Goal: Task Accomplishment & Management: Complete application form

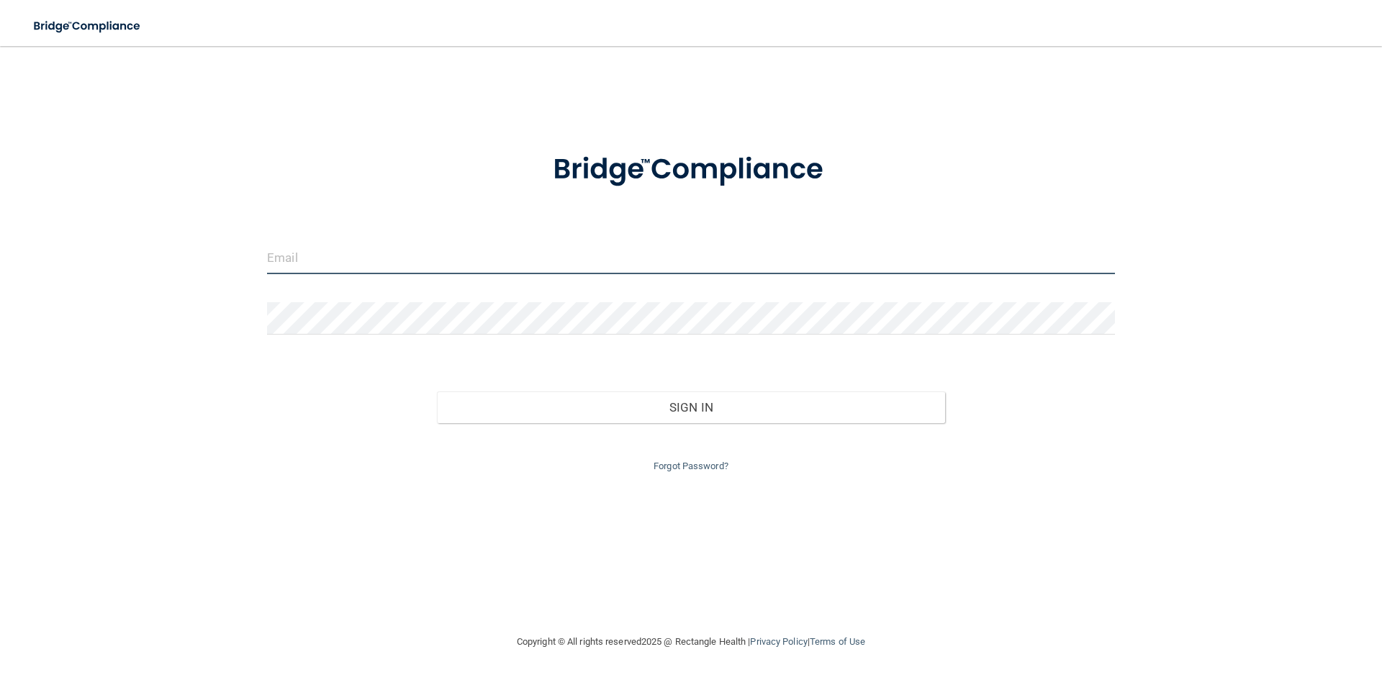
click at [335, 259] on input "email" at bounding box center [691, 258] width 848 height 32
type input "[PERSON_NAME][EMAIL_ADDRESS][PERSON_NAME][DOMAIN_NAME]"
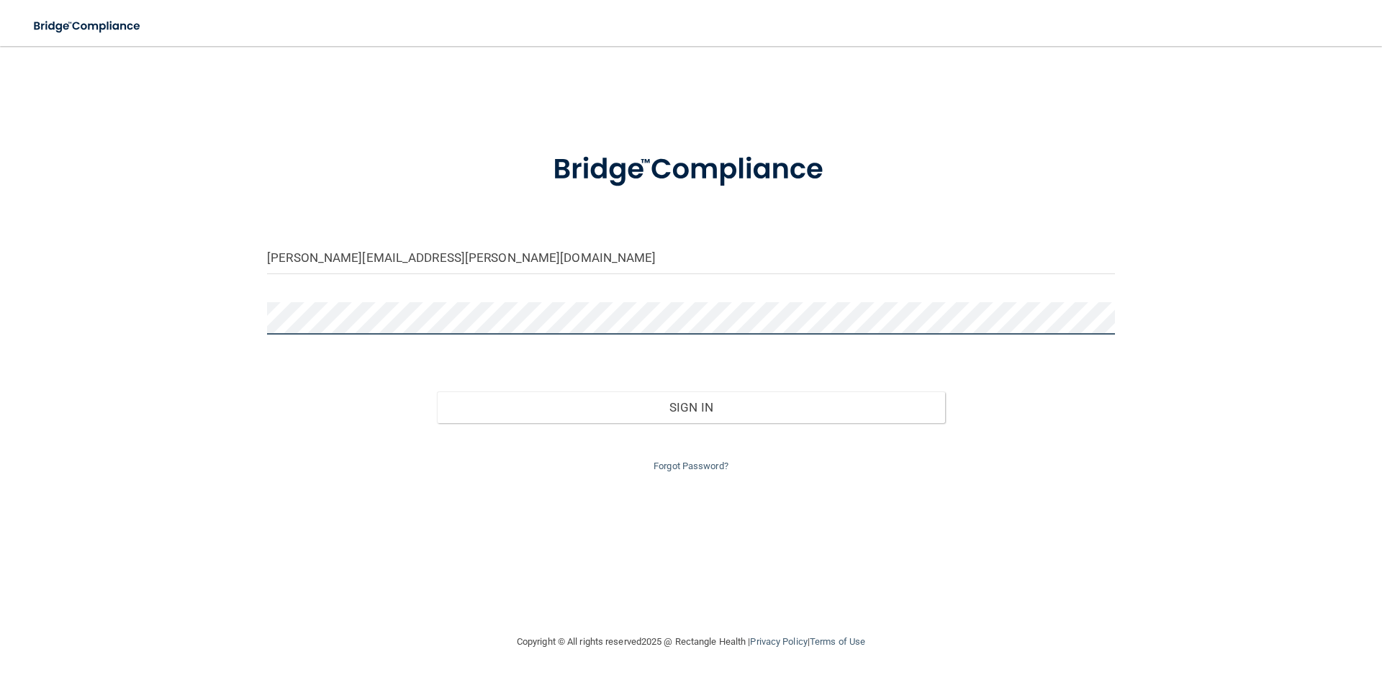
click at [437, 392] on button "Sign In" at bounding box center [691, 408] width 509 height 32
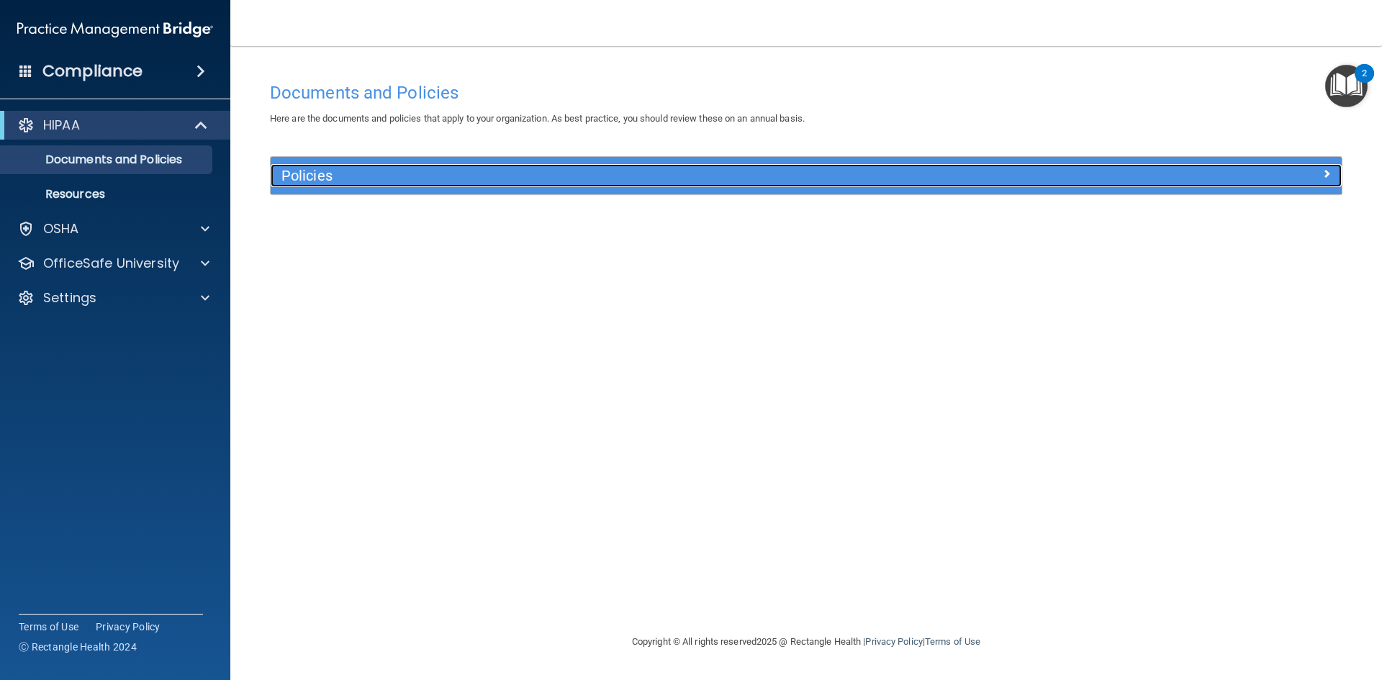
click at [1255, 169] on div at bounding box center [1208, 172] width 268 height 17
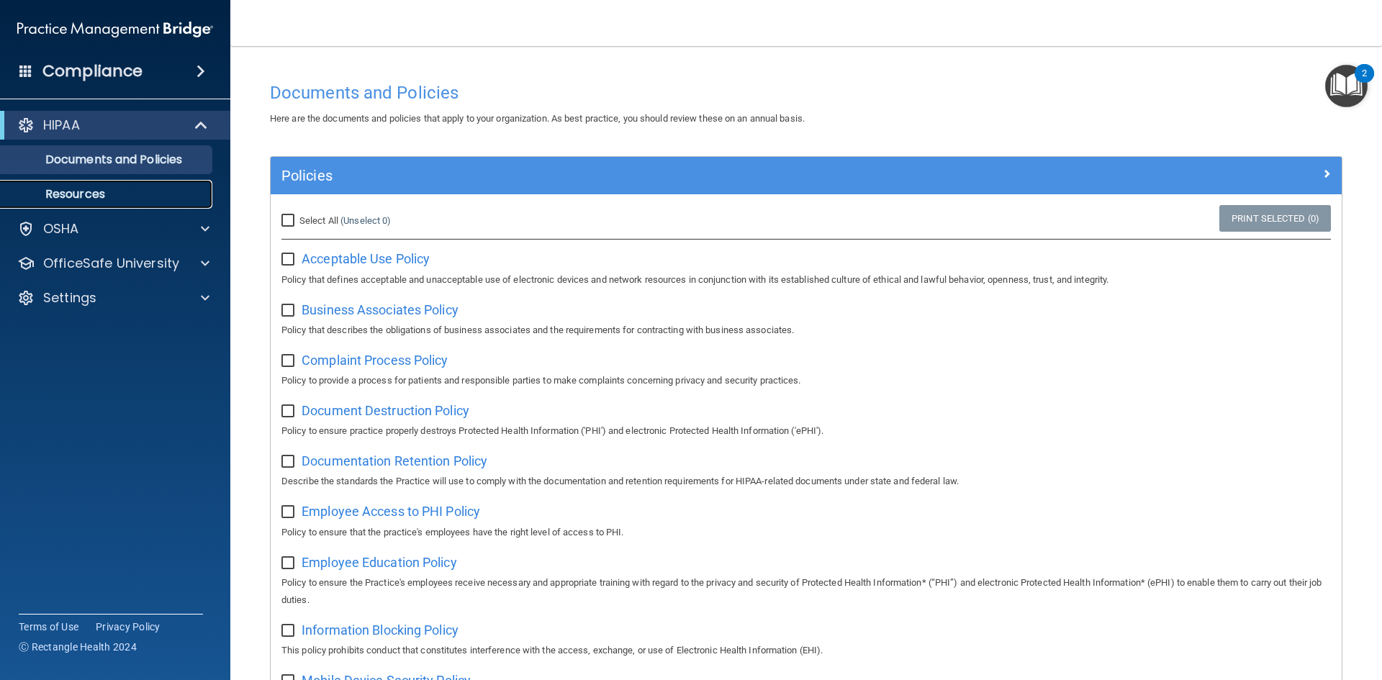
click at [141, 193] on p "Resources" at bounding box center [107, 194] width 197 height 14
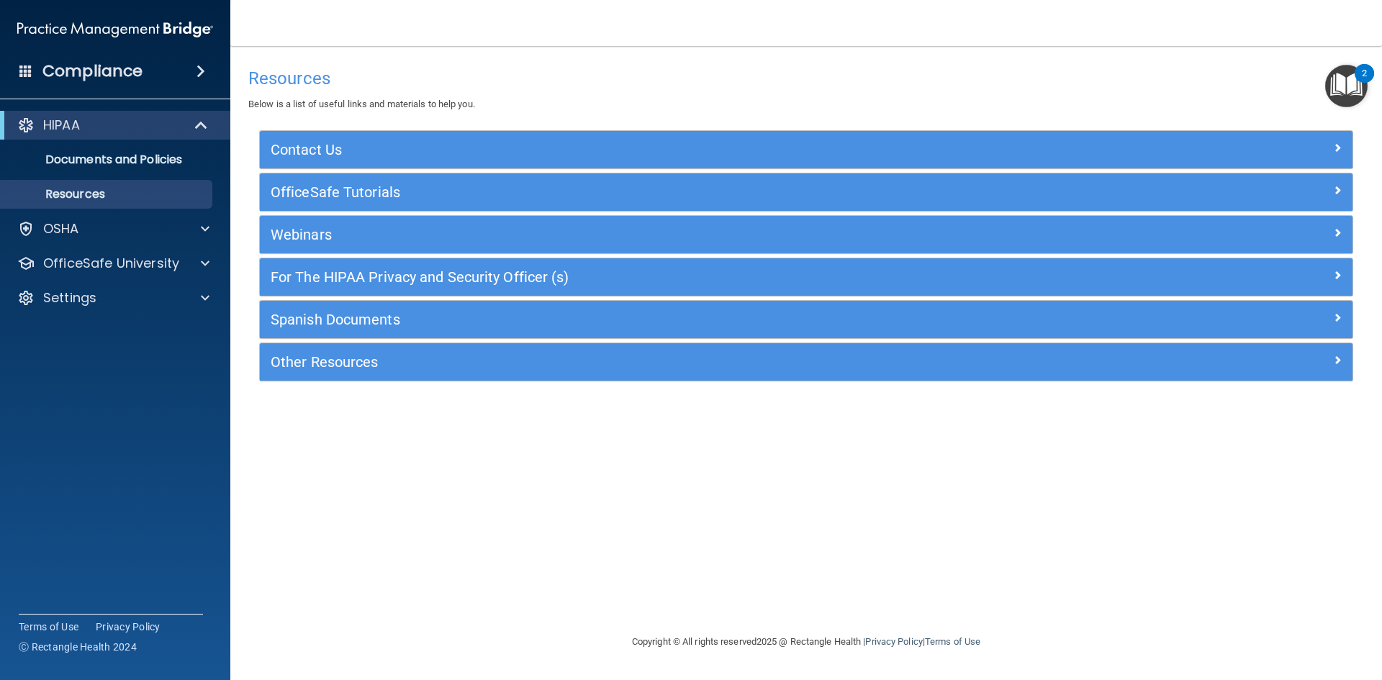
click at [205, 66] on span at bounding box center [201, 71] width 9 height 17
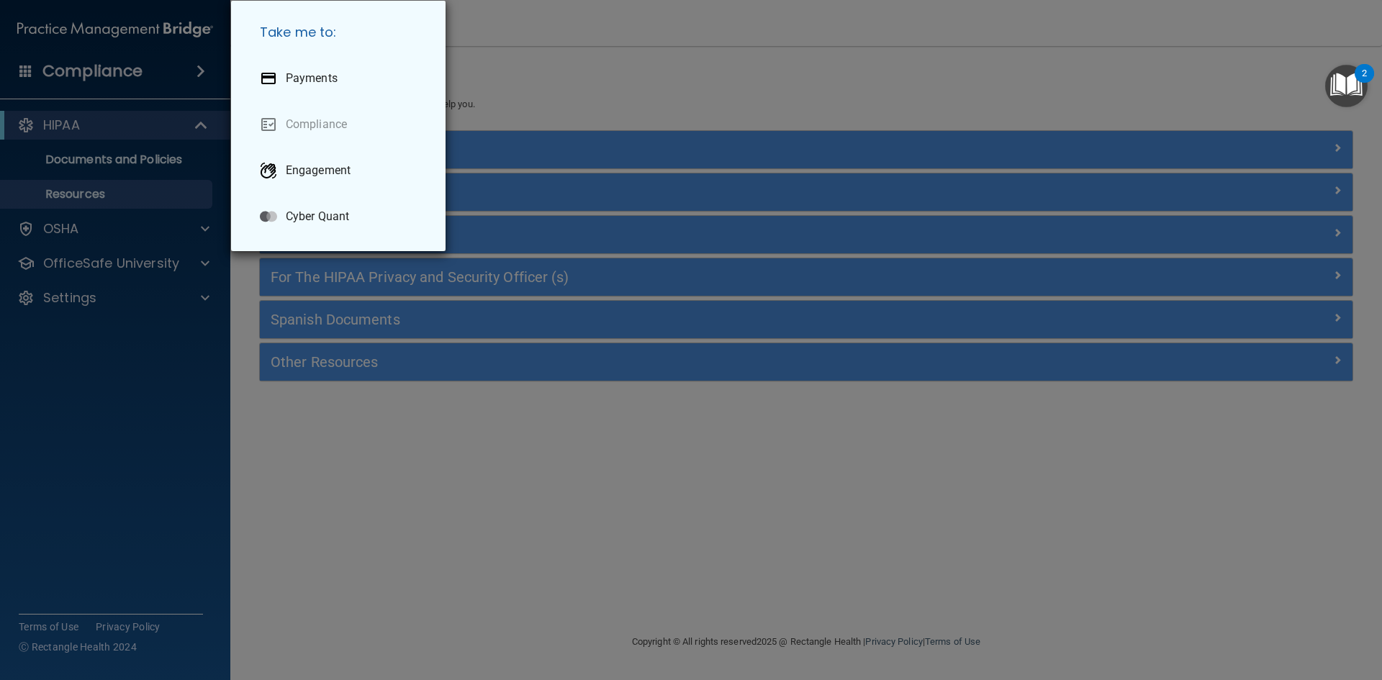
click at [199, 68] on div "Take me to: Payments Compliance Engagement Cyber Quant" at bounding box center [691, 340] width 1382 height 680
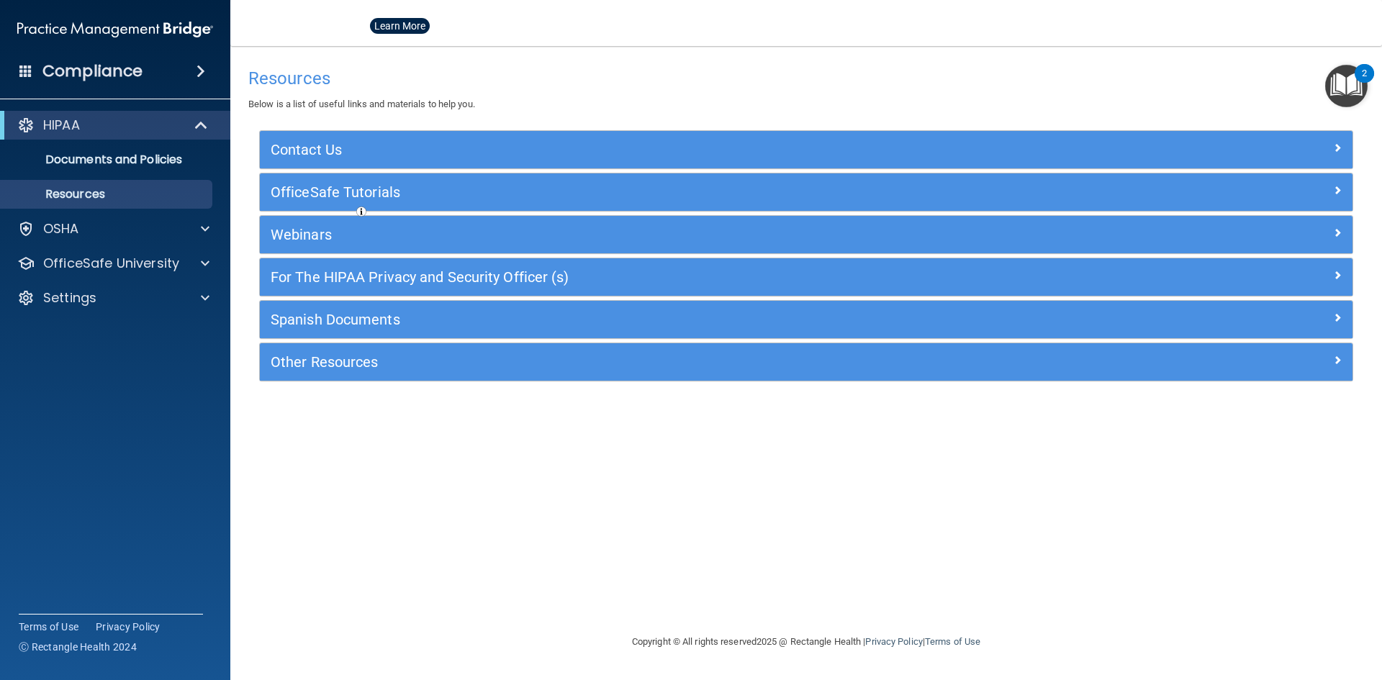
click at [199, 68] on span at bounding box center [201, 71] width 9 height 17
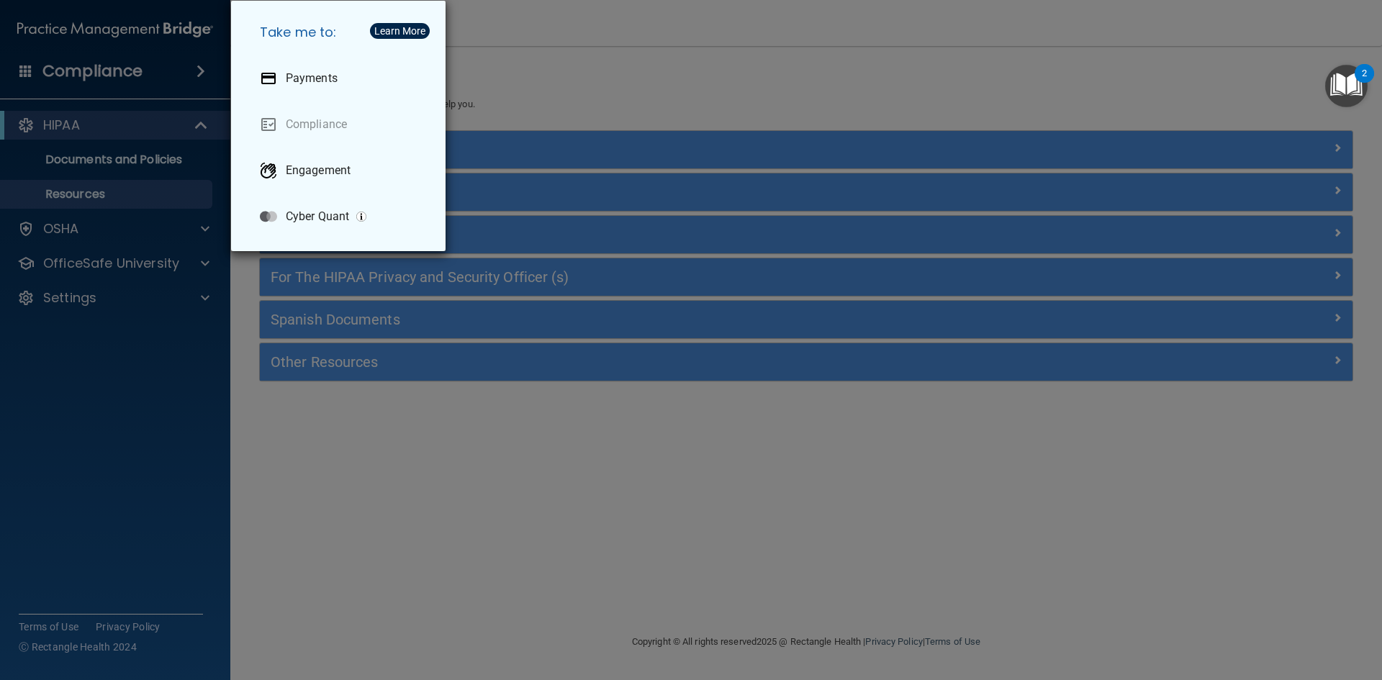
click at [199, 70] on div "Take me to: Payments Compliance Engagement Cyber Quant" at bounding box center [691, 340] width 1382 height 680
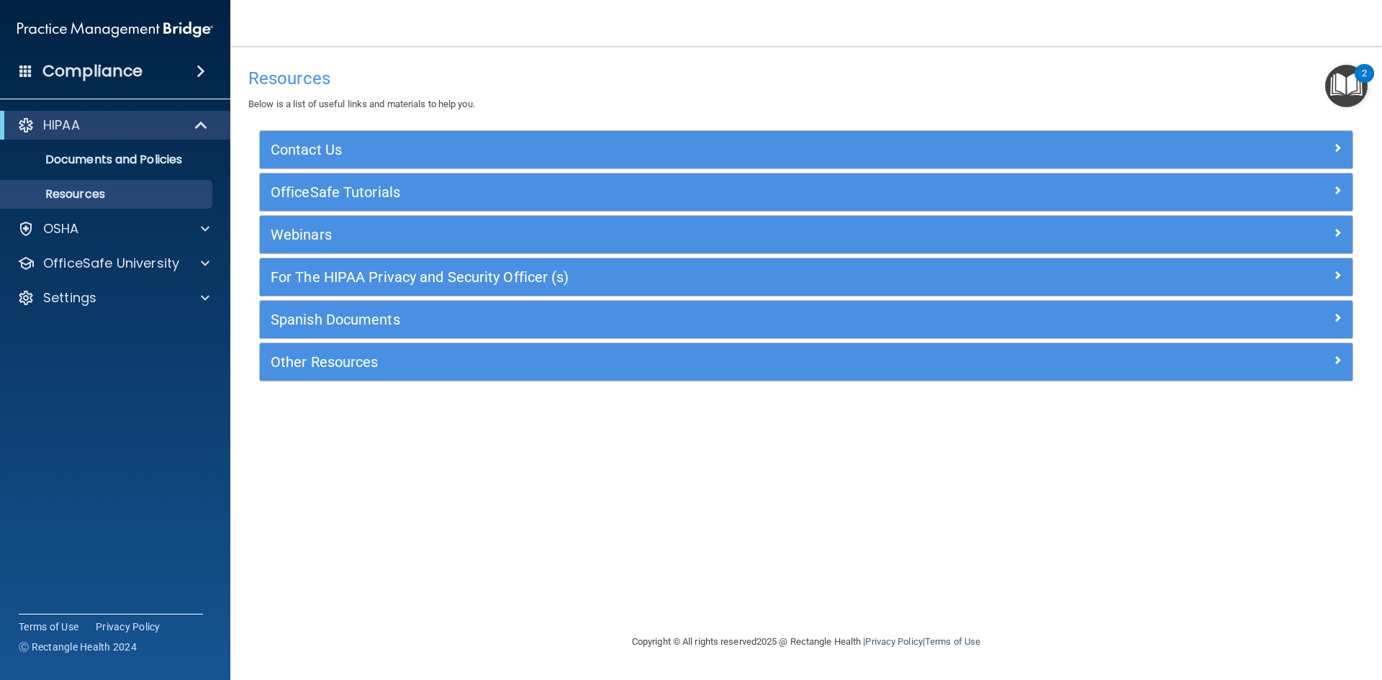
click at [1354, 84] on img "Open Resource Center, 2 new notifications" at bounding box center [1347, 86] width 42 height 42
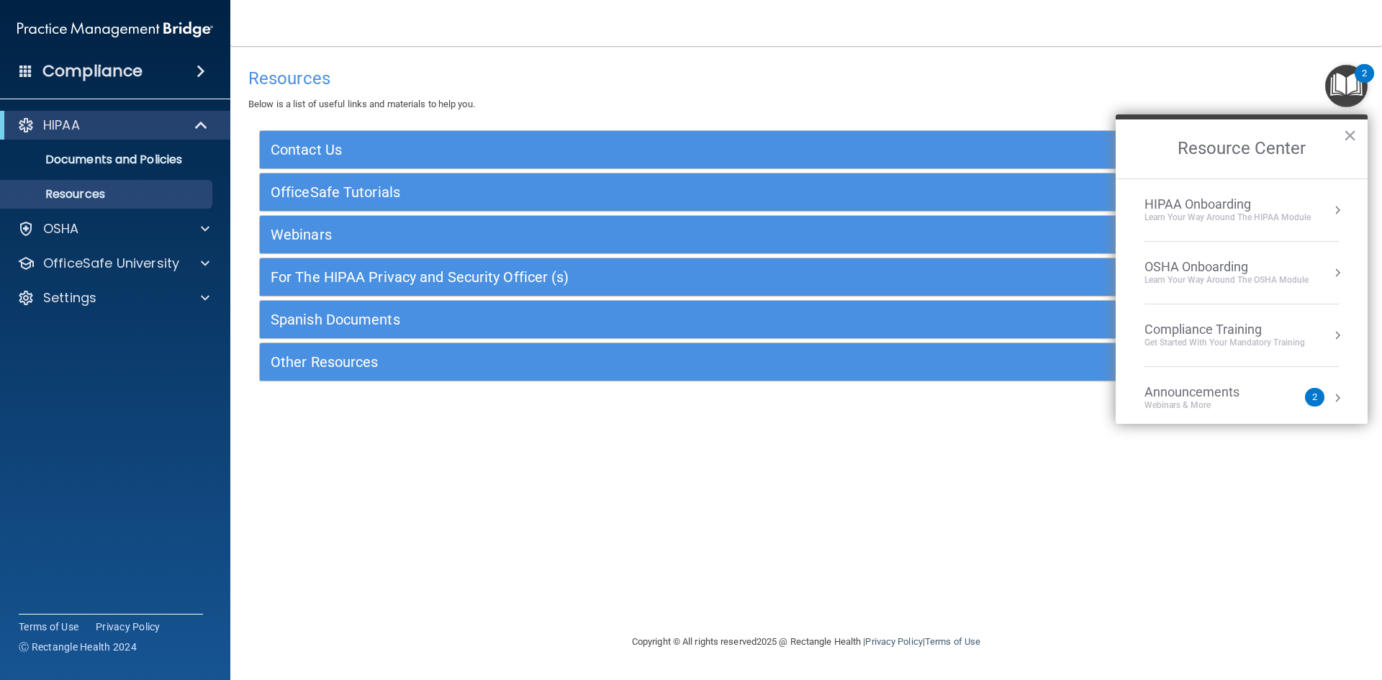
click at [925, 112] on div "Resources Below is a list of useful links and materials to help you." at bounding box center [806, 86] width 1116 height 53
click at [887, 80] on h4 "Resources" at bounding box center [806, 78] width 1116 height 19
click at [1354, 89] on img "Open Resource Center, 2 new notifications" at bounding box center [1347, 86] width 42 height 42
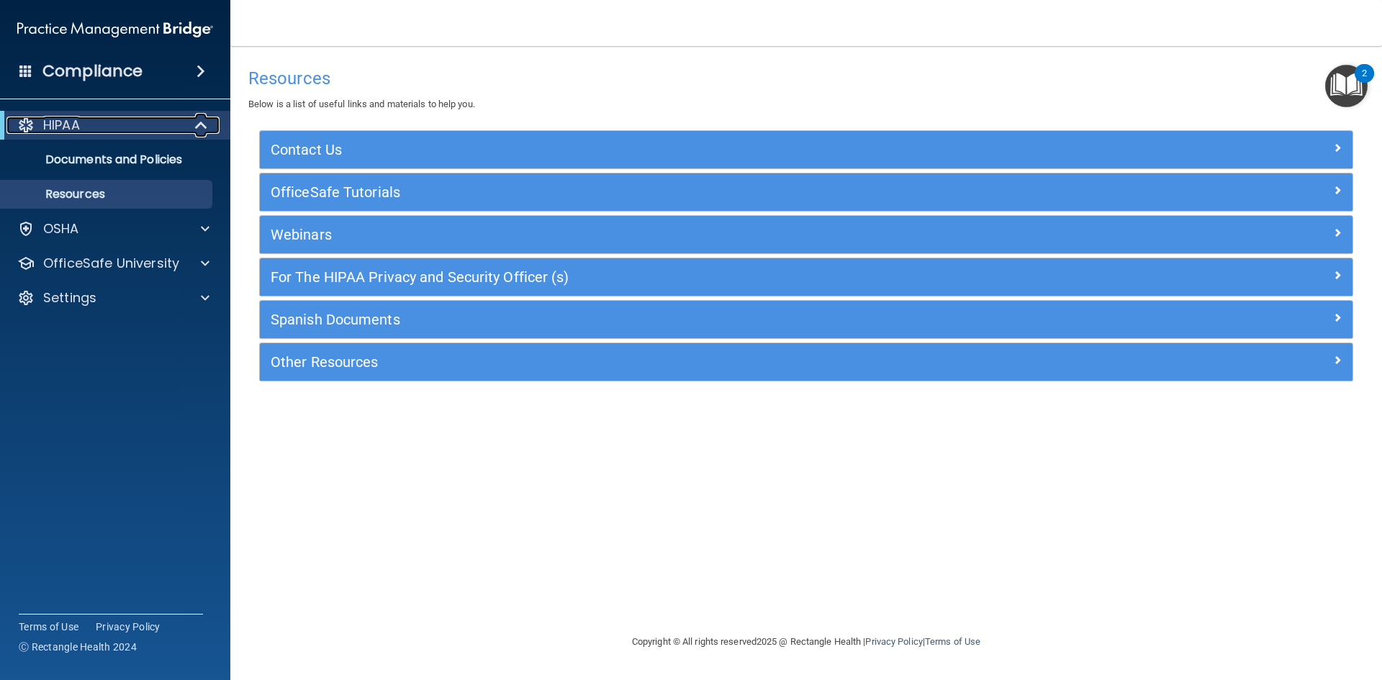
click at [87, 125] on div "HIPAA" at bounding box center [95, 125] width 178 height 17
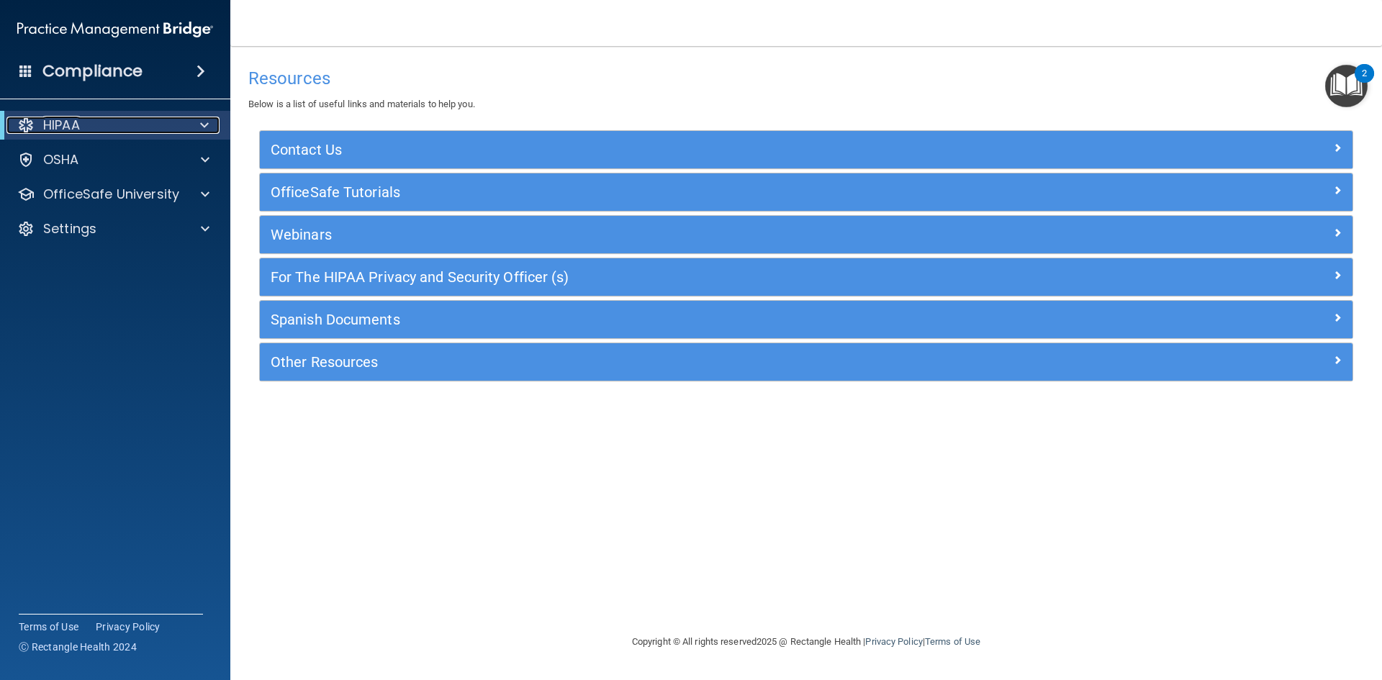
click at [87, 125] on div "HIPAA" at bounding box center [95, 125] width 178 height 17
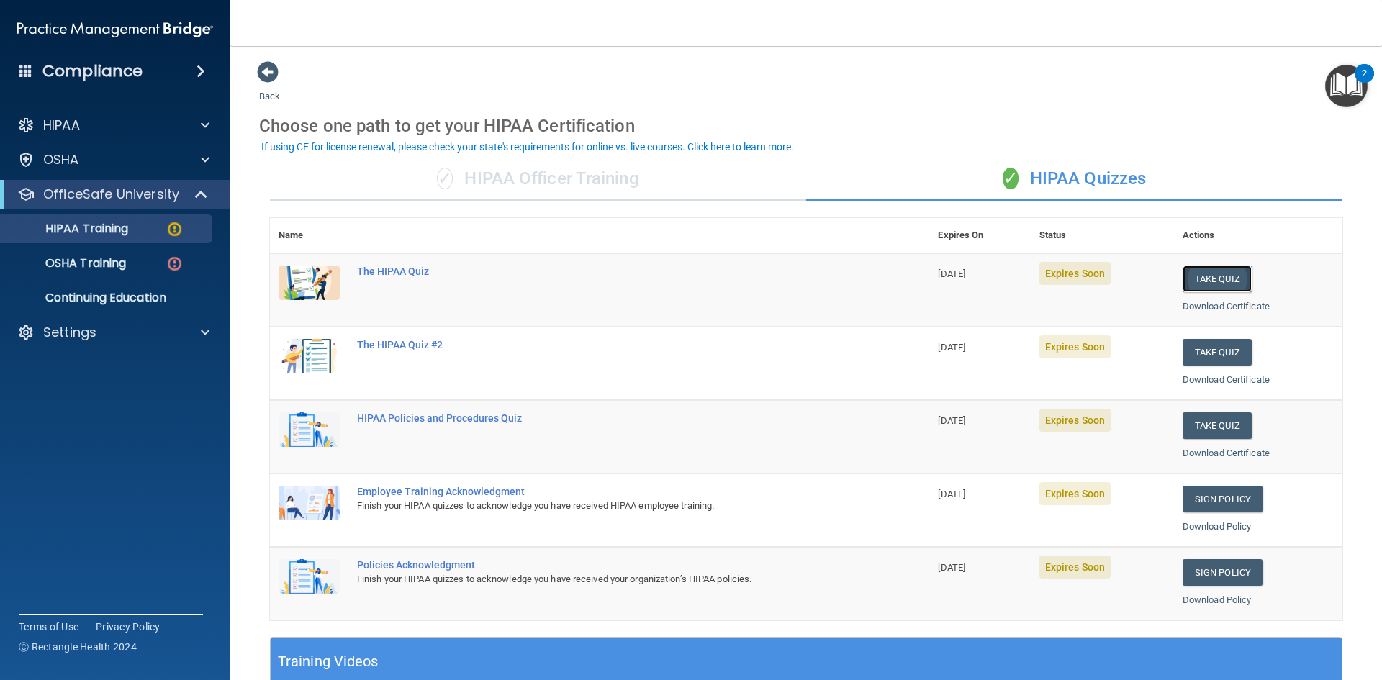
click at [1211, 278] on button "Take Quiz" at bounding box center [1217, 279] width 69 height 27
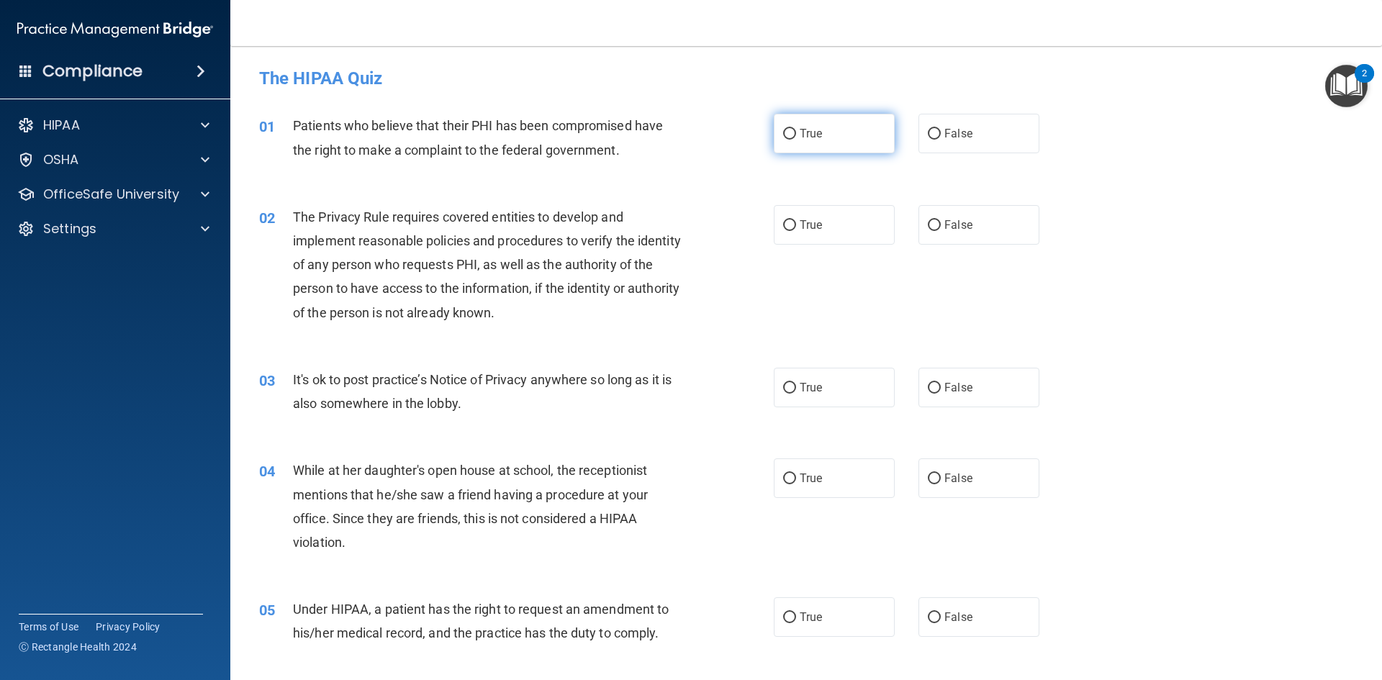
click at [827, 130] on label "True" at bounding box center [834, 134] width 121 height 40
click at [796, 130] on input "True" at bounding box center [789, 134] width 13 height 11
radio input "true"
click at [810, 226] on span "True" at bounding box center [811, 225] width 22 height 14
click at [796, 226] on input "True" at bounding box center [789, 225] width 13 height 11
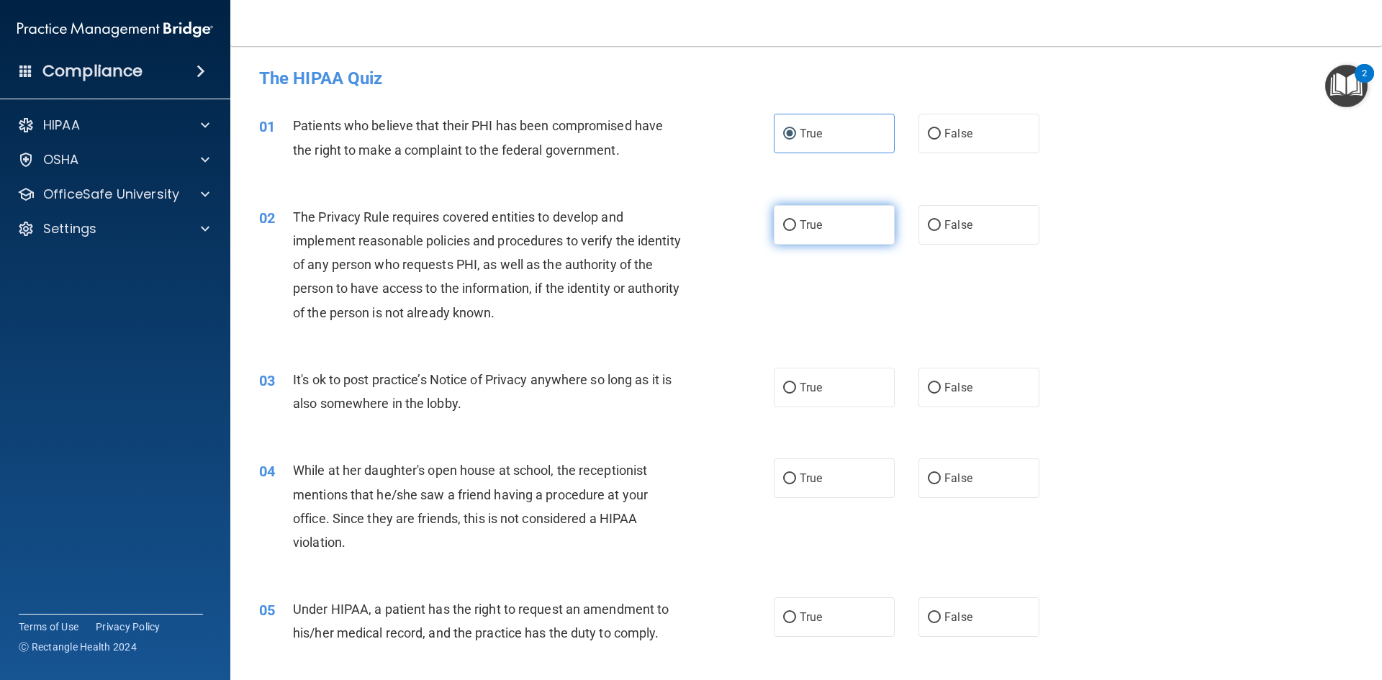
radio input "true"
click at [958, 390] on span "False" at bounding box center [959, 388] width 28 height 14
click at [941, 390] on input "False" at bounding box center [934, 388] width 13 height 11
radio input "true"
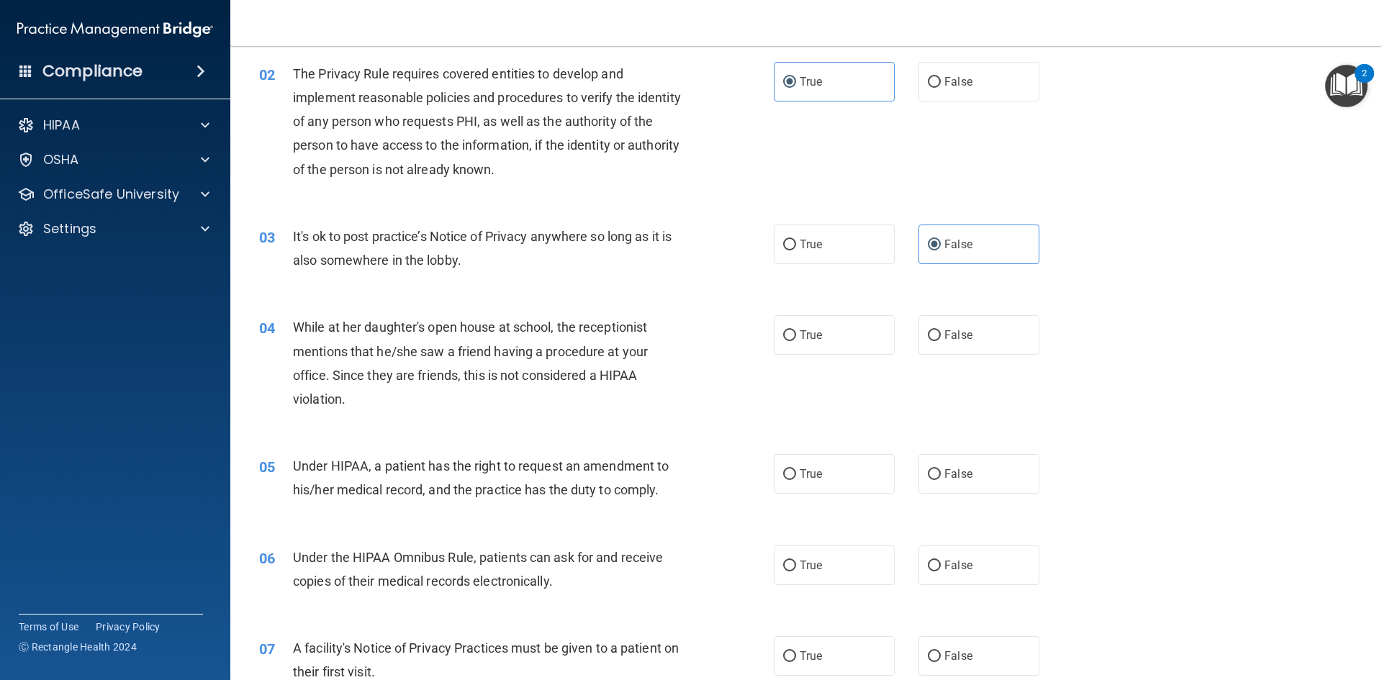
scroll to position [144, 0]
click at [959, 333] on span "False" at bounding box center [959, 335] width 28 height 14
click at [941, 333] on input "False" at bounding box center [934, 335] width 13 height 11
radio input "true"
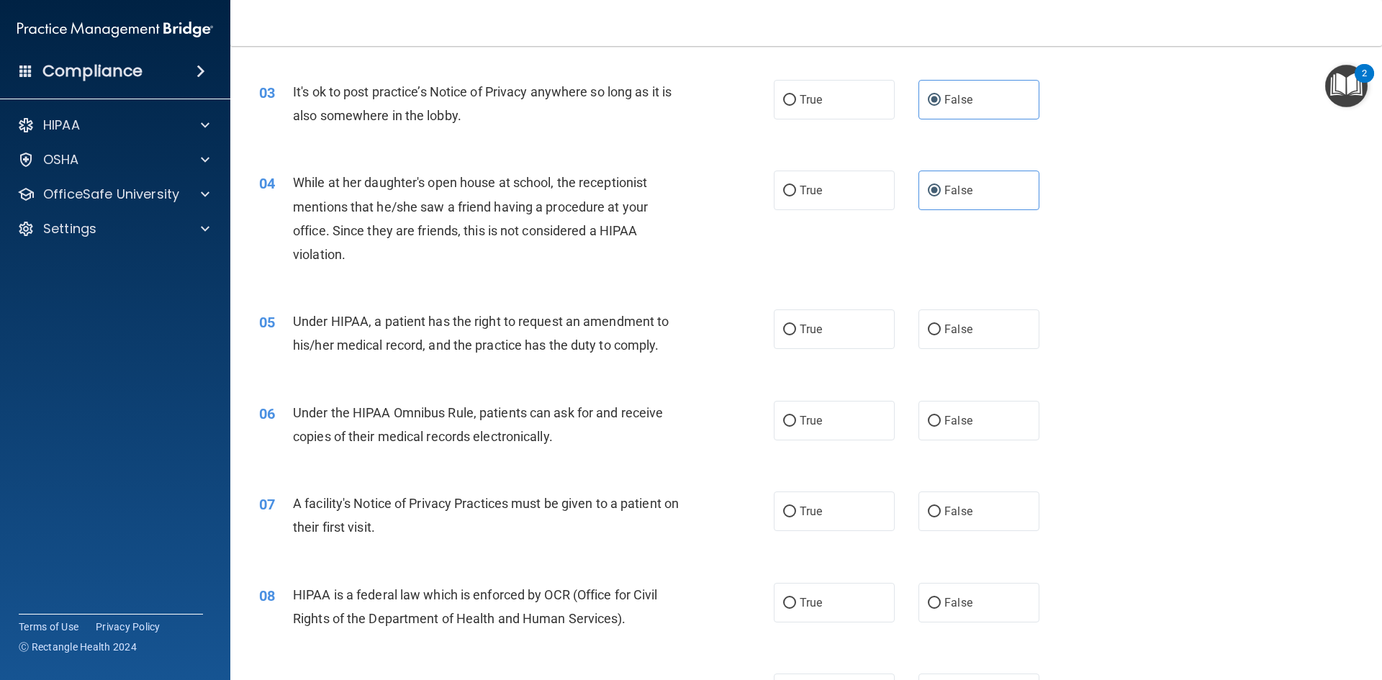
scroll to position [360, 0]
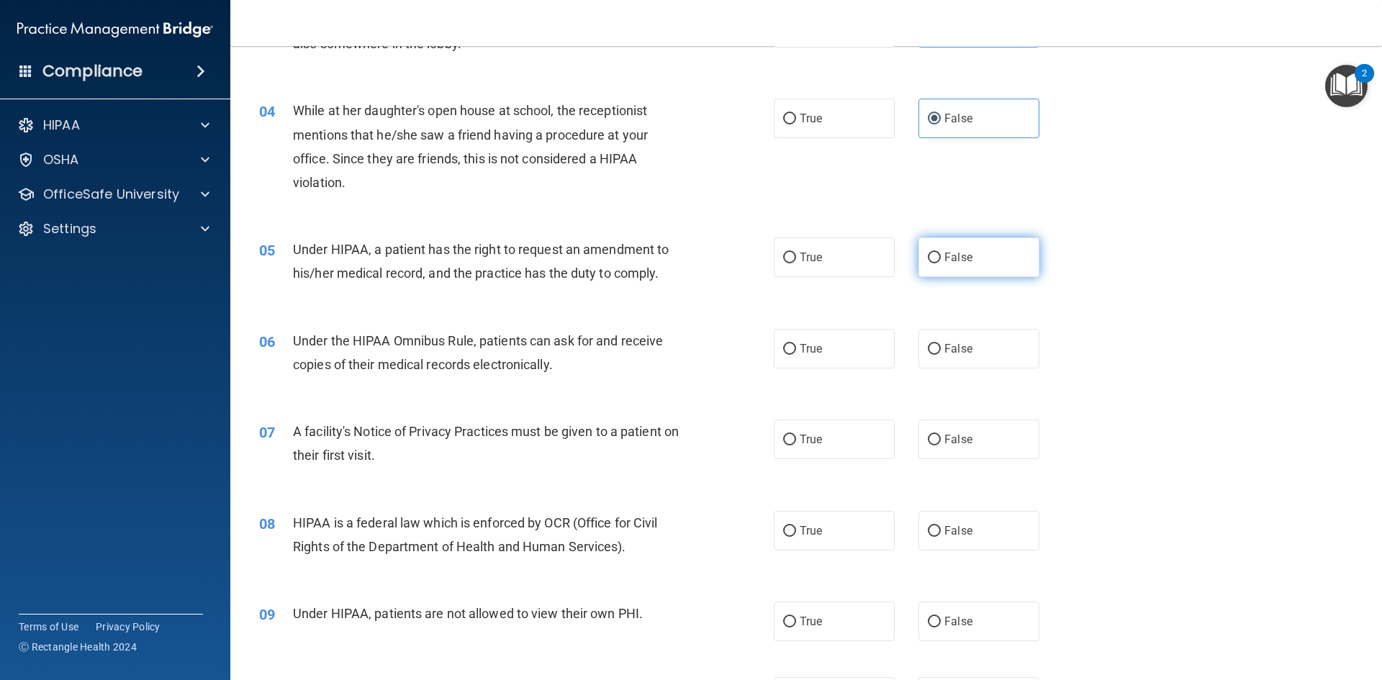
click at [950, 261] on span "False" at bounding box center [959, 258] width 28 height 14
click at [941, 261] on input "False" at bounding box center [934, 258] width 13 height 11
radio input "true"
click at [833, 346] on label "True" at bounding box center [834, 349] width 121 height 40
click at [796, 346] on input "True" at bounding box center [789, 349] width 13 height 11
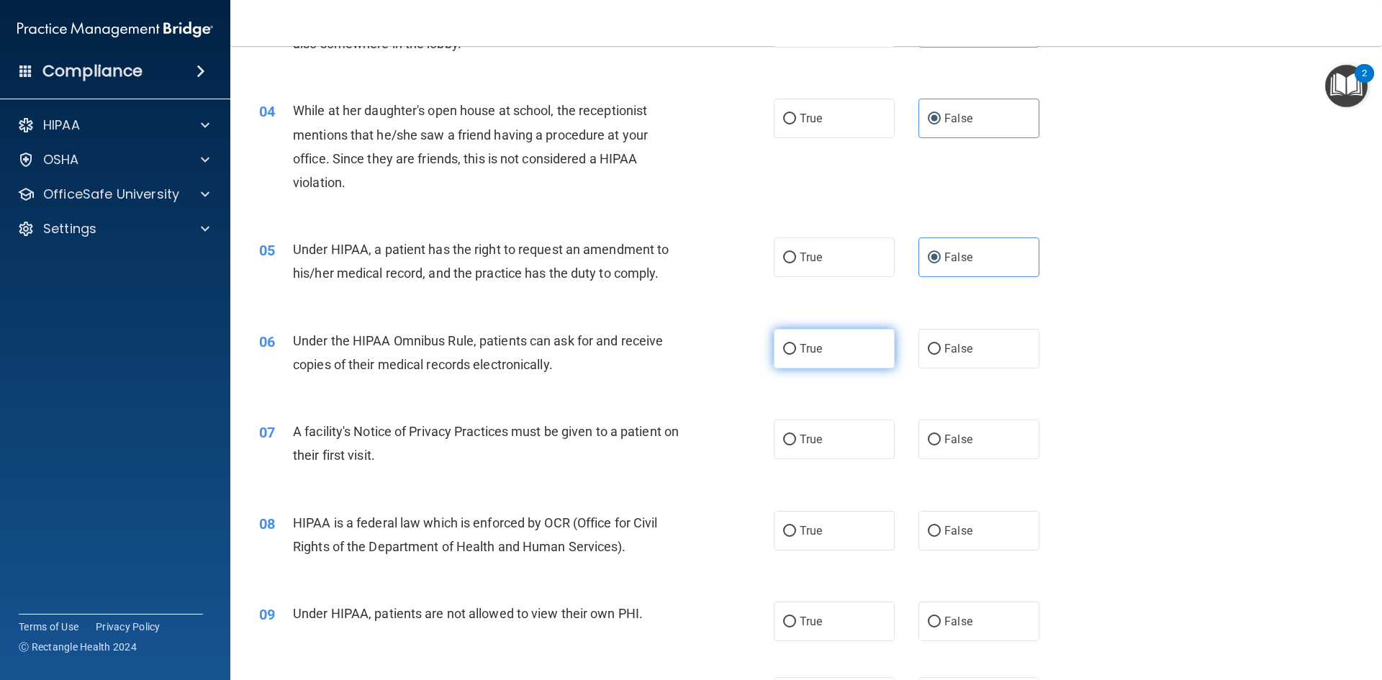
radio input "true"
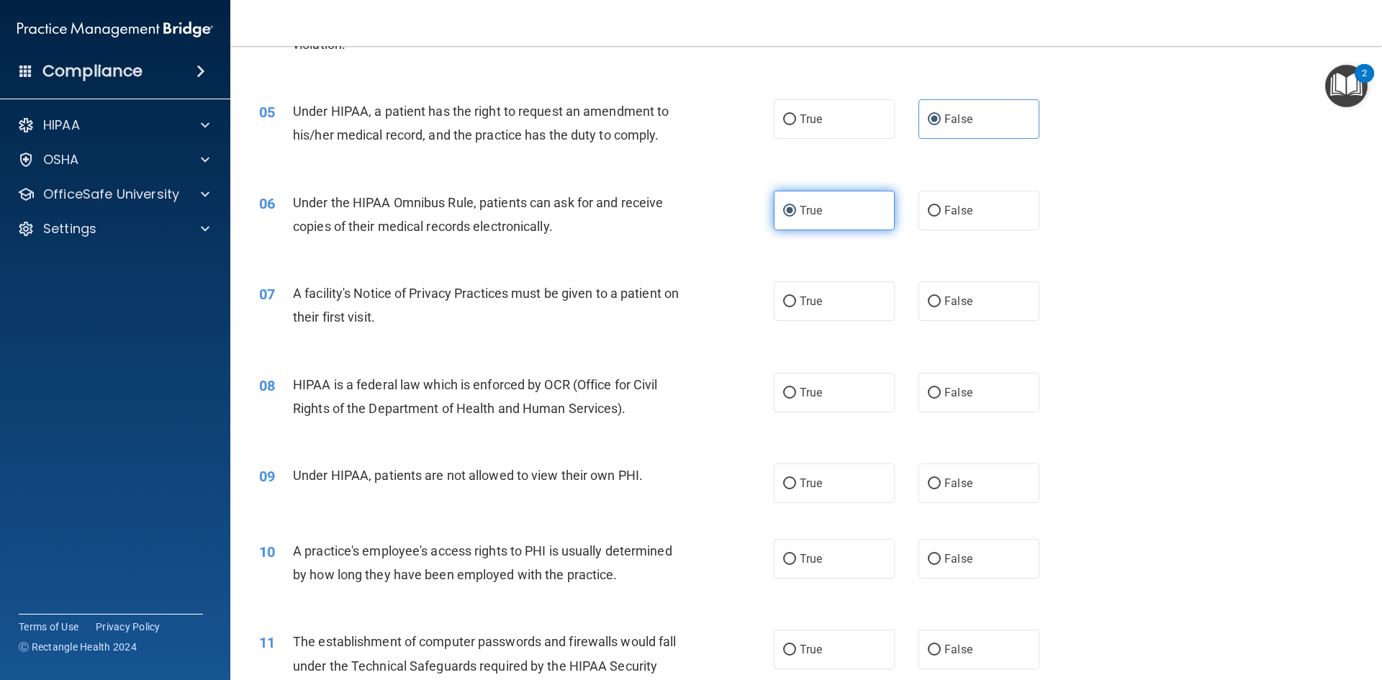
scroll to position [504, 0]
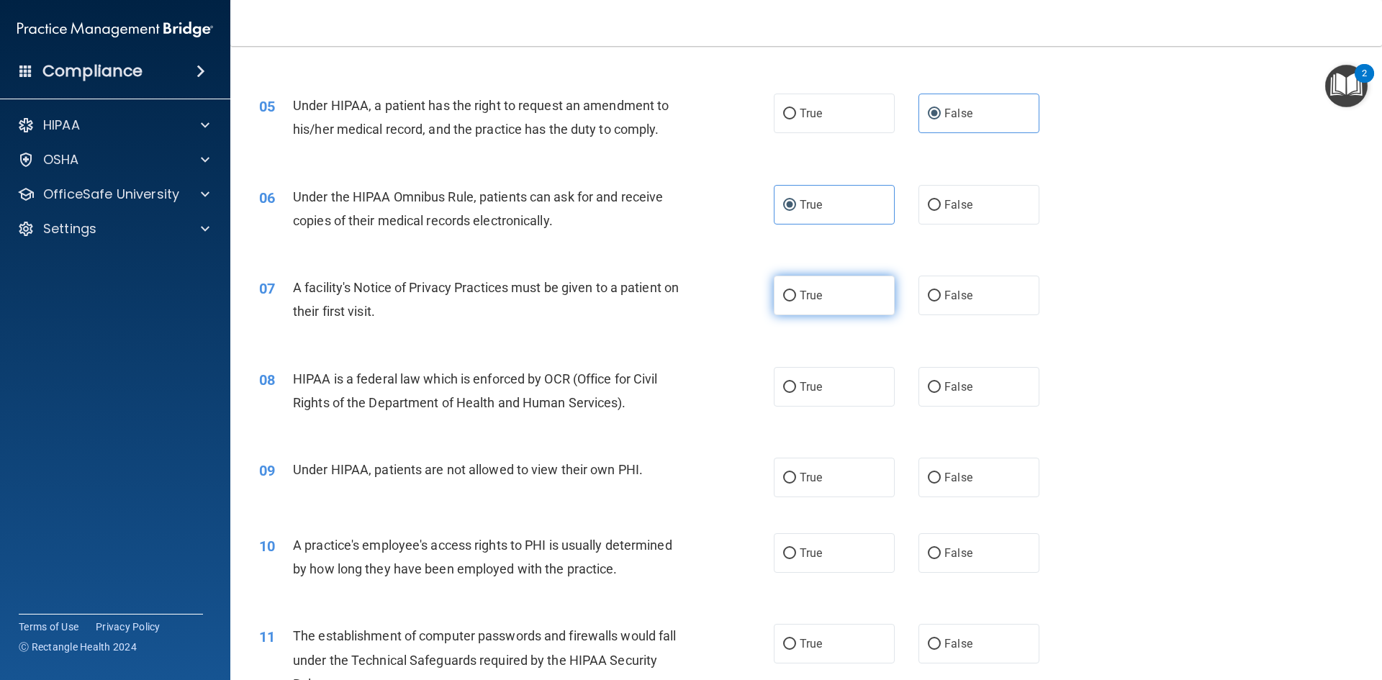
click at [829, 295] on label "True" at bounding box center [834, 296] width 121 height 40
click at [796, 295] on input "True" at bounding box center [789, 296] width 13 height 11
radio input "true"
click at [803, 392] on span "True" at bounding box center [811, 387] width 22 height 14
click at [796, 392] on input "True" at bounding box center [789, 387] width 13 height 11
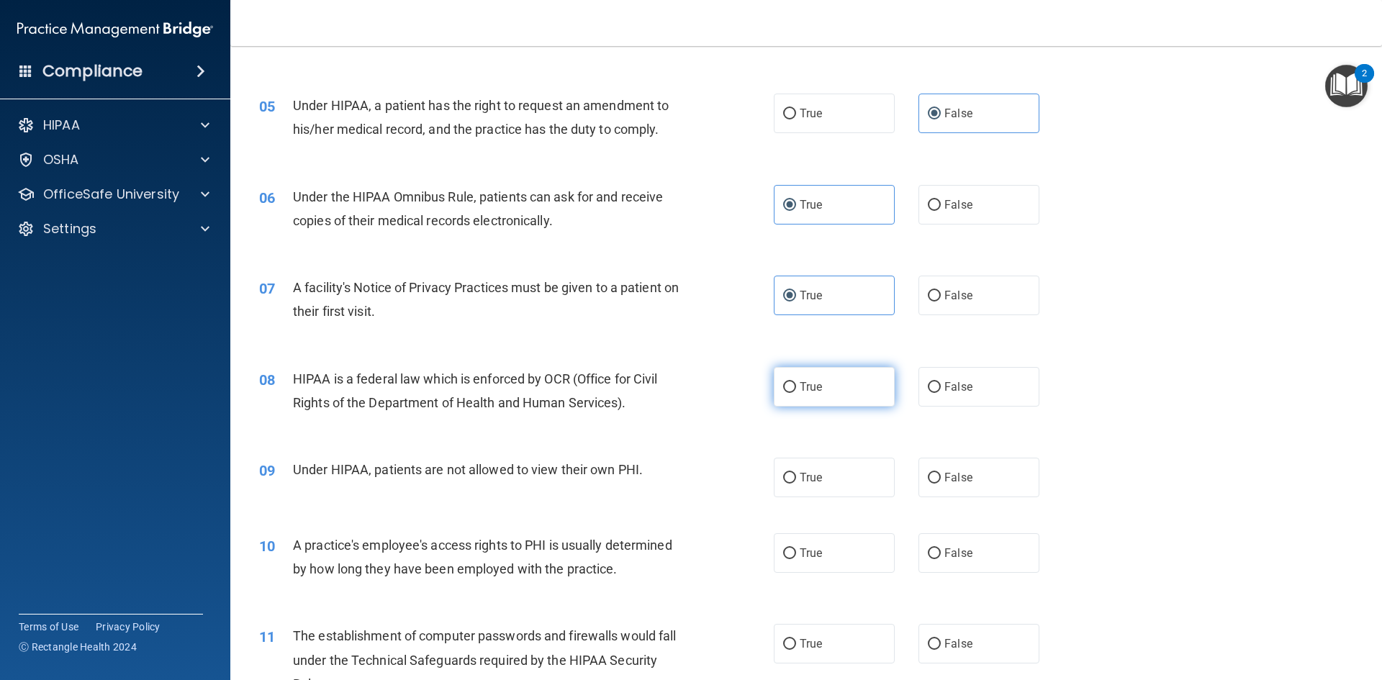
radio input "true"
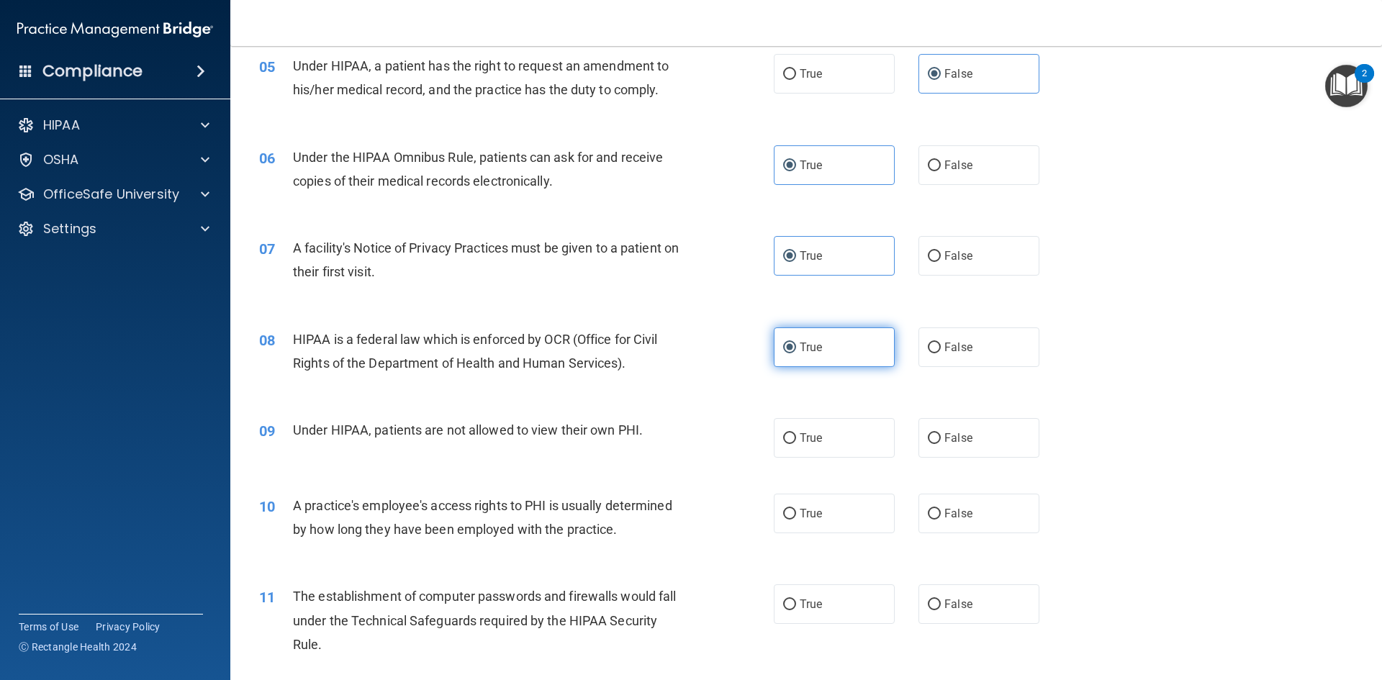
scroll to position [576, 0]
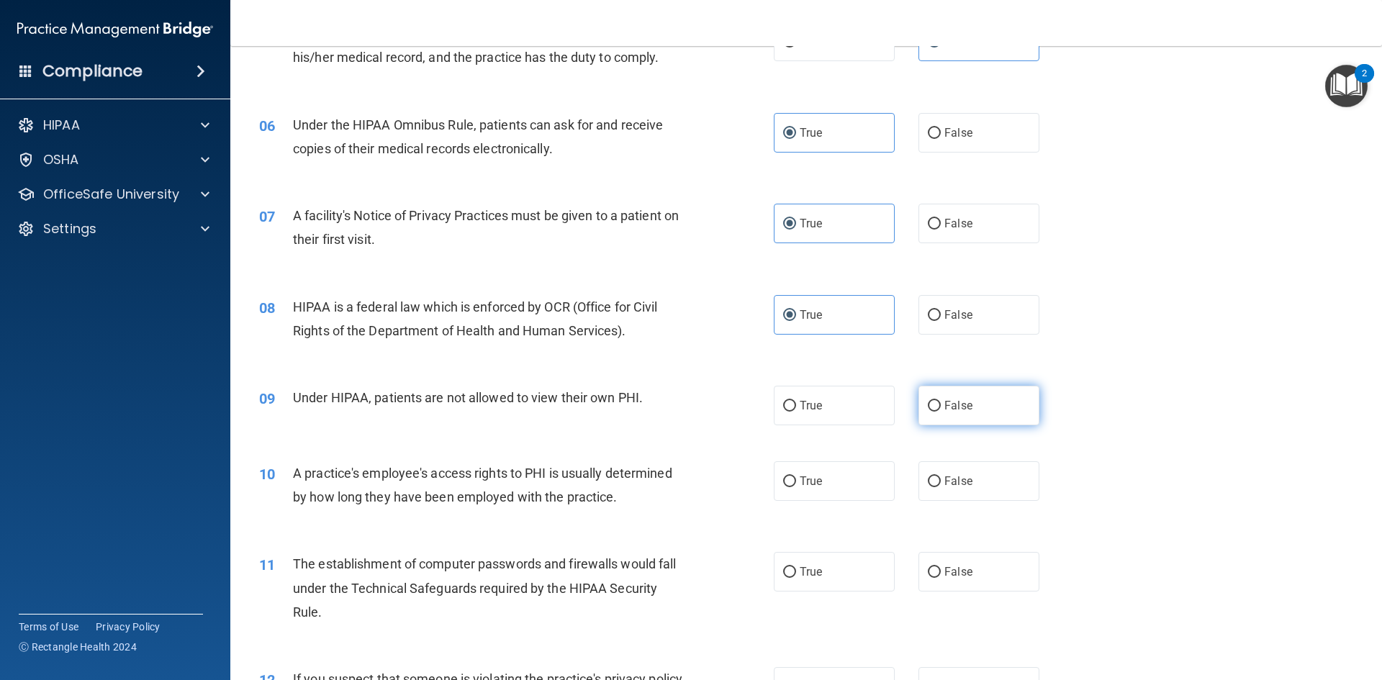
click at [958, 407] on span "False" at bounding box center [959, 406] width 28 height 14
click at [941, 407] on input "False" at bounding box center [934, 406] width 13 height 11
radio input "true"
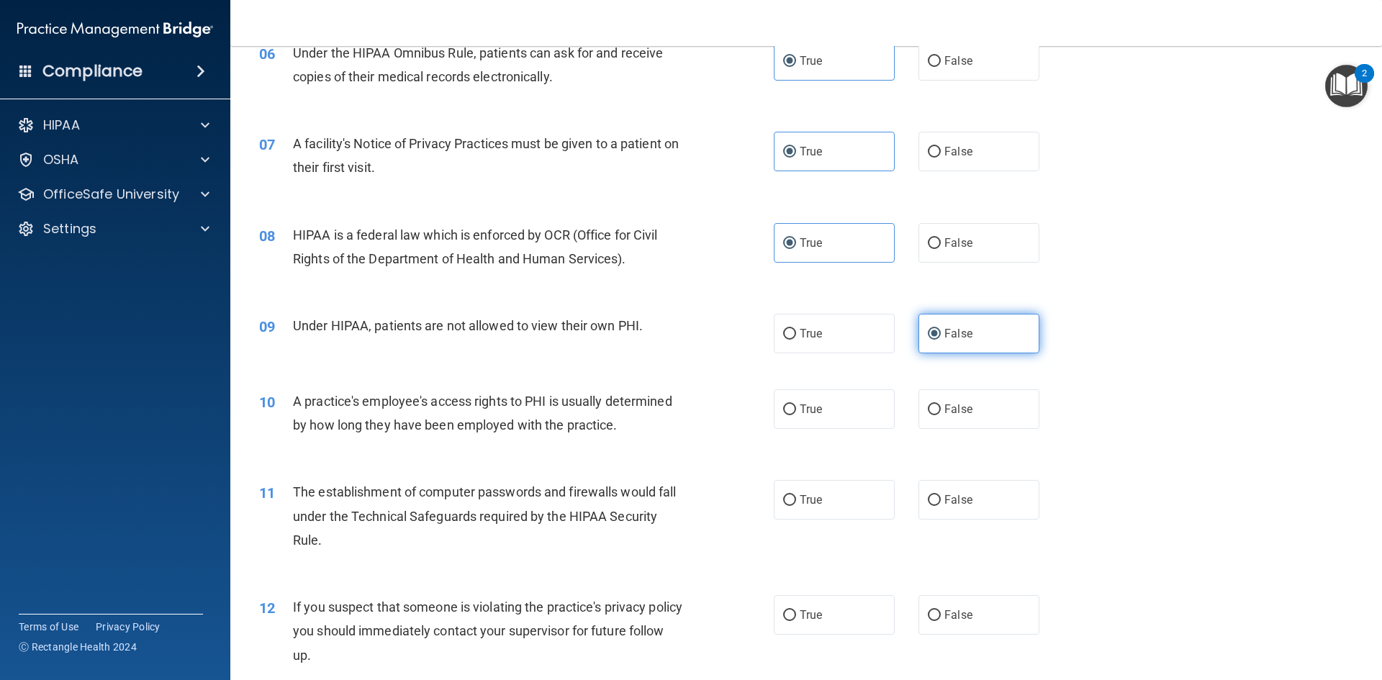
scroll to position [720, 0]
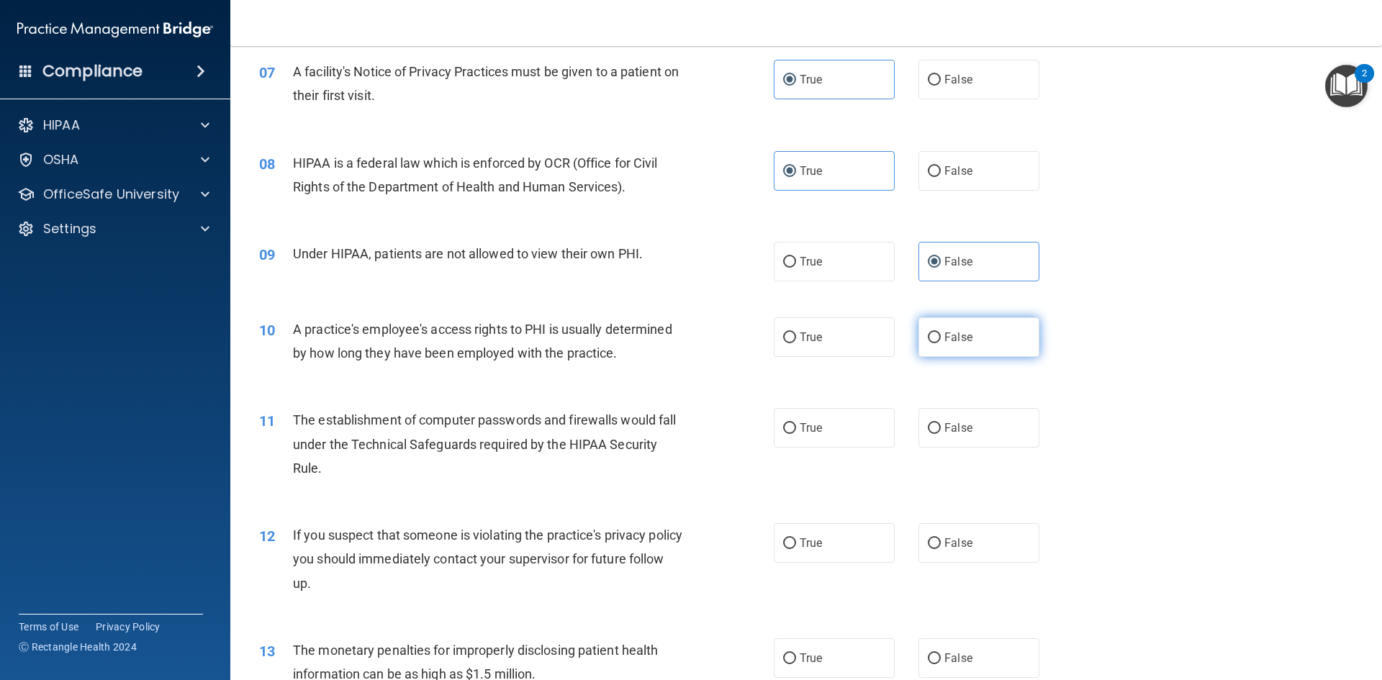
click at [953, 333] on span "False" at bounding box center [959, 338] width 28 height 14
click at [941, 333] on input "False" at bounding box center [934, 338] width 13 height 11
radio input "true"
click at [812, 422] on span "True" at bounding box center [811, 428] width 22 height 14
click at [796, 423] on input "True" at bounding box center [789, 428] width 13 height 11
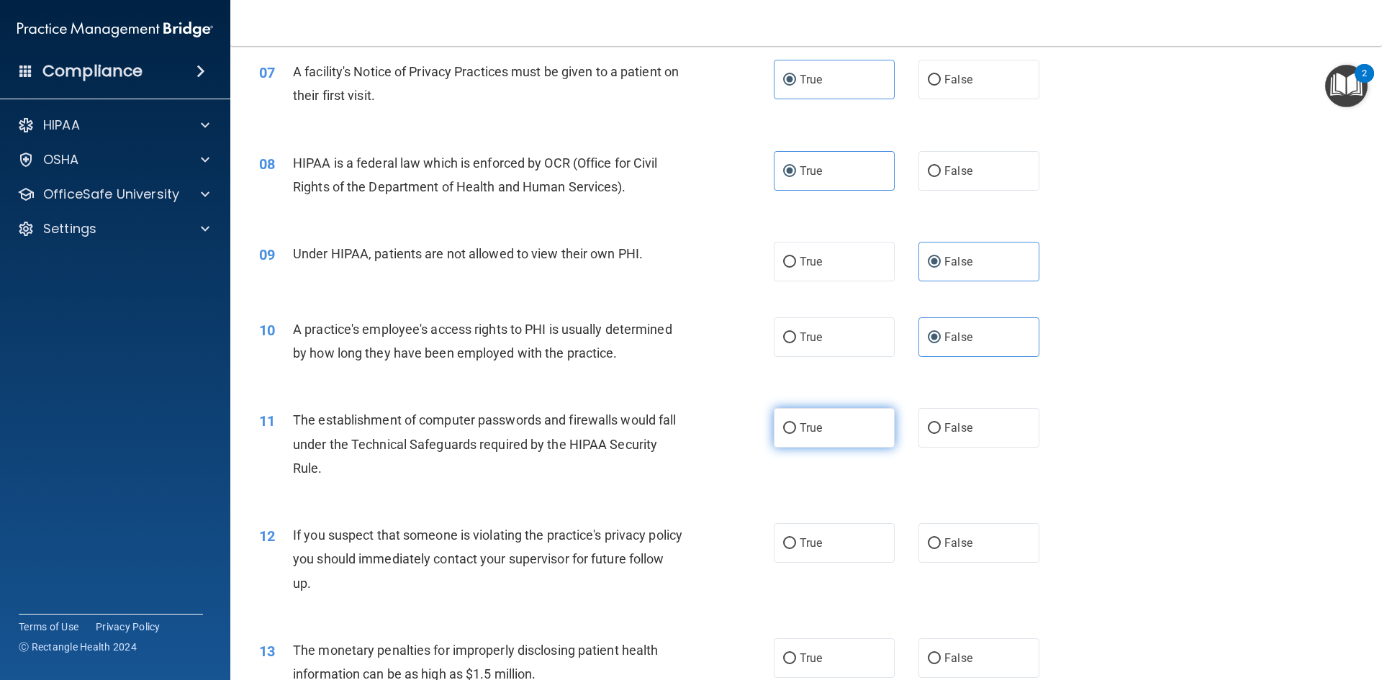
radio input "true"
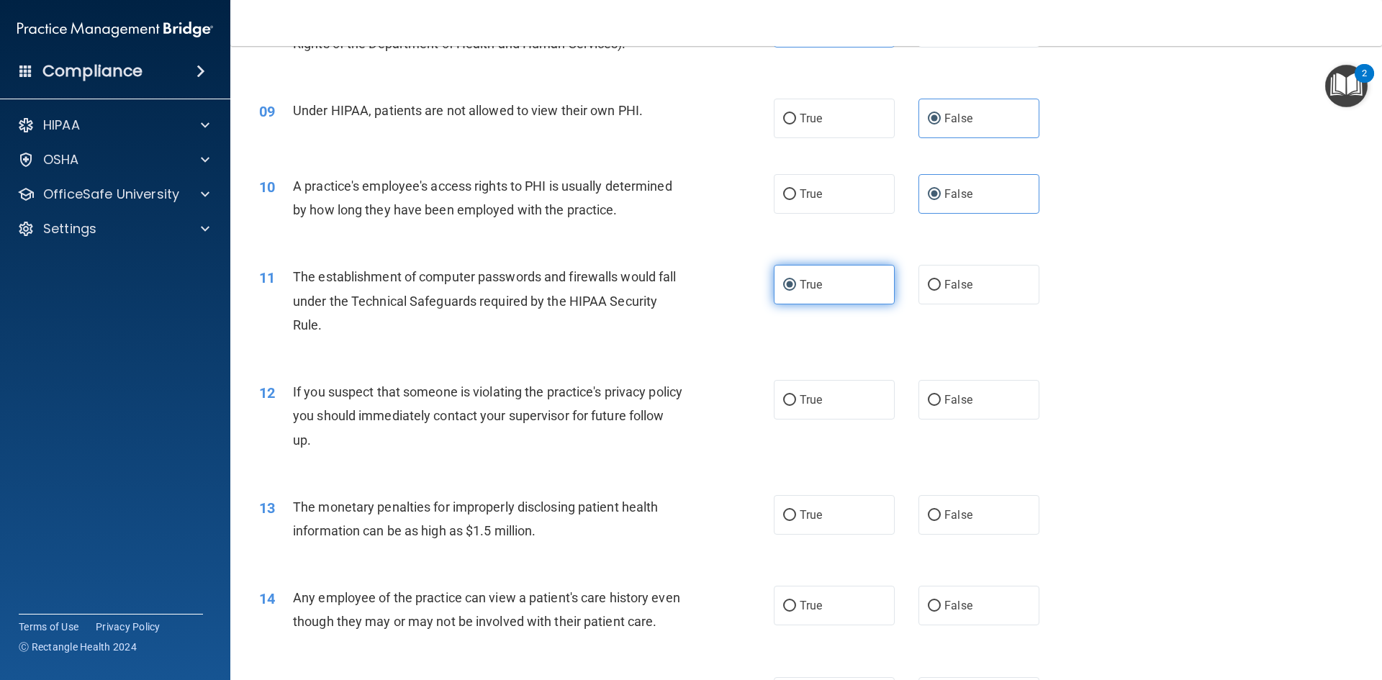
scroll to position [864, 0]
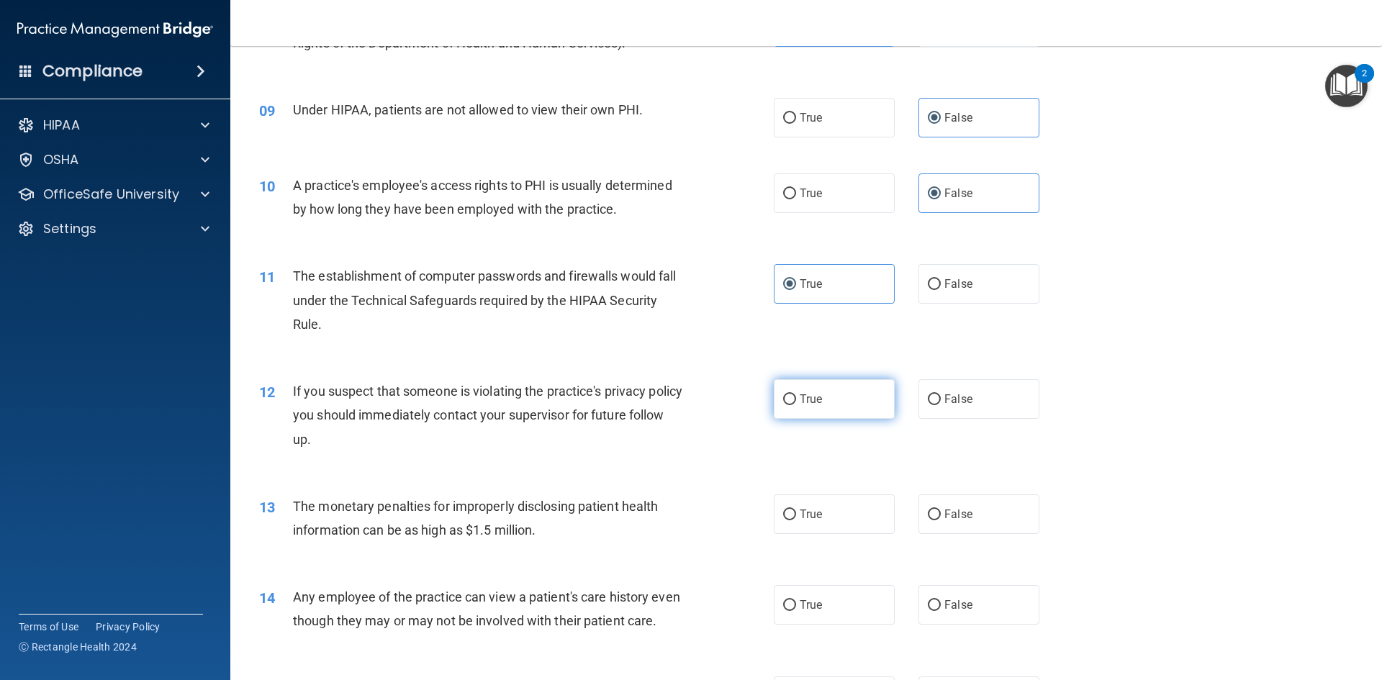
click at [818, 399] on label "True" at bounding box center [834, 399] width 121 height 40
click at [796, 399] on input "True" at bounding box center [789, 400] width 13 height 11
radio input "true"
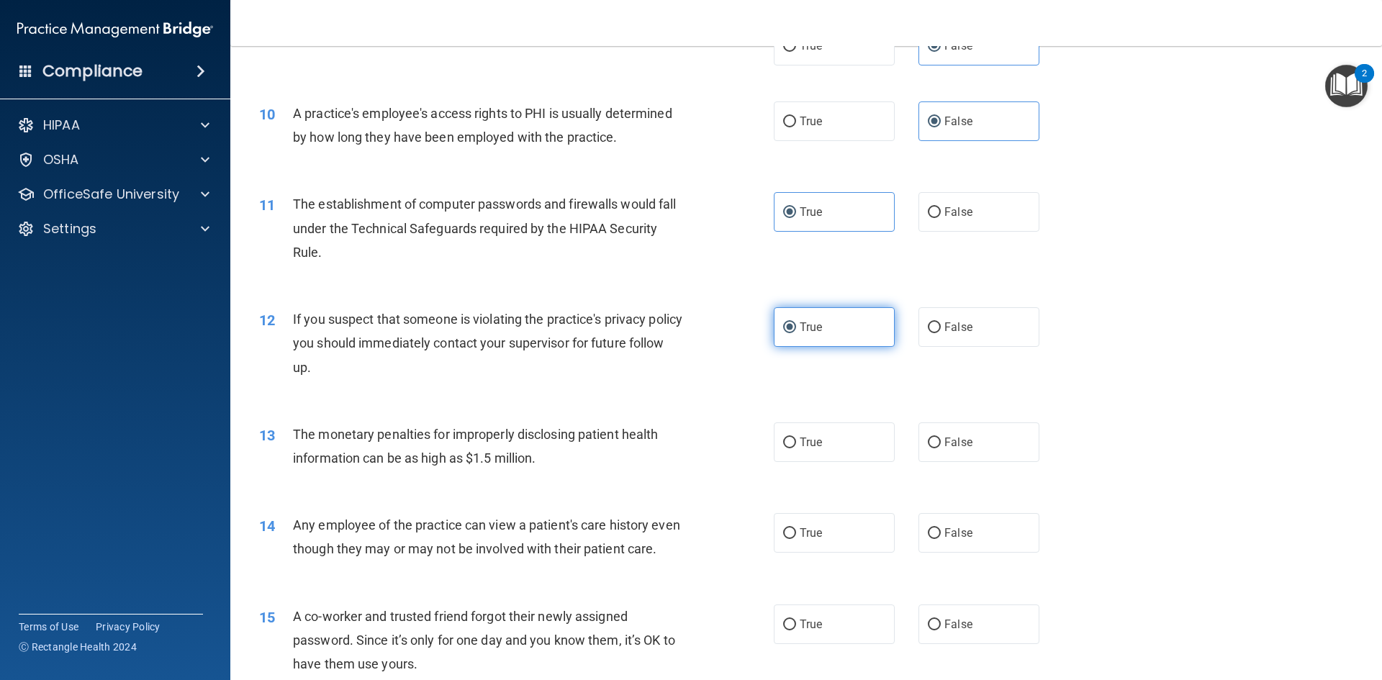
scroll to position [1008, 0]
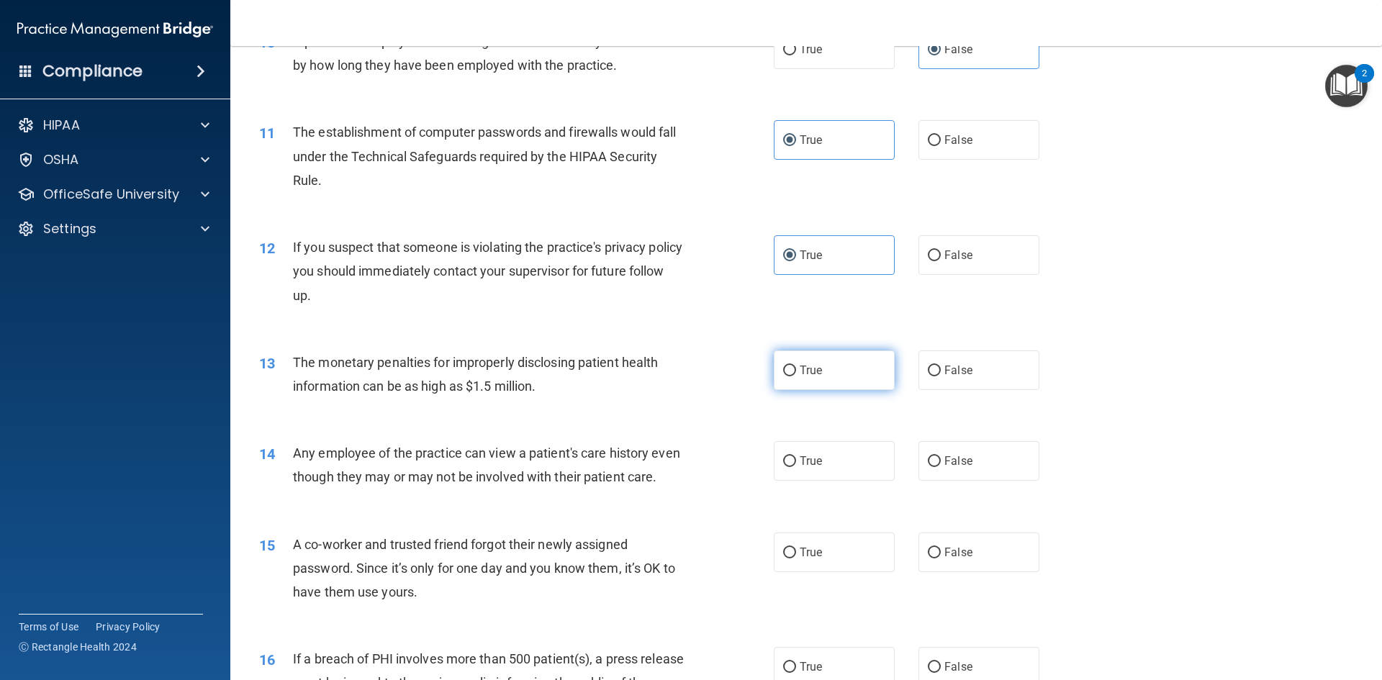
click at [816, 379] on label "True" at bounding box center [834, 371] width 121 height 40
click at [796, 377] on input "True" at bounding box center [789, 371] width 13 height 11
radio input "true"
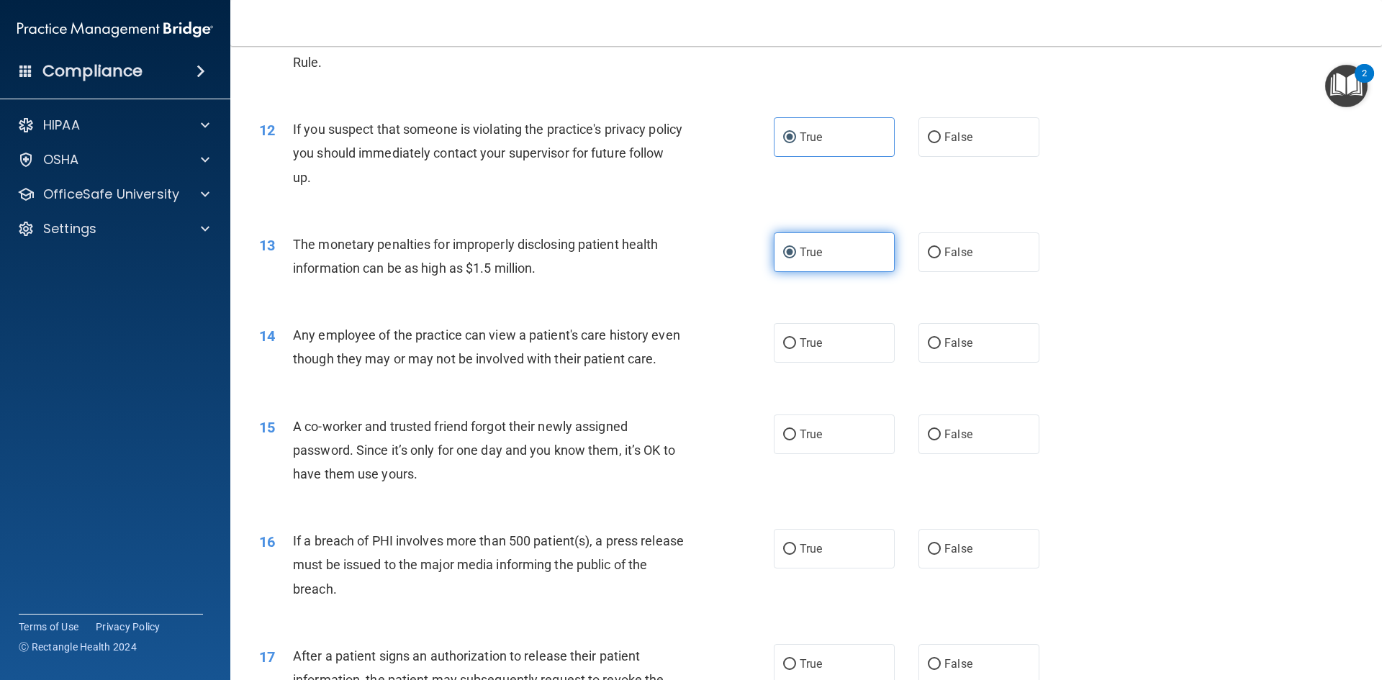
scroll to position [1152, 0]
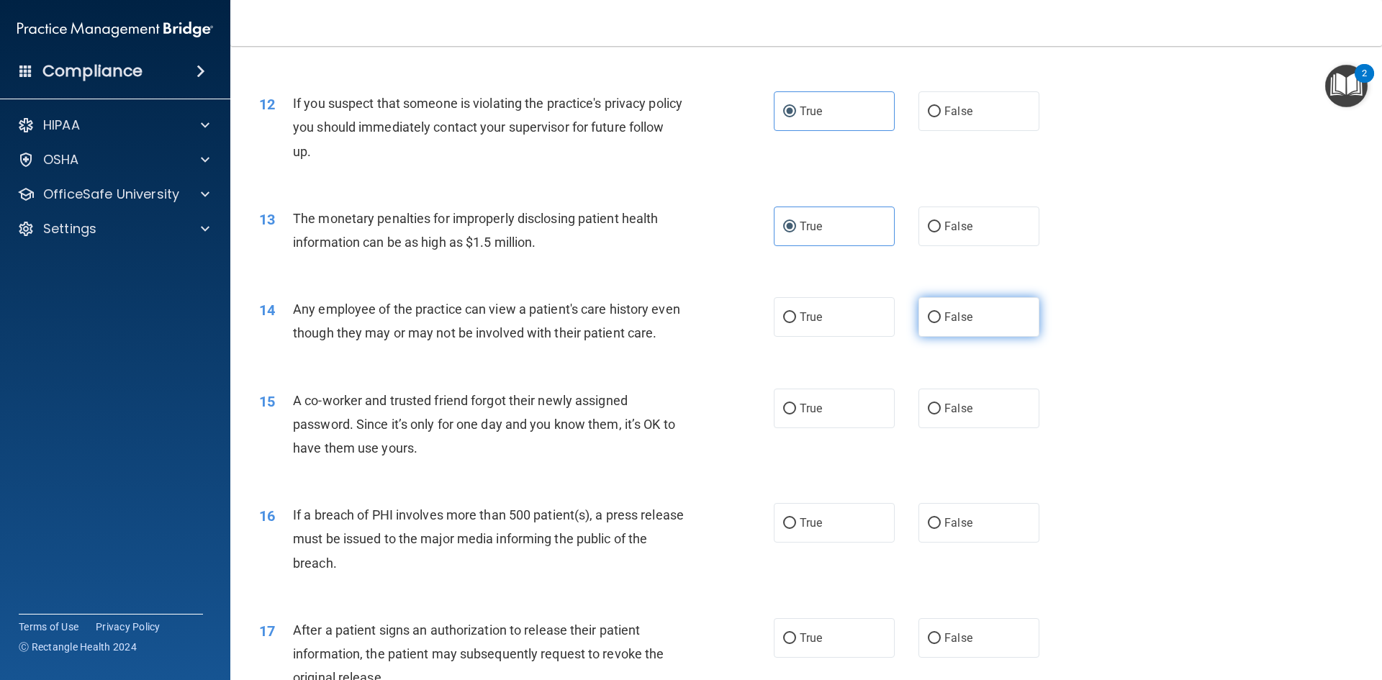
click at [945, 322] on span "False" at bounding box center [959, 317] width 28 height 14
click at [941, 322] on input "False" at bounding box center [934, 318] width 13 height 11
radio input "true"
click at [945, 415] on span "False" at bounding box center [959, 409] width 28 height 14
click at [941, 415] on input "False" at bounding box center [934, 409] width 13 height 11
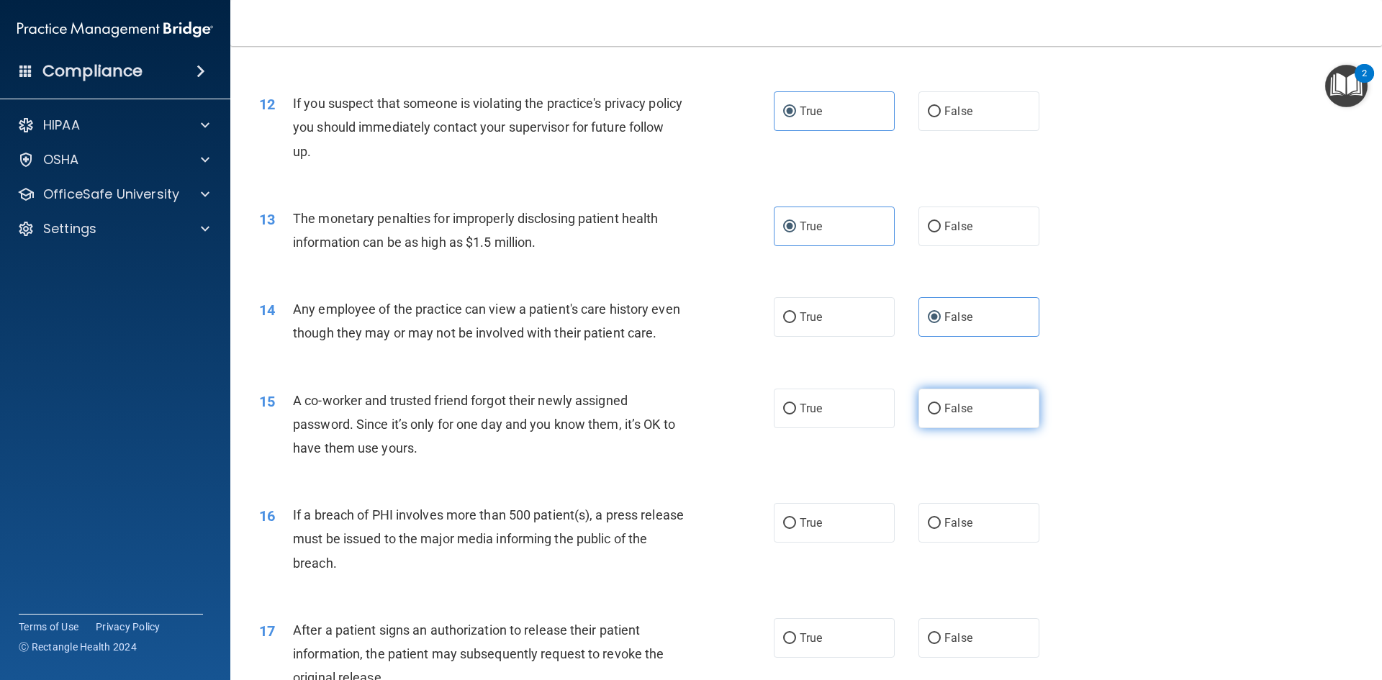
radio input "true"
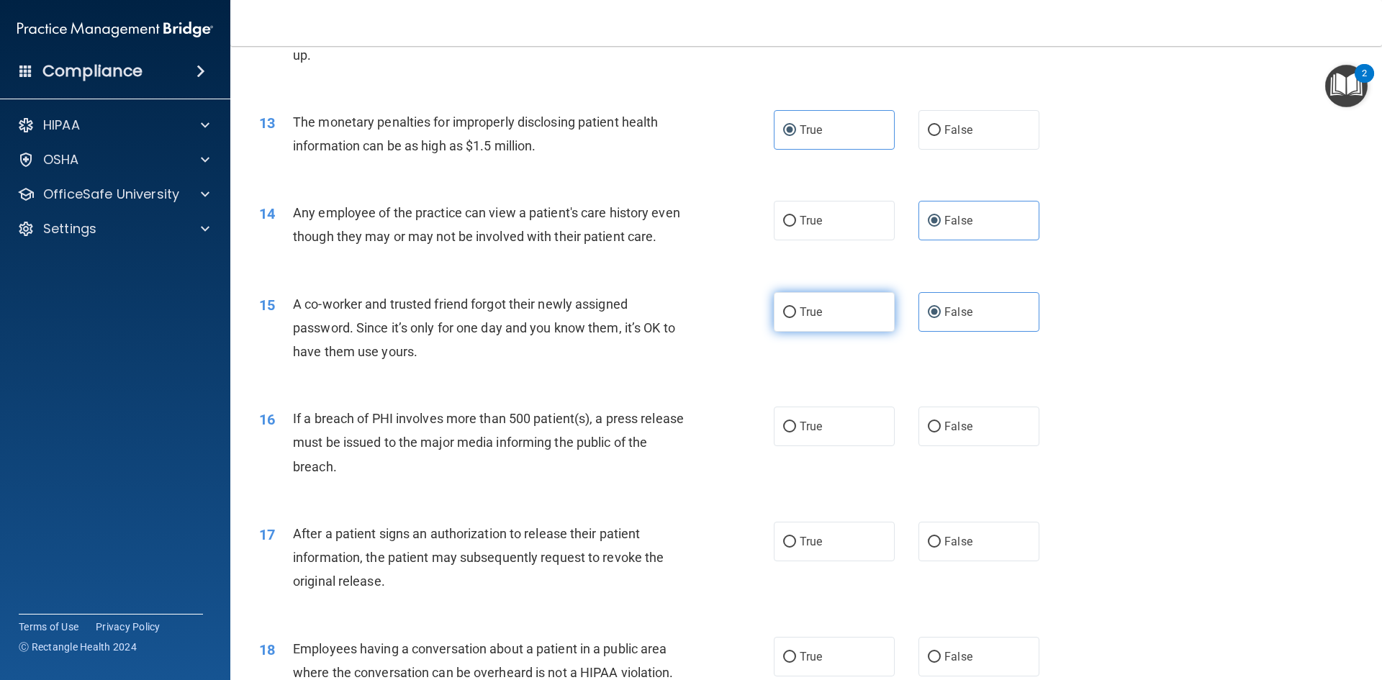
scroll to position [1296, 0]
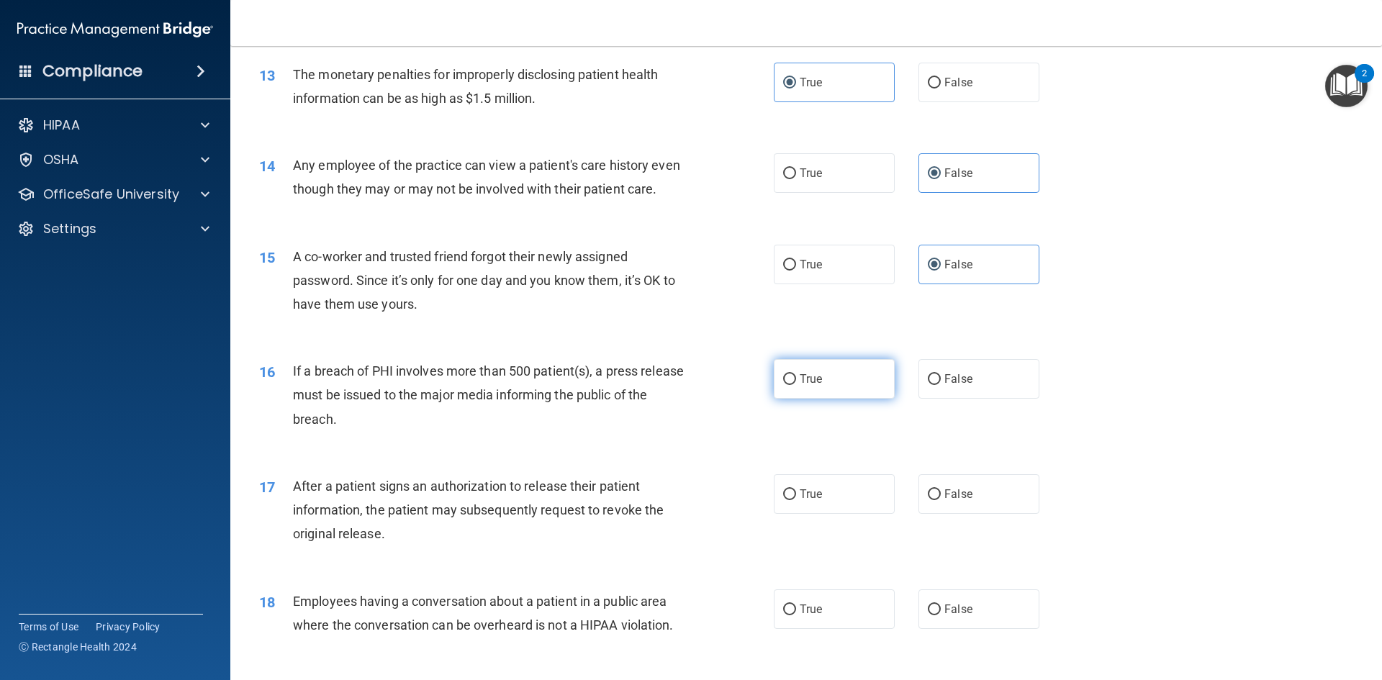
click at [804, 386] on span "True" at bounding box center [811, 379] width 22 height 14
click at [796, 385] on input "True" at bounding box center [789, 379] width 13 height 11
radio input "true"
click at [842, 503] on label "True" at bounding box center [834, 495] width 121 height 40
click at [796, 500] on input "True" at bounding box center [789, 495] width 13 height 11
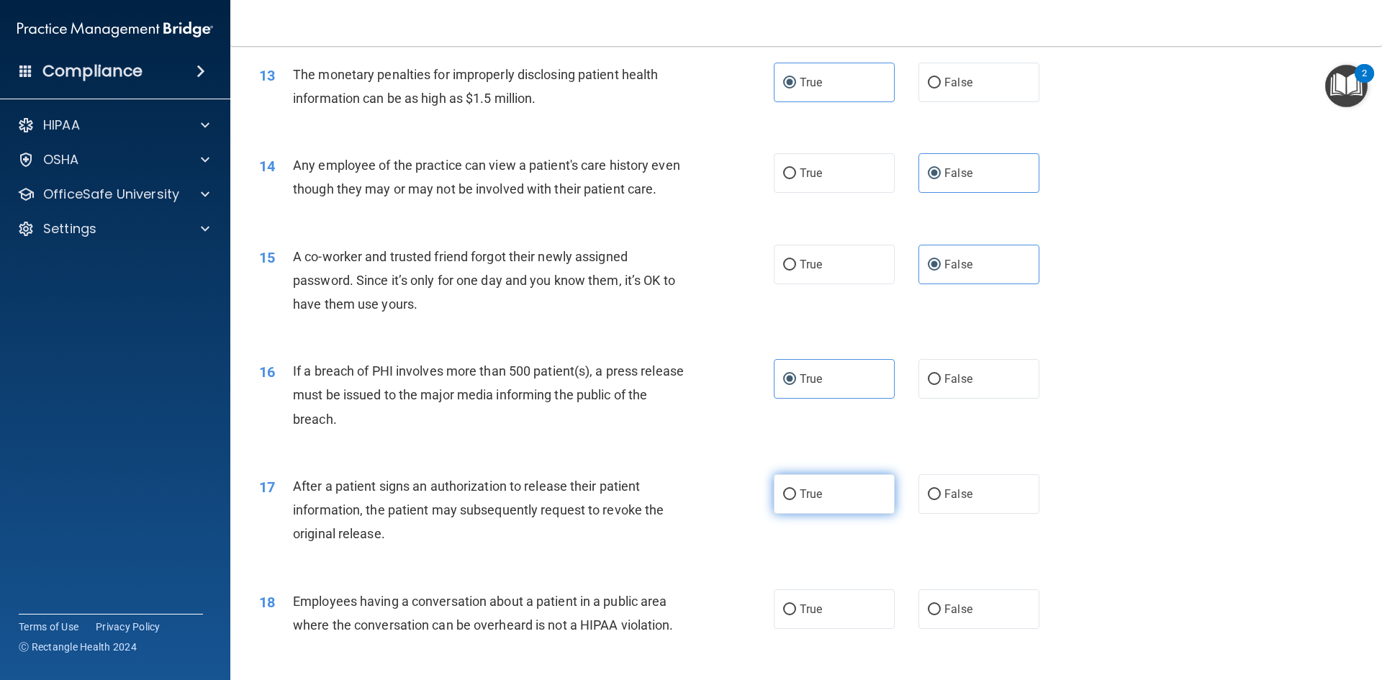
radio input "true"
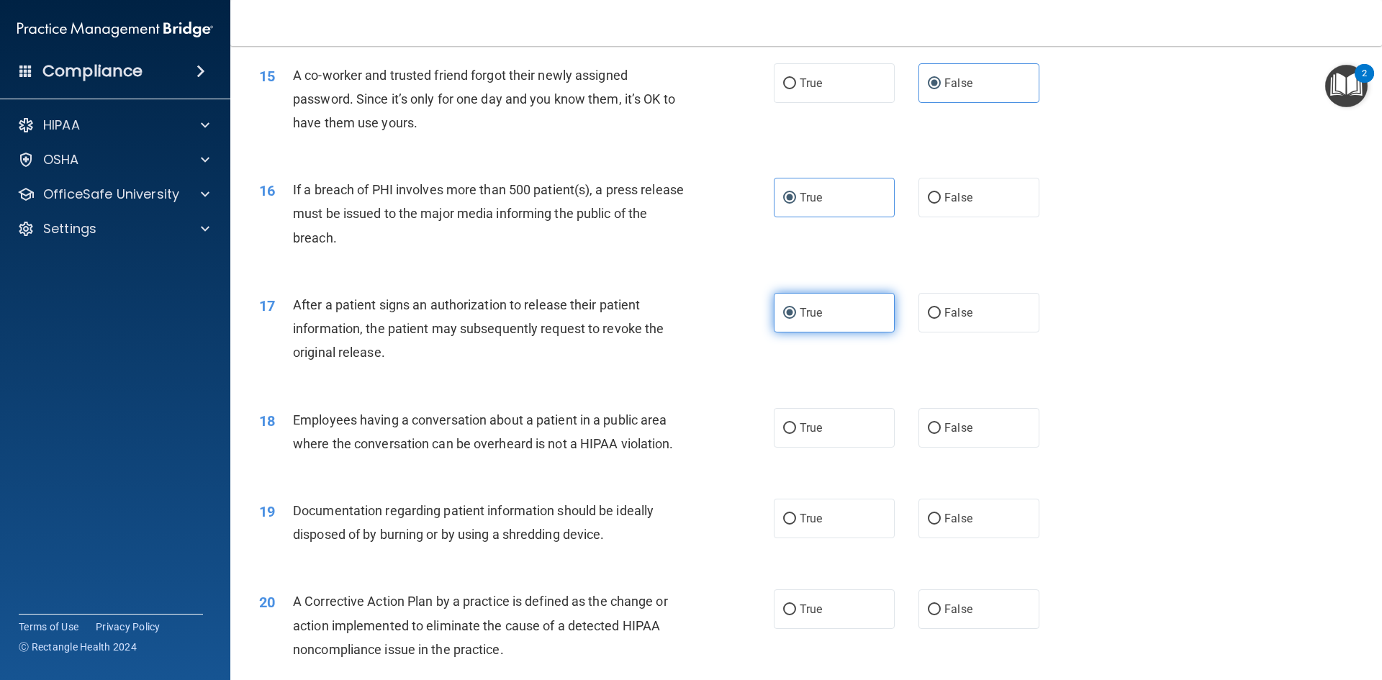
scroll to position [1512, 0]
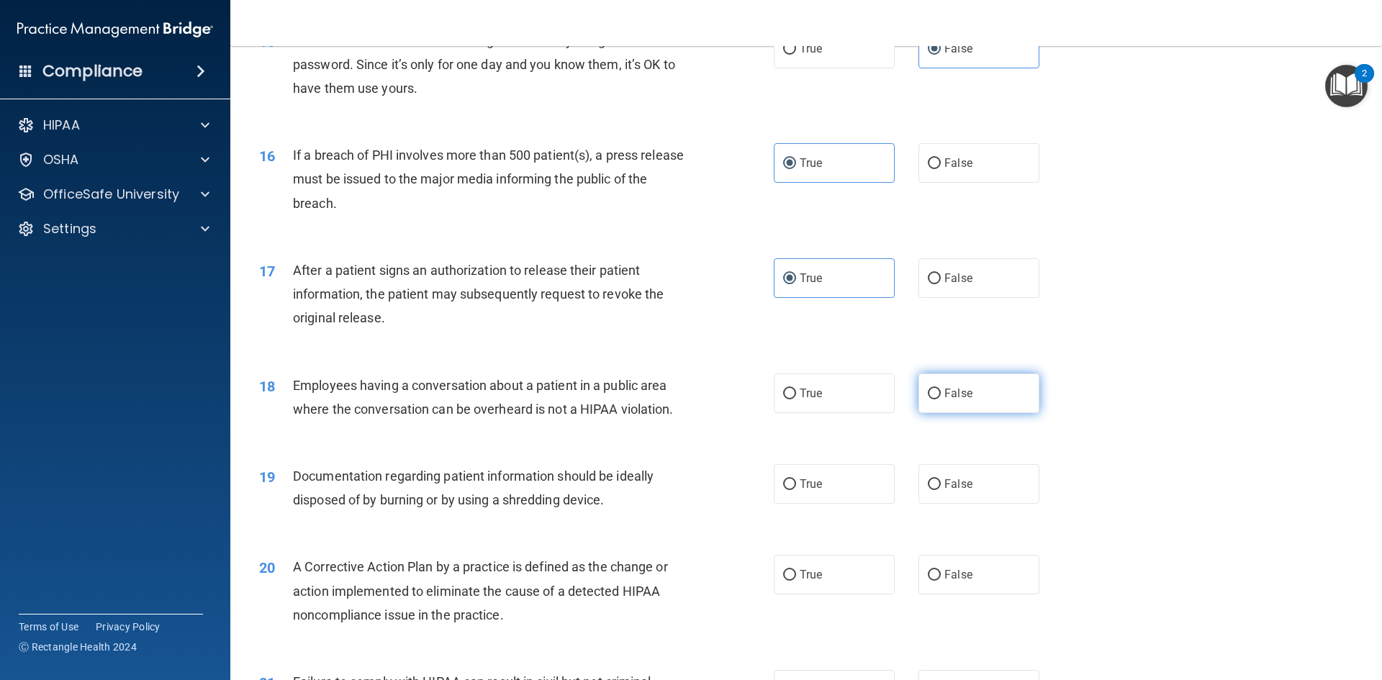
click at [950, 400] on span "False" at bounding box center [959, 394] width 28 height 14
click at [941, 400] on input "False" at bounding box center [934, 394] width 13 height 11
radio input "true"
click at [848, 504] on label "True" at bounding box center [834, 484] width 121 height 40
click at [796, 490] on input "True" at bounding box center [789, 485] width 13 height 11
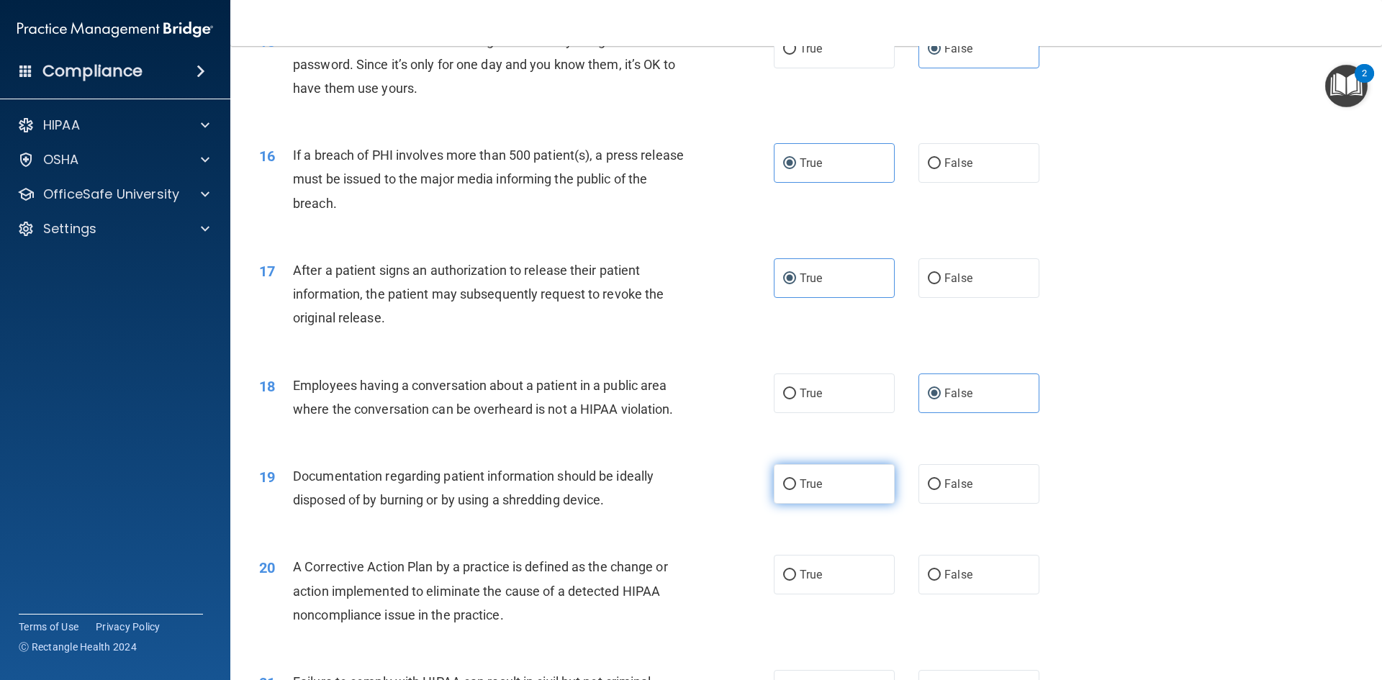
radio input "true"
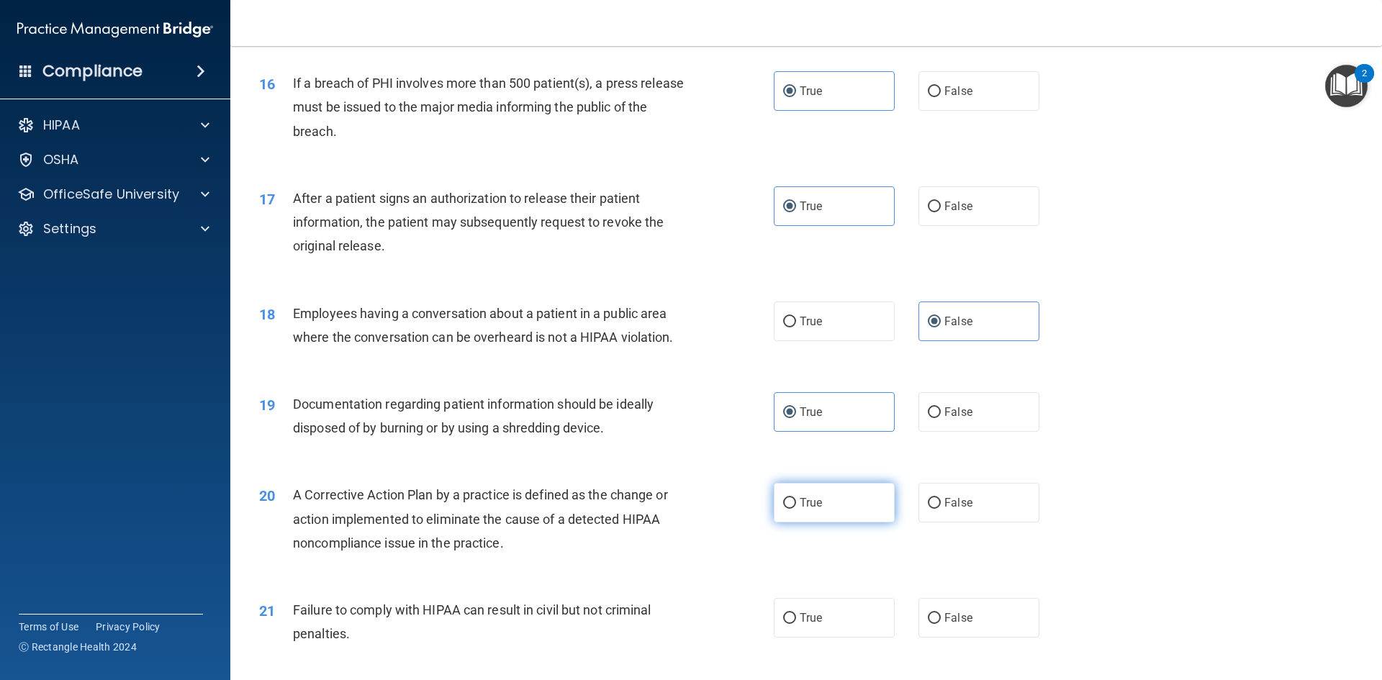
click at [804, 517] on label "True" at bounding box center [834, 503] width 121 height 40
click at [796, 509] on input "True" at bounding box center [789, 503] width 13 height 11
radio input "true"
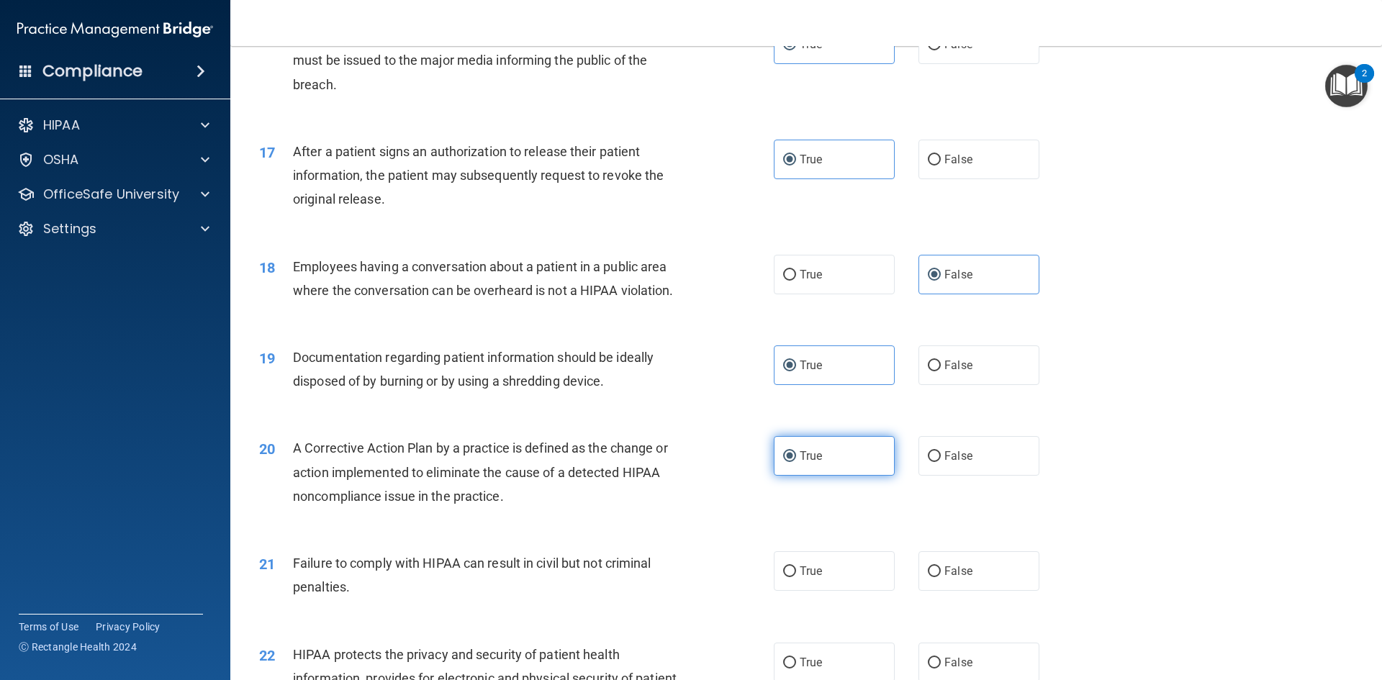
scroll to position [1656, 0]
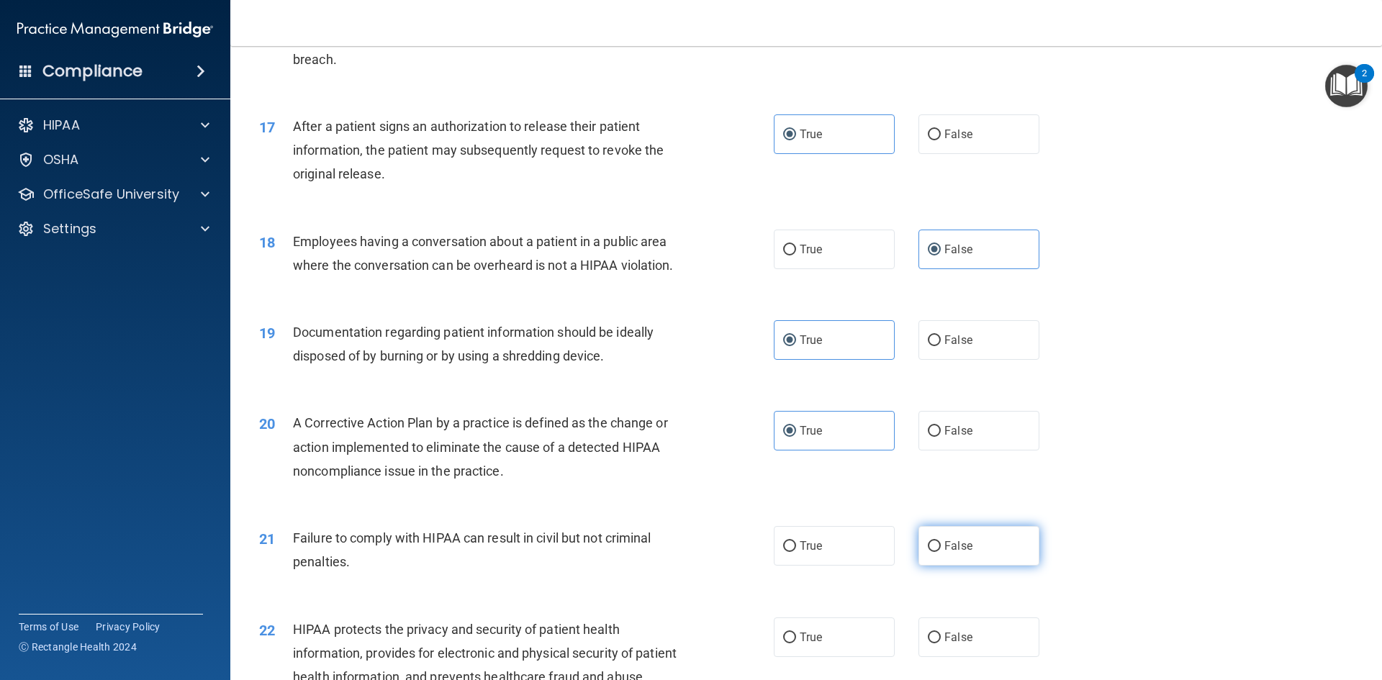
click at [961, 553] on span "False" at bounding box center [959, 546] width 28 height 14
click at [941, 552] on input "False" at bounding box center [934, 546] width 13 height 11
radio input "true"
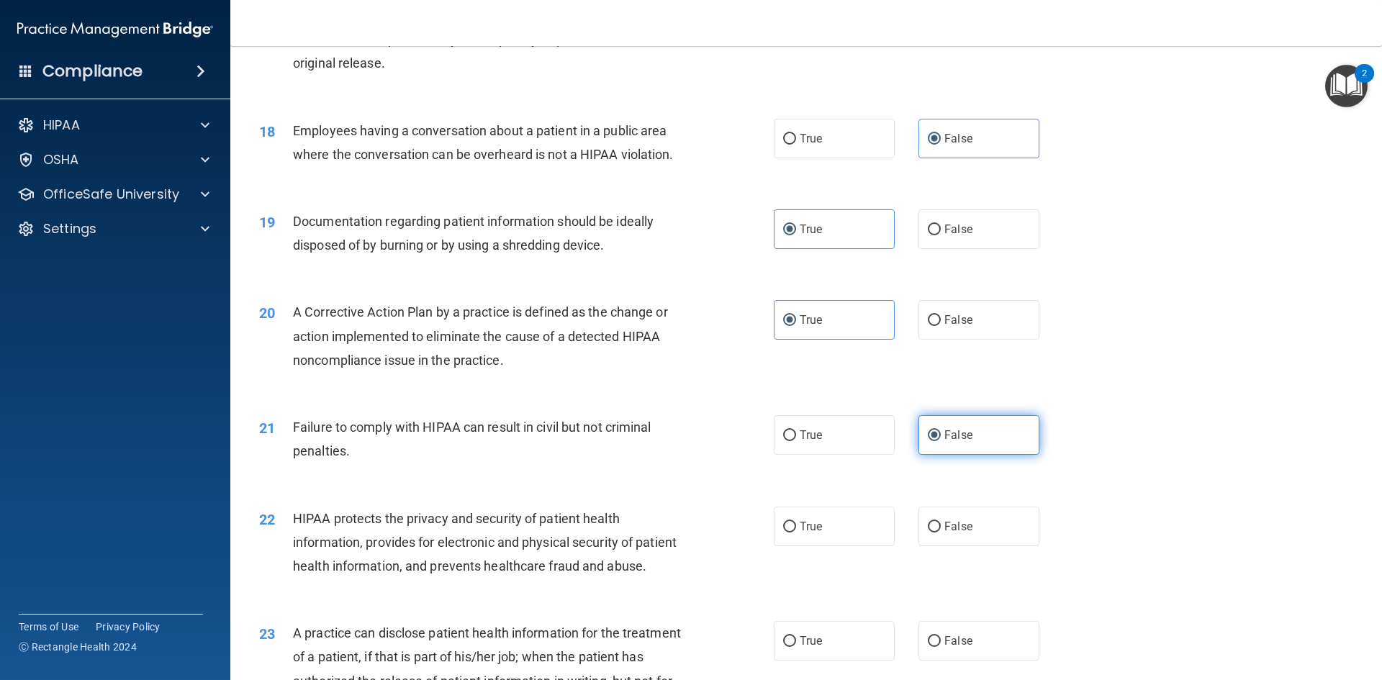
scroll to position [1800, 0]
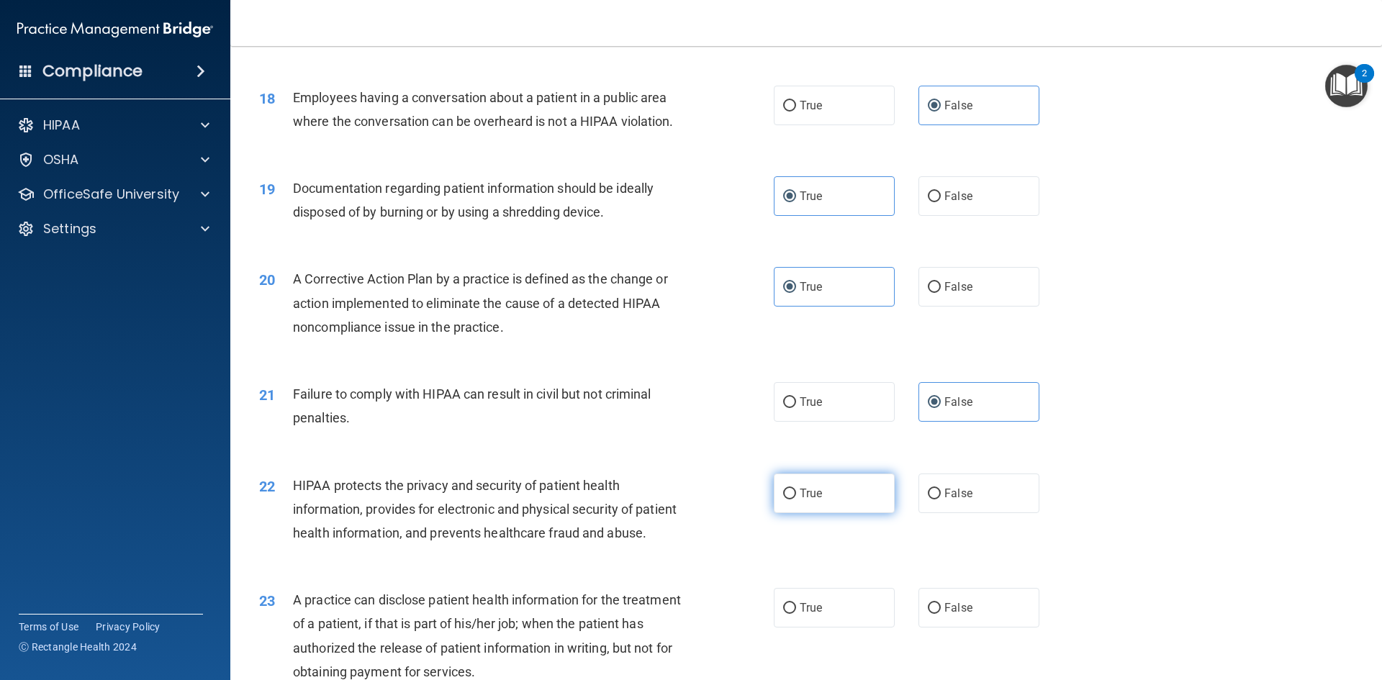
click at [848, 513] on label "True" at bounding box center [834, 494] width 121 height 40
click at [796, 500] on input "True" at bounding box center [789, 494] width 13 height 11
radio input "true"
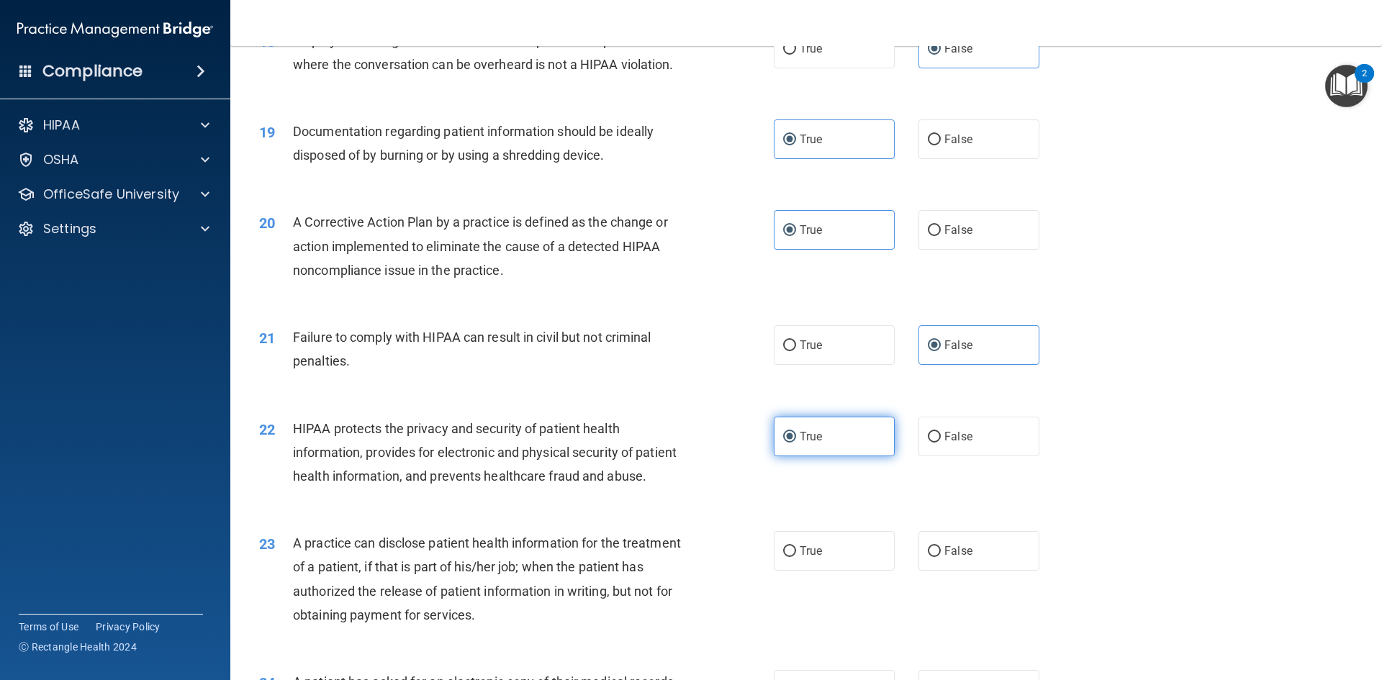
scroll to position [1944, 0]
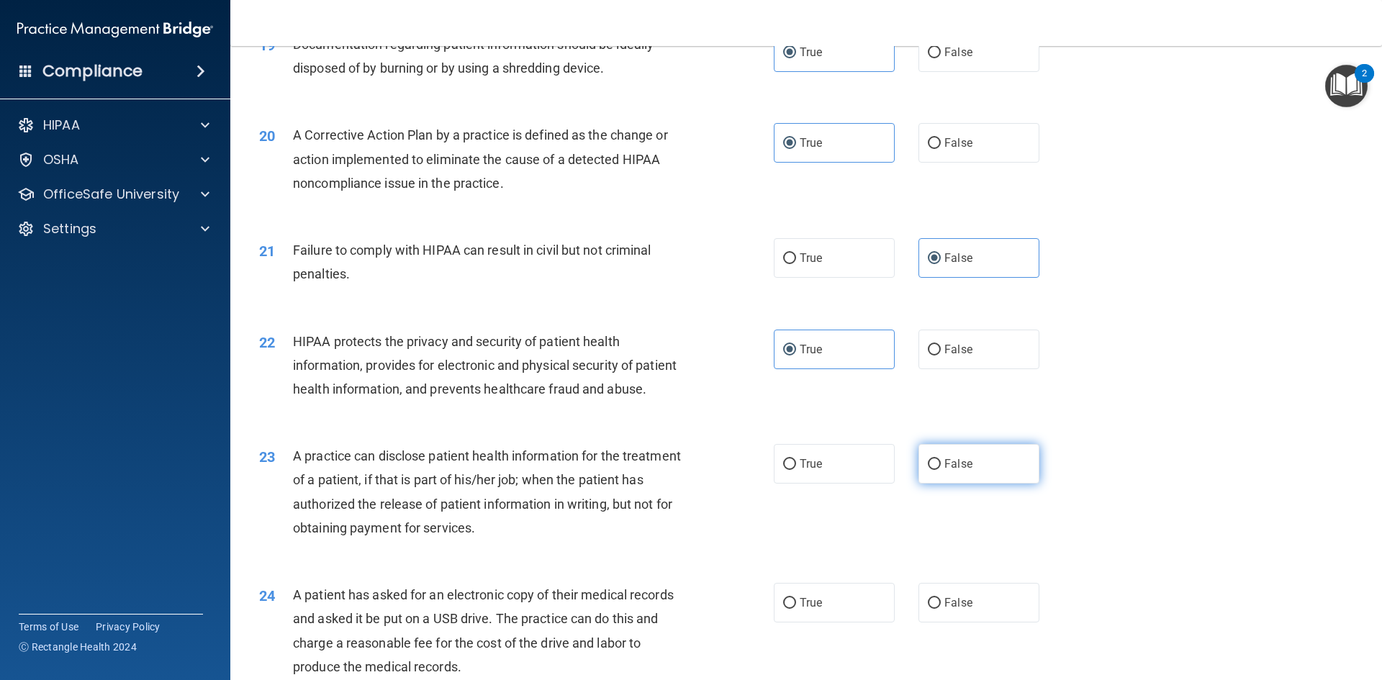
click at [951, 471] on span "False" at bounding box center [959, 464] width 28 height 14
click at [941, 470] on input "False" at bounding box center [934, 464] width 13 height 11
radio input "true"
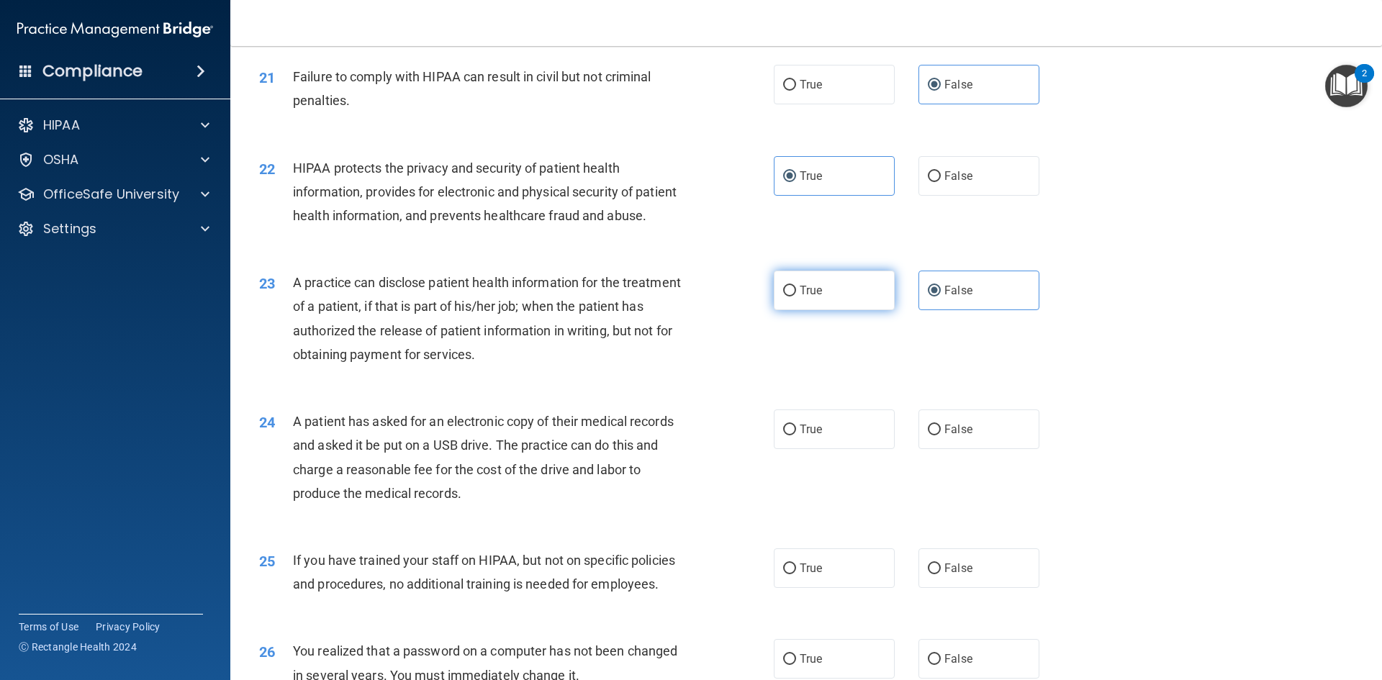
scroll to position [2160, 0]
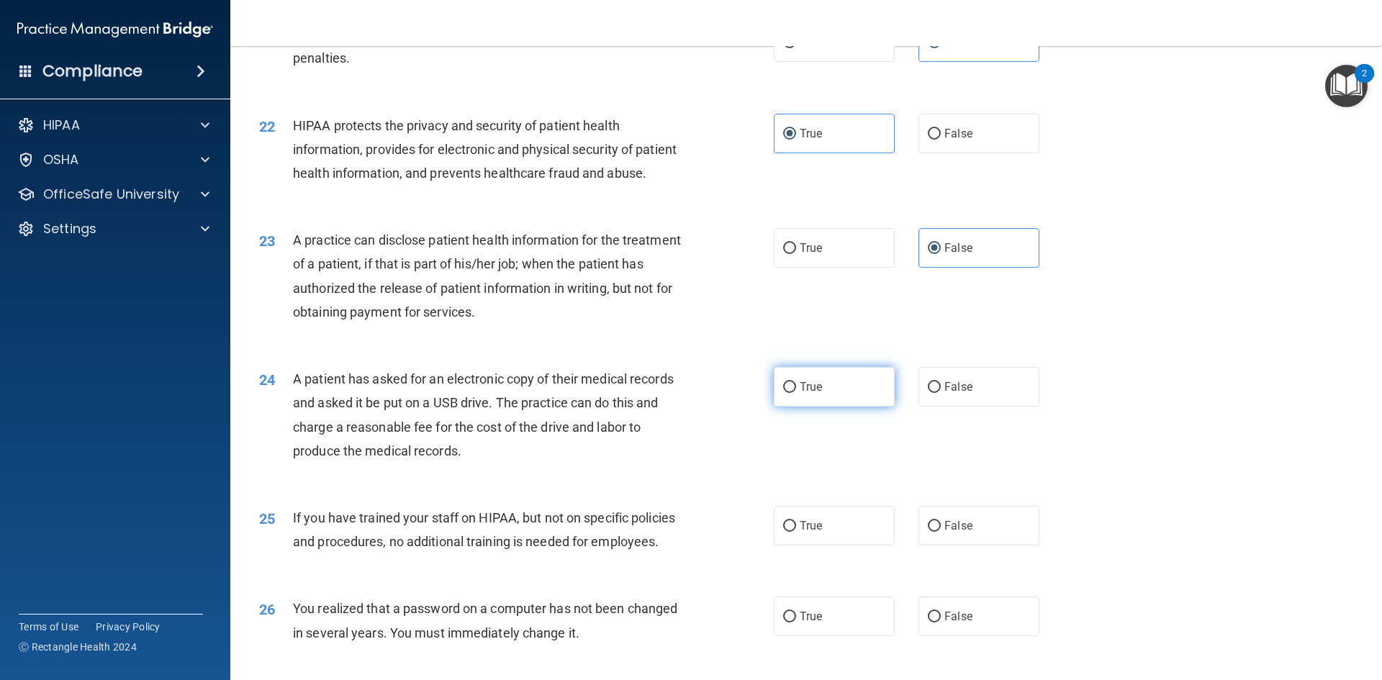
click at [829, 407] on label "True" at bounding box center [834, 387] width 121 height 40
click at [796, 393] on input "True" at bounding box center [789, 387] width 13 height 11
radio input "true"
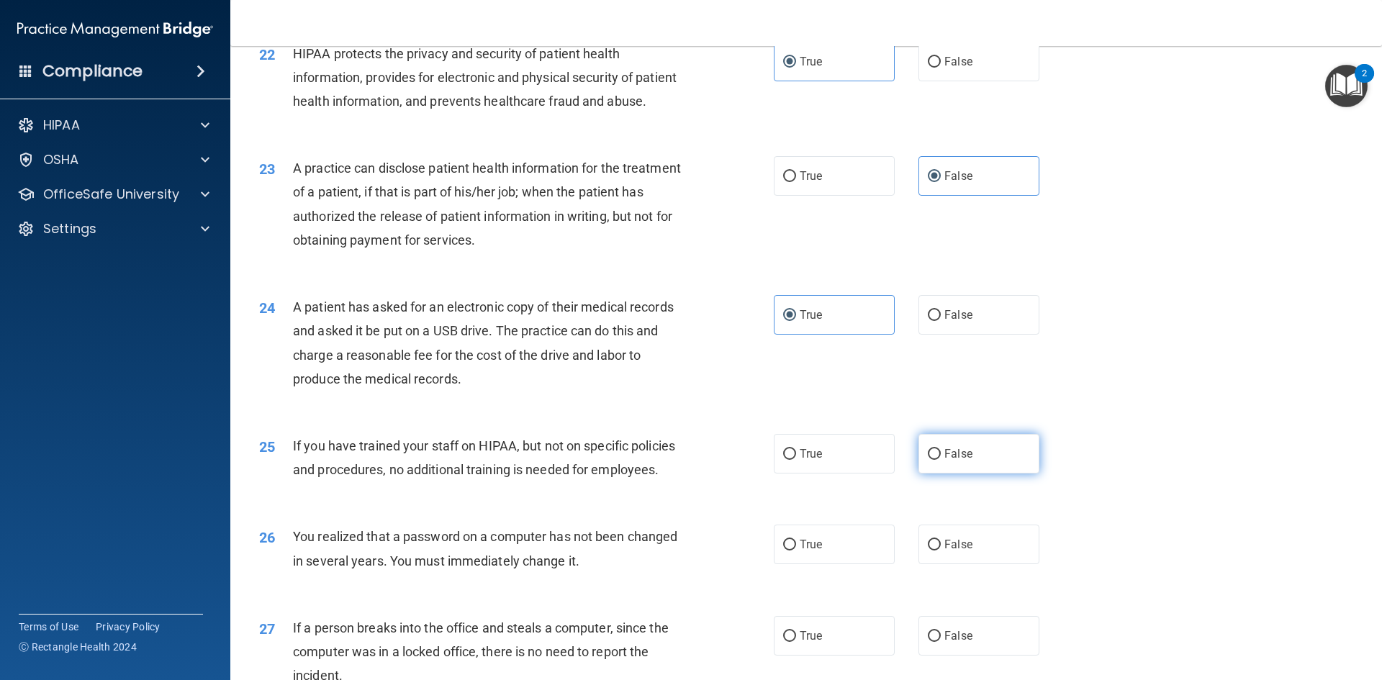
click at [951, 461] on span "False" at bounding box center [959, 454] width 28 height 14
click at [941, 460] on input "False" at bounding box center [934, 454] width 13 height 11
radio input "true"
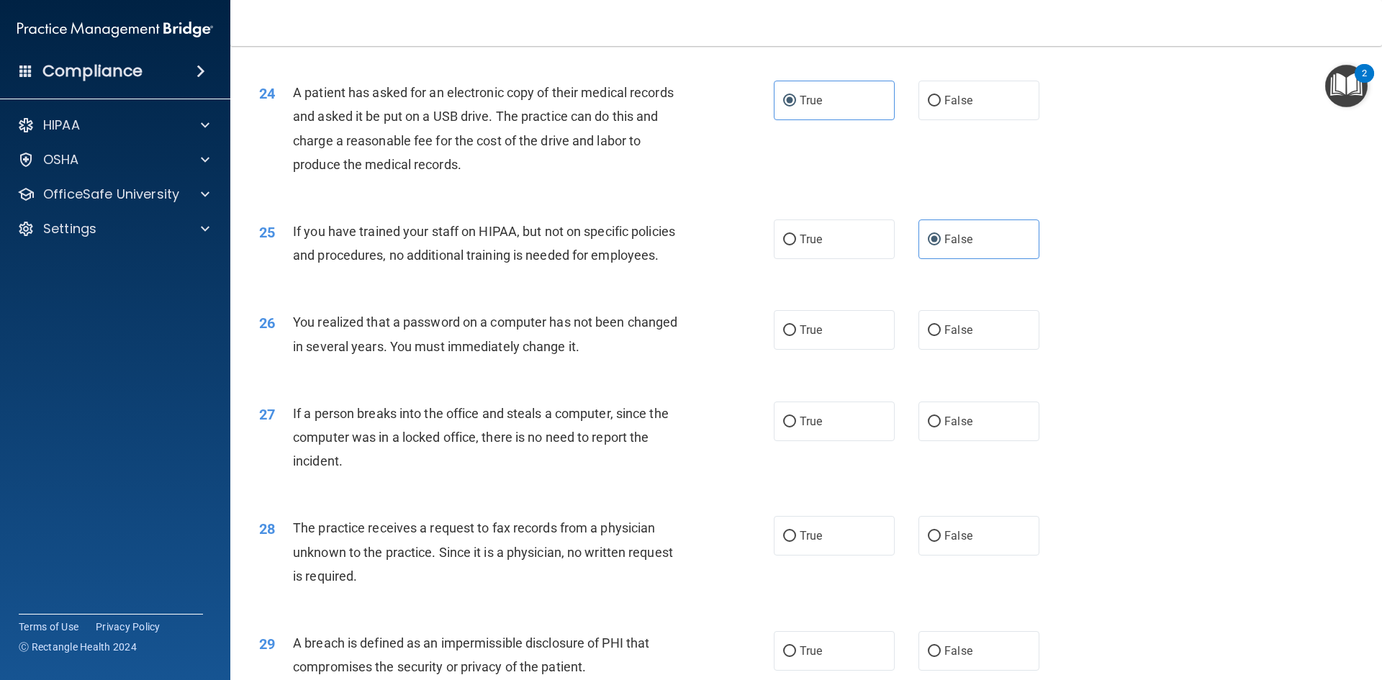
scroll to position [2448, 0]
click at [809, 349] on label "True" at bounding box center [834, 329] width 121 height 40
click at [796, 335] on input "True" at bounding box center [789, 329] width 13 height 11
radio input "true"
click at [964, 427] on span "False" at bounding box center [959, 420] width 28 height 14
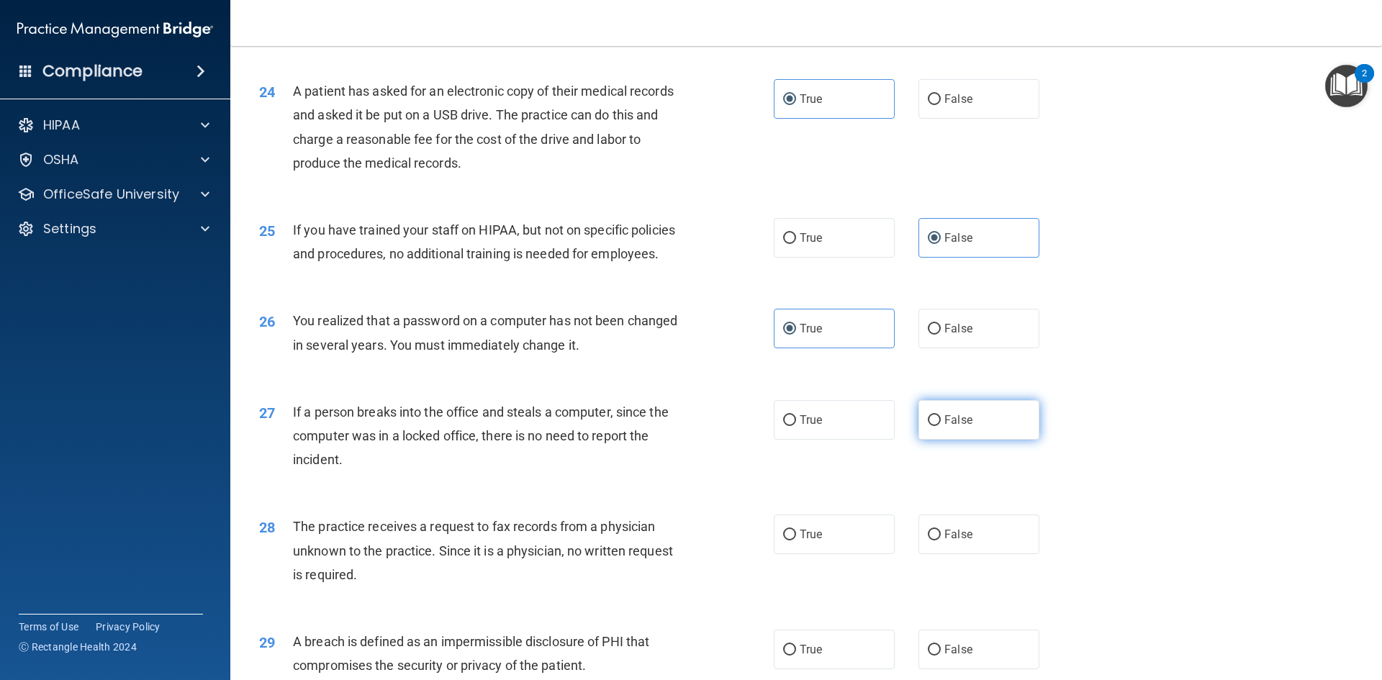
click at [941, 426] on input "False" at bounding box center [934, 420] width 13 height 11
radio input "true"
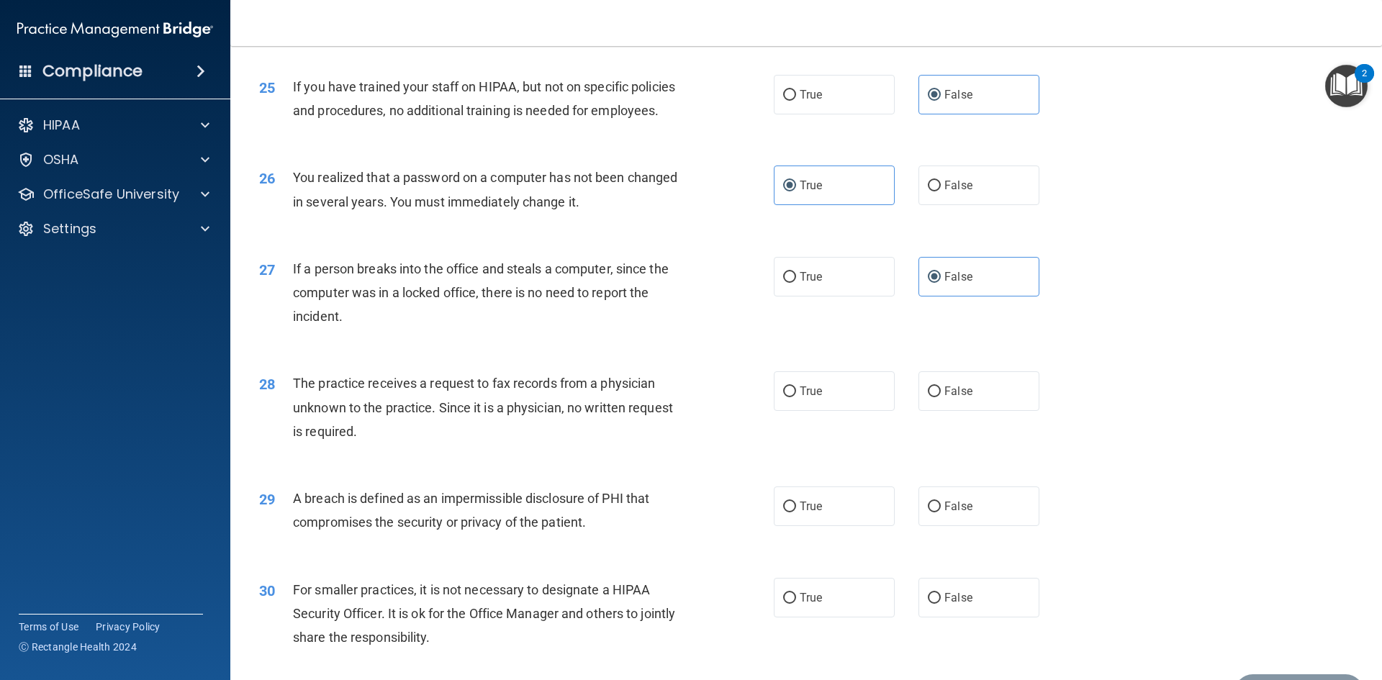
scroll to position [2592, 0]
click at [948, 397] on span "False" at bounding box center [959, 391] width 28 height 14
click at [941, 397] on input "False" at bounding box center [934, 391] width 13 height 11
radio input "true"
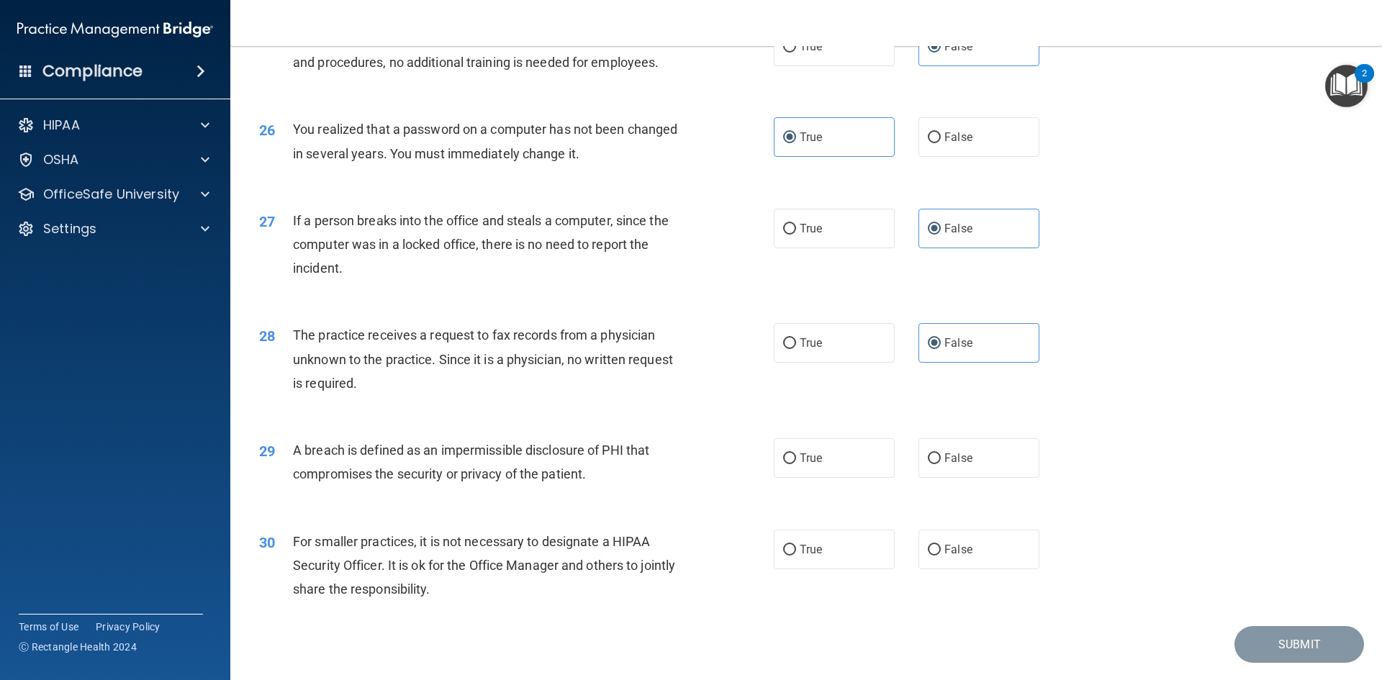
scroll to position [2664, 0]
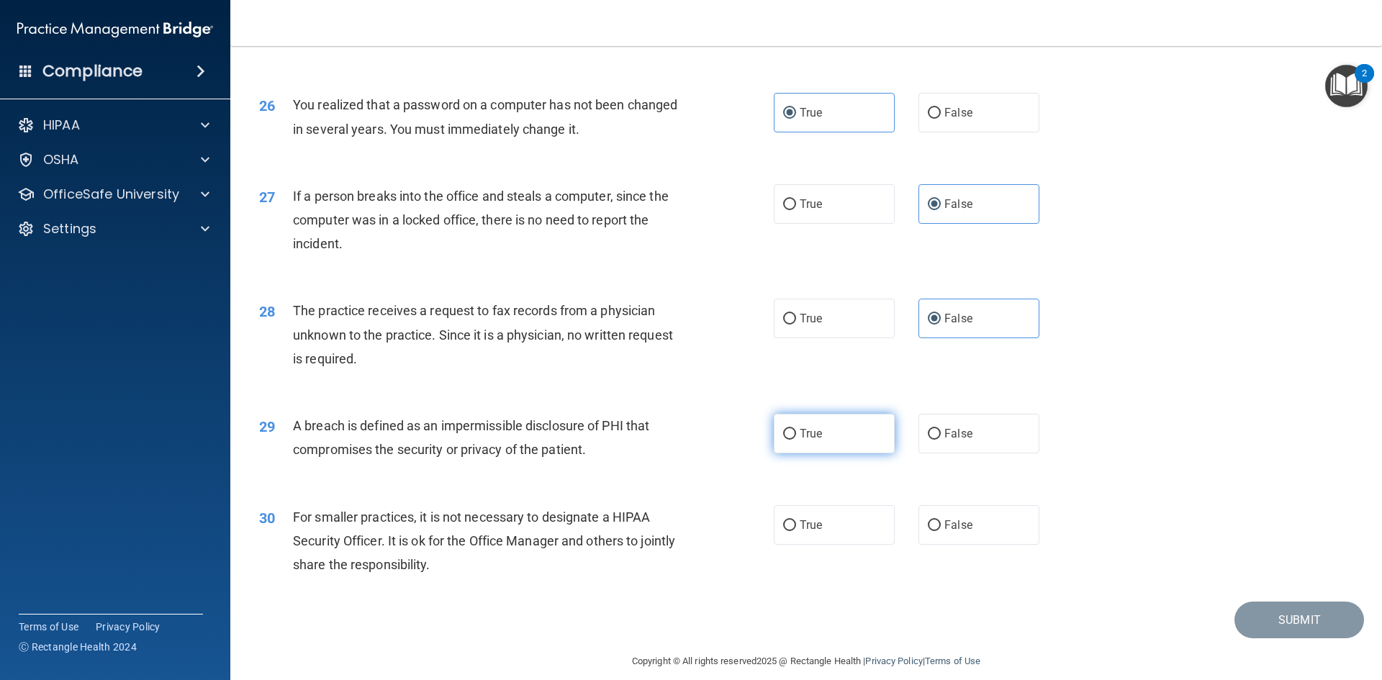
click at [847, 454] on label "True" at bounding box center [834, 434] width 121 height 40
click at [796, 440] on input "True" at bounding box center [789, 434] width 13 height 11
radio input "true"
click at [951, 532] on span "False" at bounding box center [959, 525] width 28 height 14
click at [941, 531] on input "False" at bounding box center [934, 526] width 13 height 11
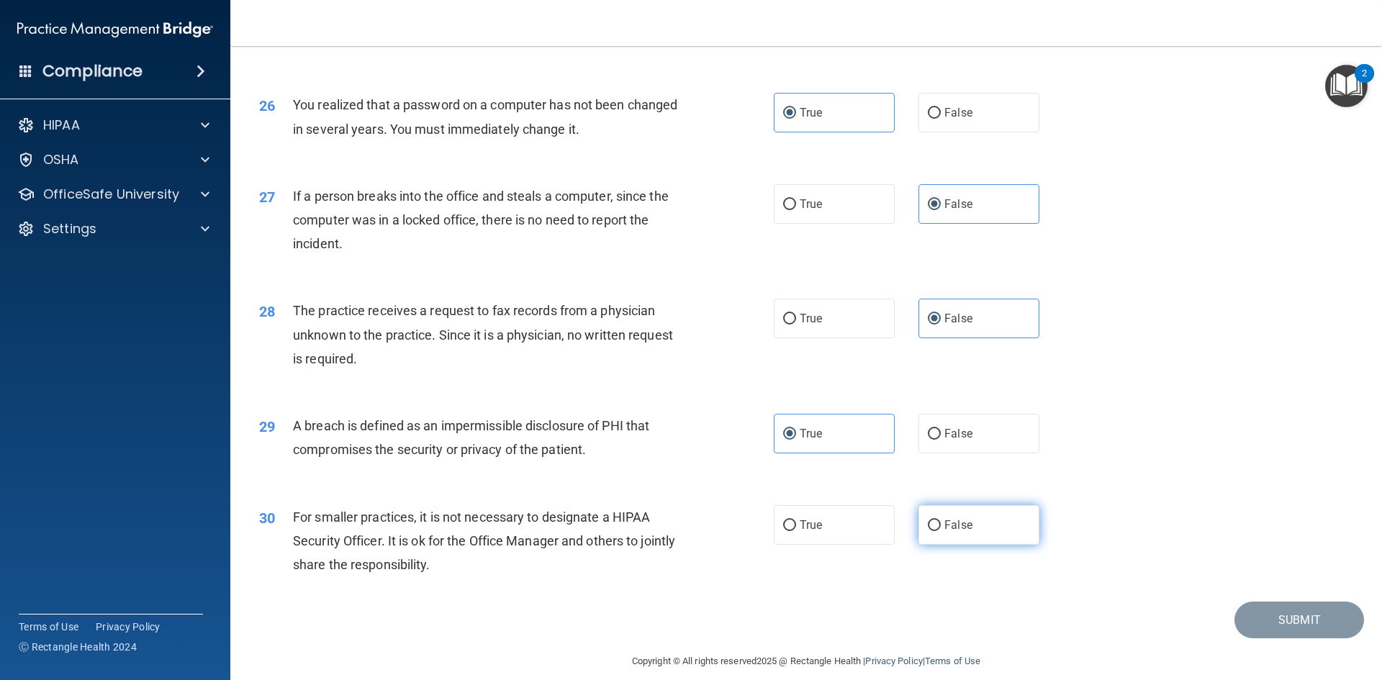
radio input "true"
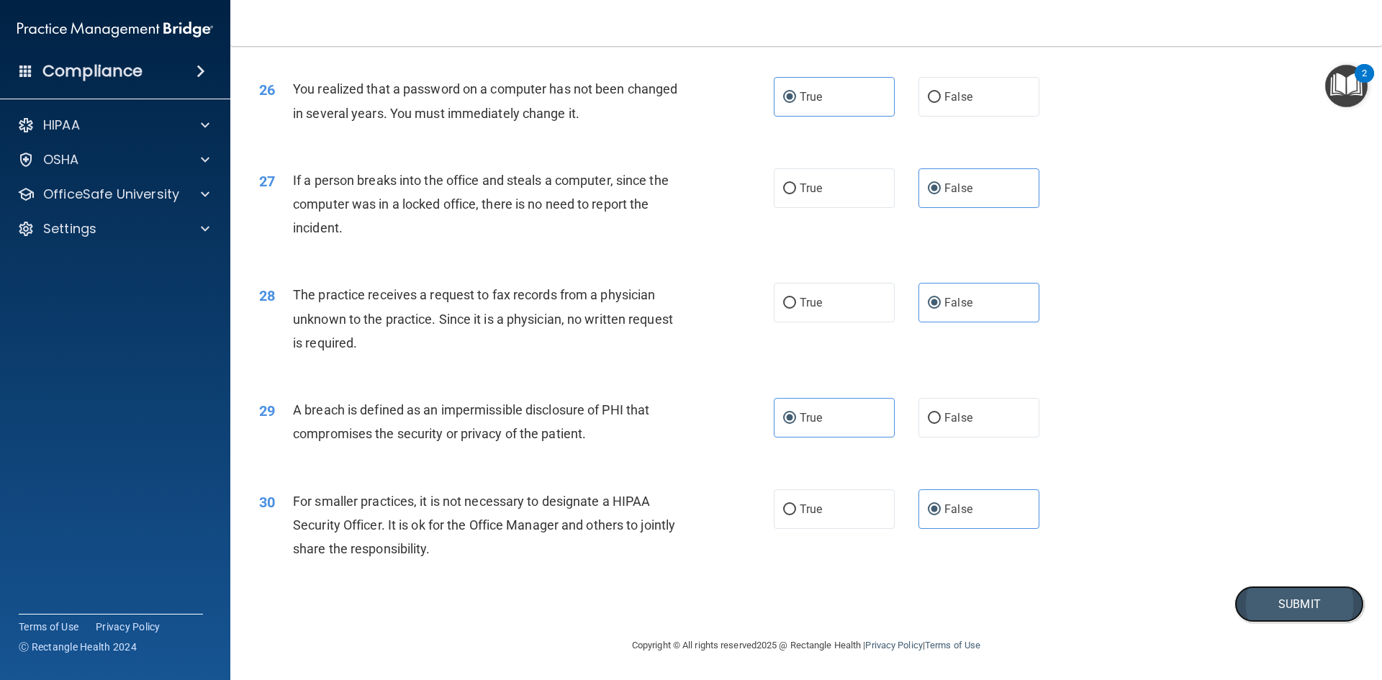
click at [1277, 609] on button "Submit" at bounding box center [1300, 604] width 130 height 37
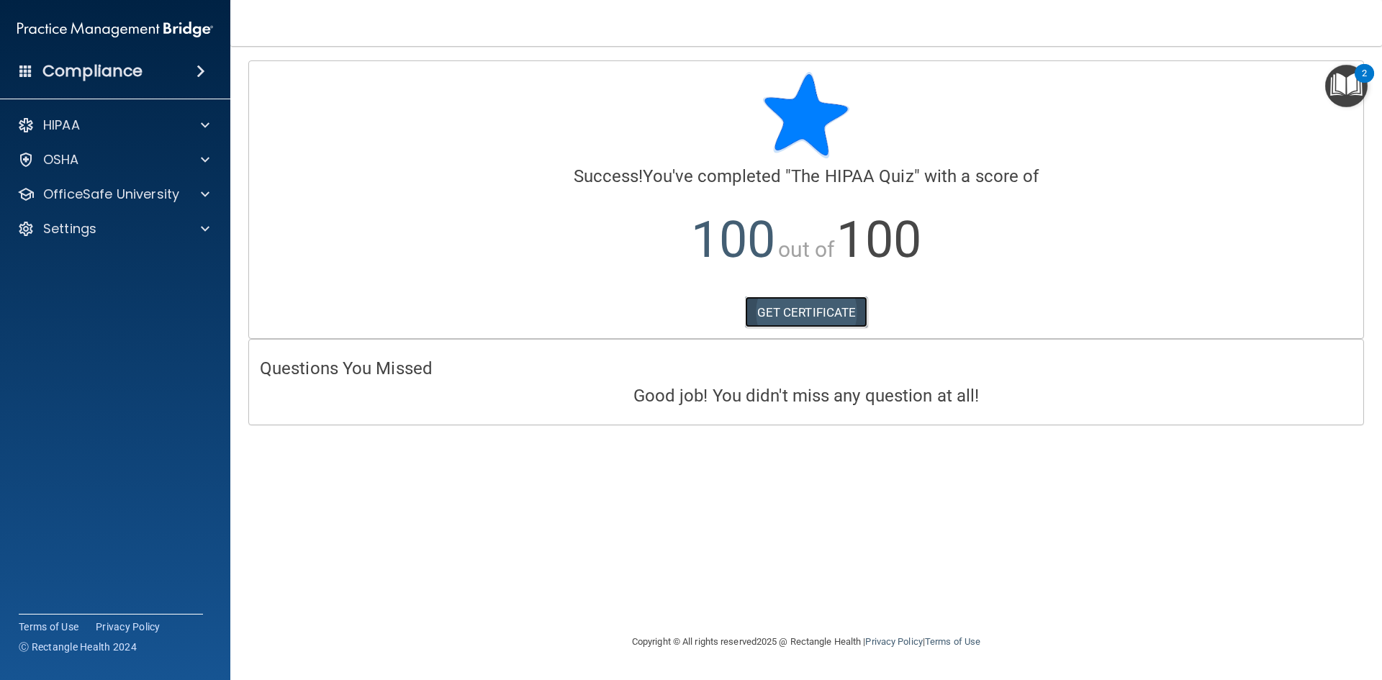
click at [837, 317] on link "GET CERTIFICATE" at bounding box center [806, 313] width 123 height 32
click at [86, 66] on h4 "Compliance" at bounding box center [92, 71] width 100 height 20
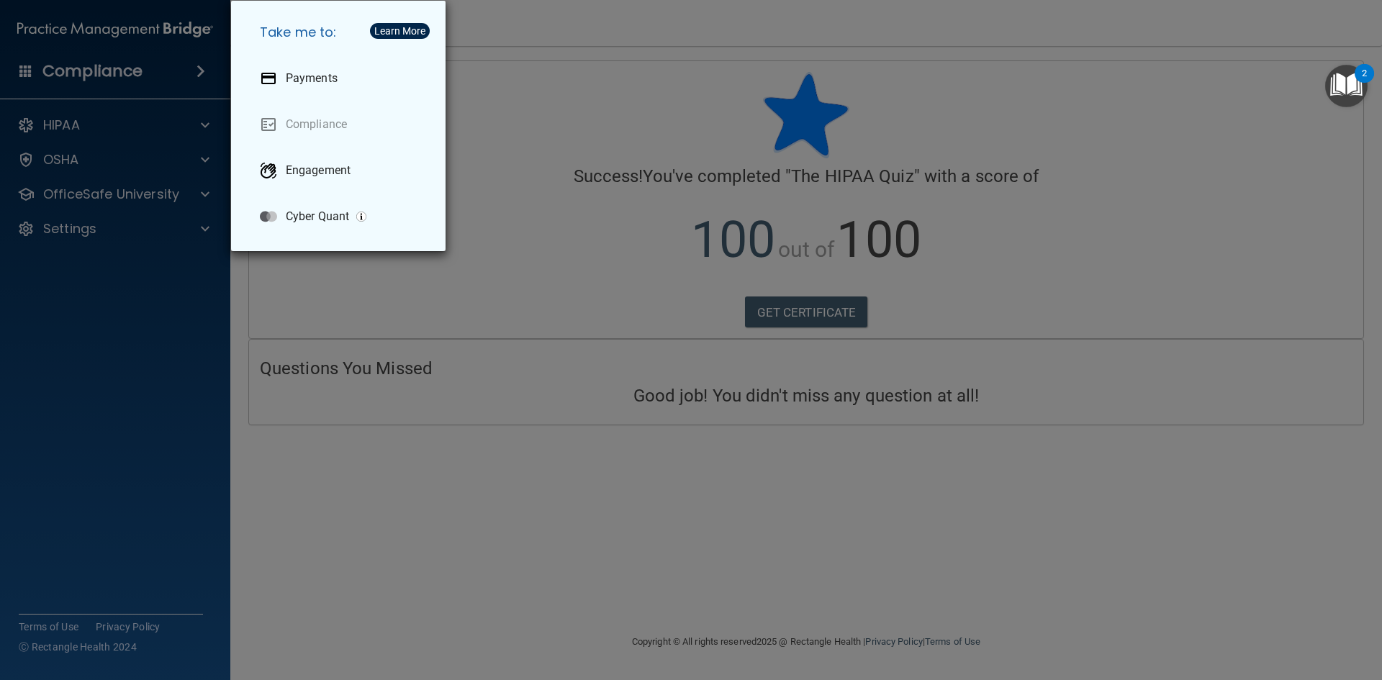
click at [86, 66] on div "Take me to: Payments Compliance Engagement Cyber Quant" at bounding box center [691, 340] width 1382 height 680
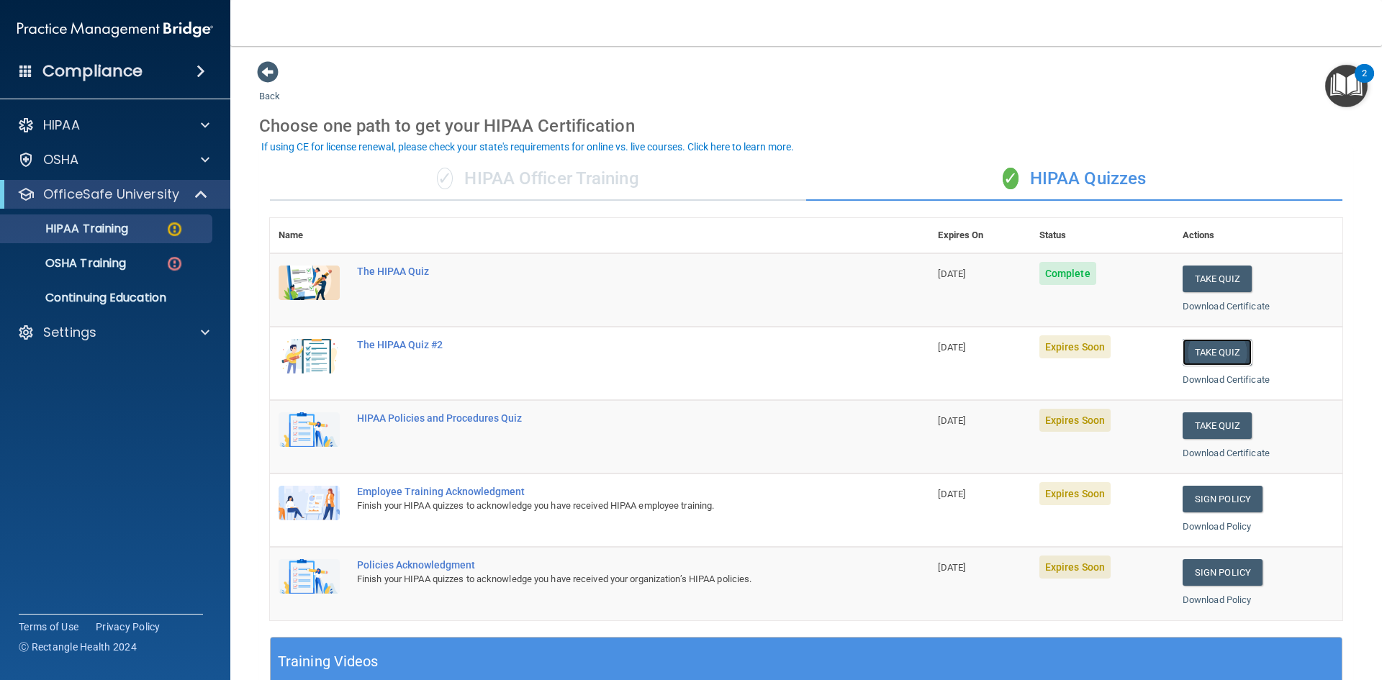
click at [1208, 353] on button "Take Quiz" at bounding box center [1217, 352] width 69 height 27
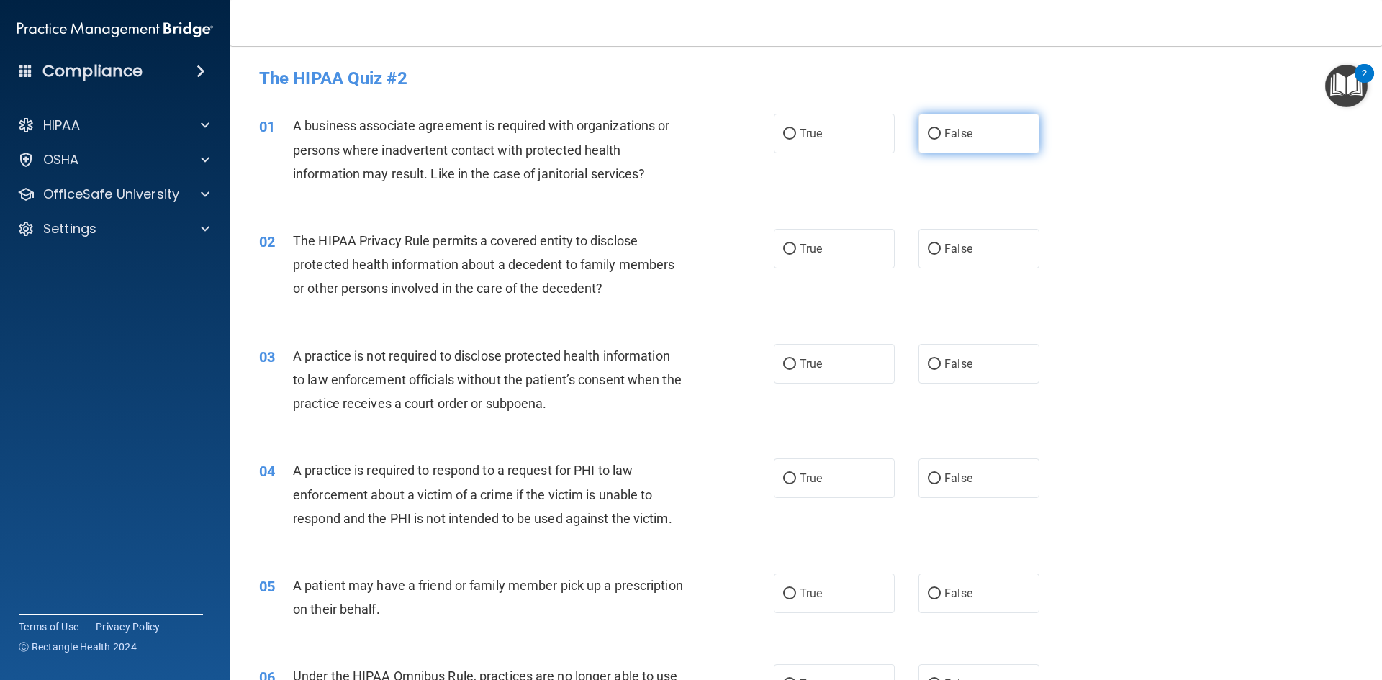
click at [965, 147] on label "False" at bounding box center [979, 134] width 121 height 40
click at [941, 140] on input "False" at bounding box center [934, 134] width 13 height 11
radio input "true"
click at [806, 247] on span "True" at bounding box center [811, 249] width 22 height 14
click at [796, 247] on input "True" at bounding box center [789, 249] width 13 height 11
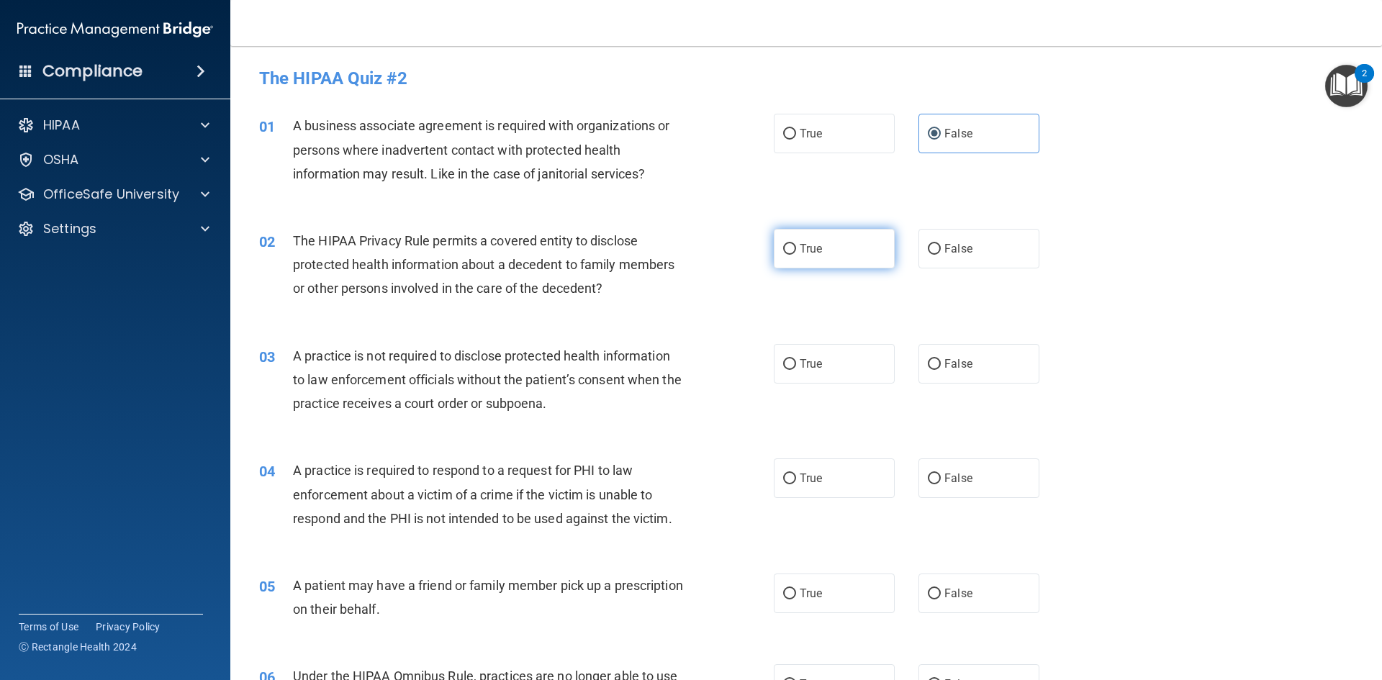
radio input "true"
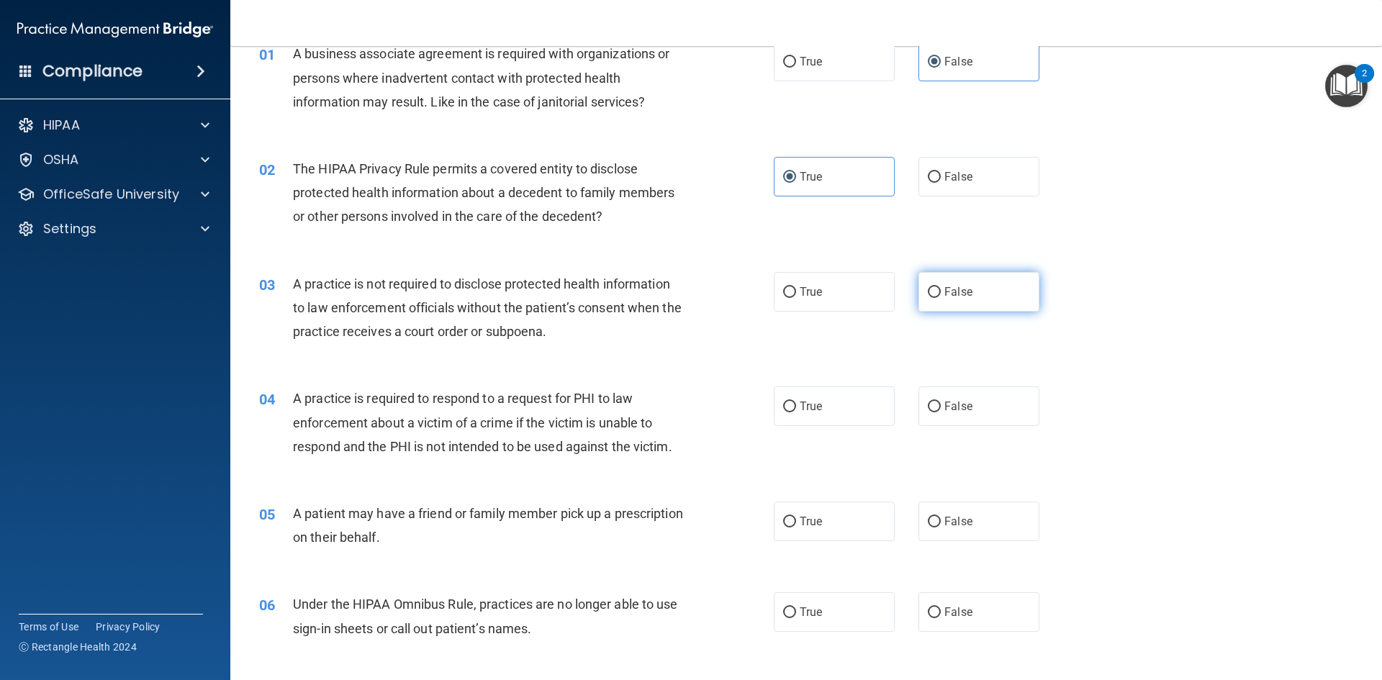
click at [960, 297] on span "False" at bounding box center [959, 292] width 28 height 14
click at [941, 297] on input "False" at bounding box center [934, 292] width 13 height 11
radio input "true"
click at [842, 399] on label "True" at bounding box center [834, 407] width 121 height 40
click at [796, 402] on input "True" at bounding box center [789, 407] width 13 height 11
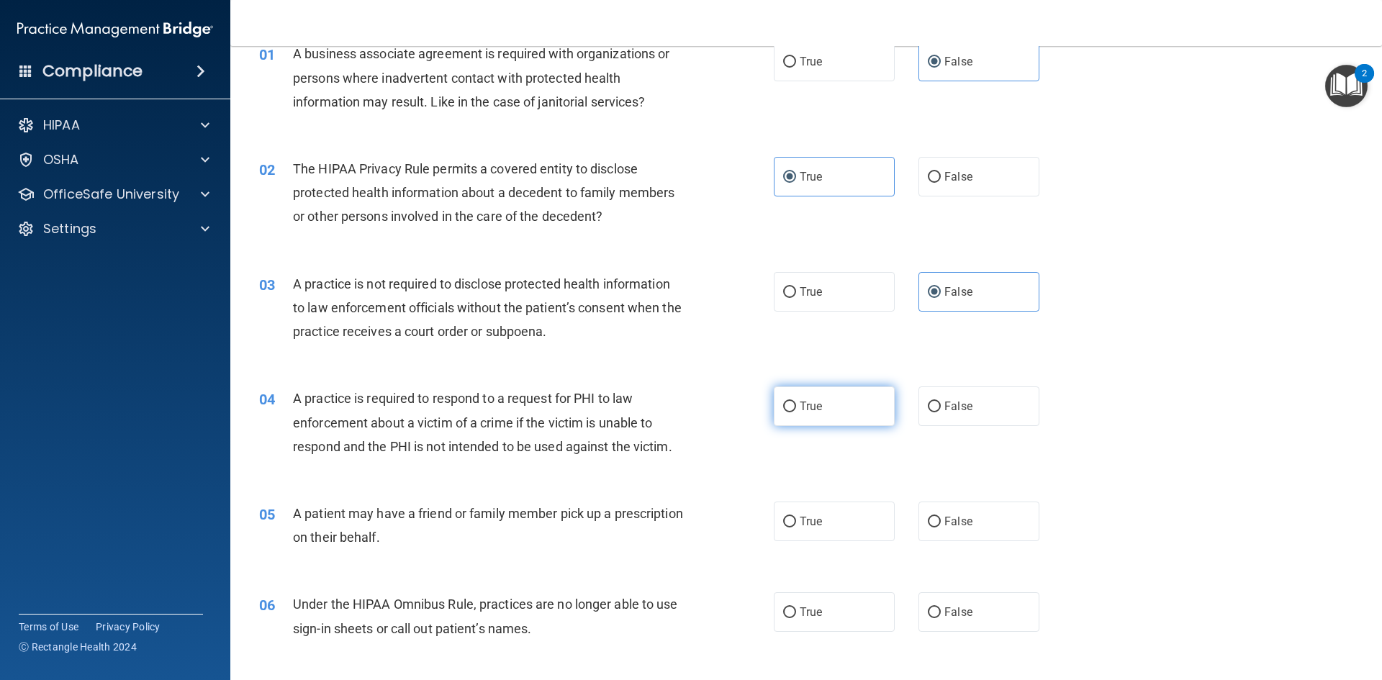
radio input "true"
click at [819, 511] on label "True" at bounding box center [834, 522] width 121 height 40
click at [796, 517] on input "True" at bounding box center [789, 522] width 13 height 11
radio input "true"
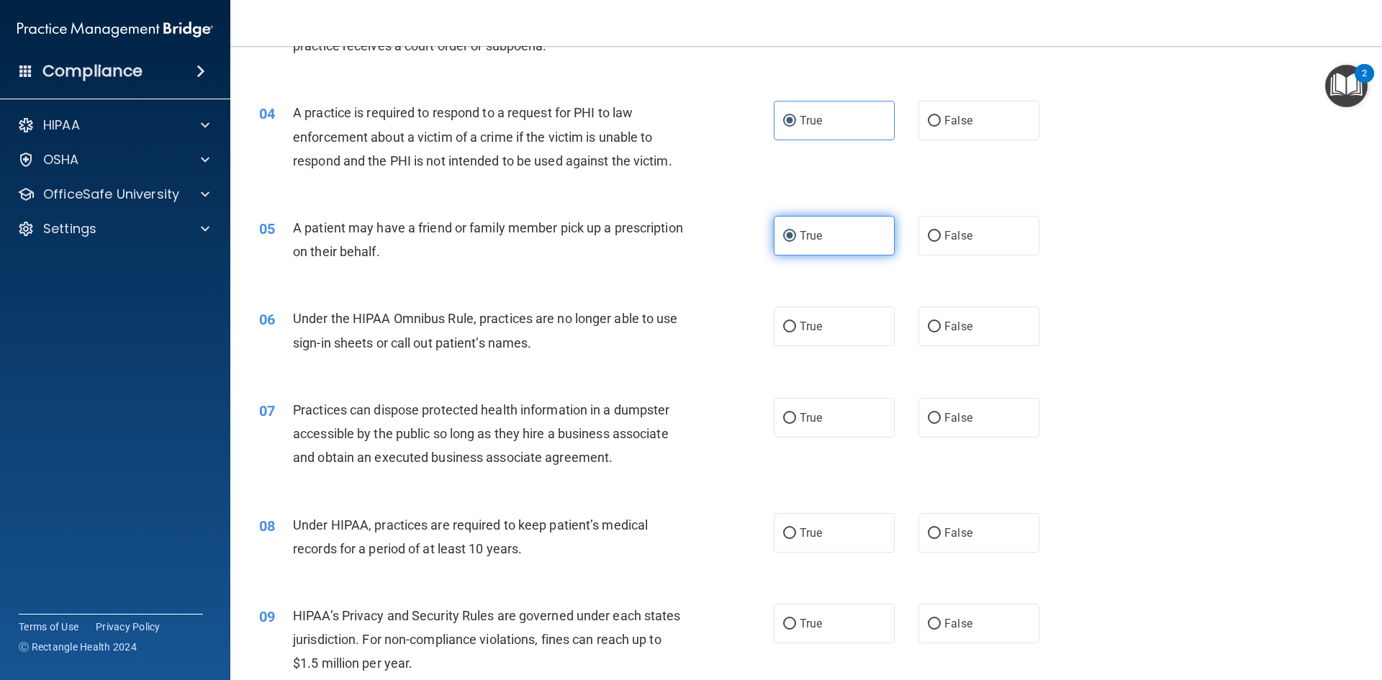
scroll to position [360, 0]
click at [971, 331] on label "False" at bounding box center [979, 325] width 121 height 40
click at [941, 331] on input "False" at bounding box center [934, 325] width 13 height 11
radio input "true"
click at [956, 418] on span "False" at bounding box center [959, 416] width 28 height 14
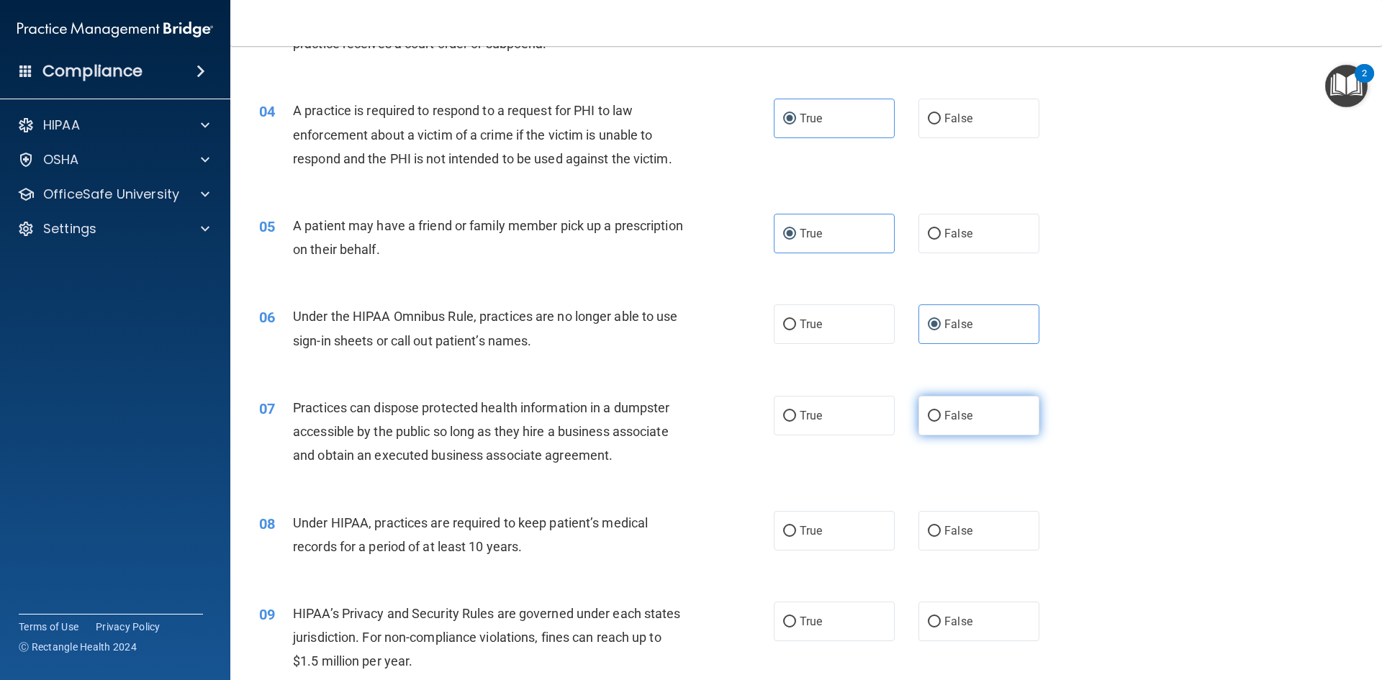
click at [941, 418] on input "False" at bounding box center [934, 416] width 13 height 11
radio input "true"
click at [950, 526] on span "False" at bounding box center [959, 531] width 28 height 14
click at [941, 526] on input "False" at bounding box center [934, 531] width 13 height 11
radio input "true"
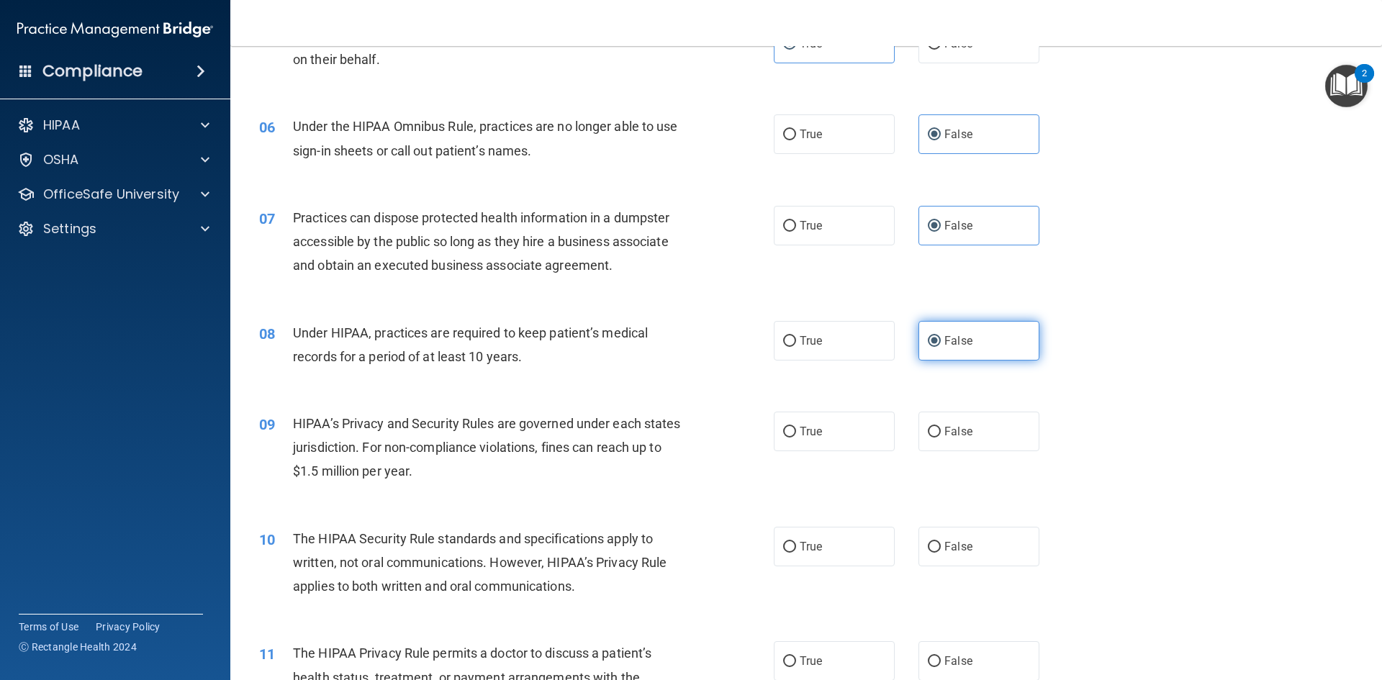
scroll to position [576, 0]
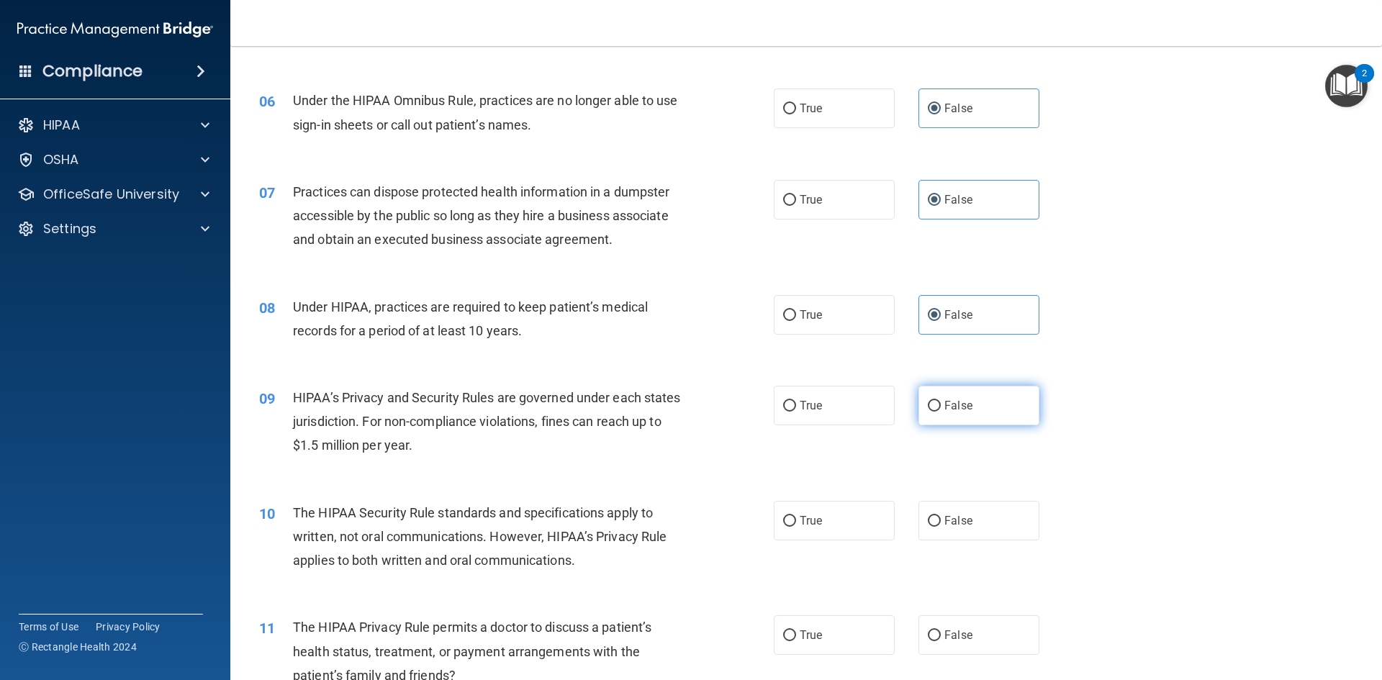
click at [945, 406] on span "False" at bounding box center [959, 406] width 28 height 14
click at [941, 406] on input "False" at bounding box center [934, 406] width 13 height 11
radio input "true"
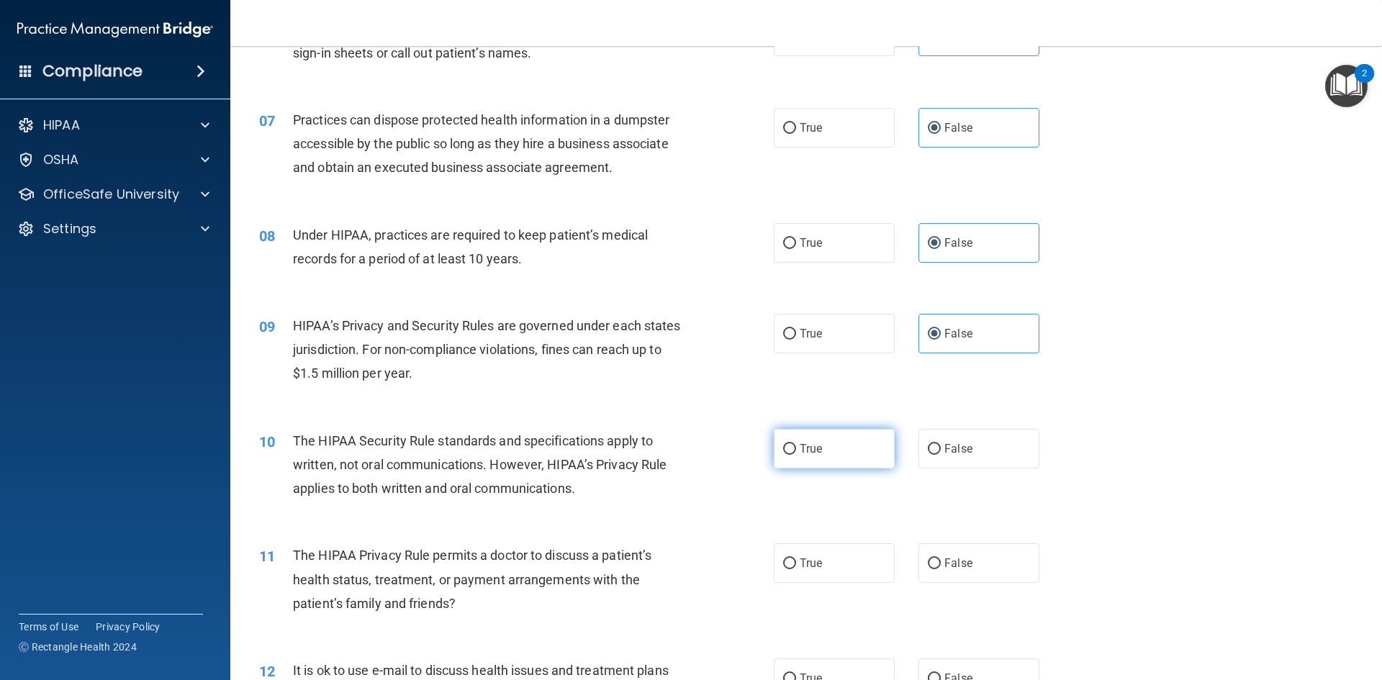
click at [821, 452] on label "True" at bounding box center [834, 449] width 121 height 40
click at [796, 452] on input "True" at bounding box center [789, 449] width 13 height 11
radio input "true"
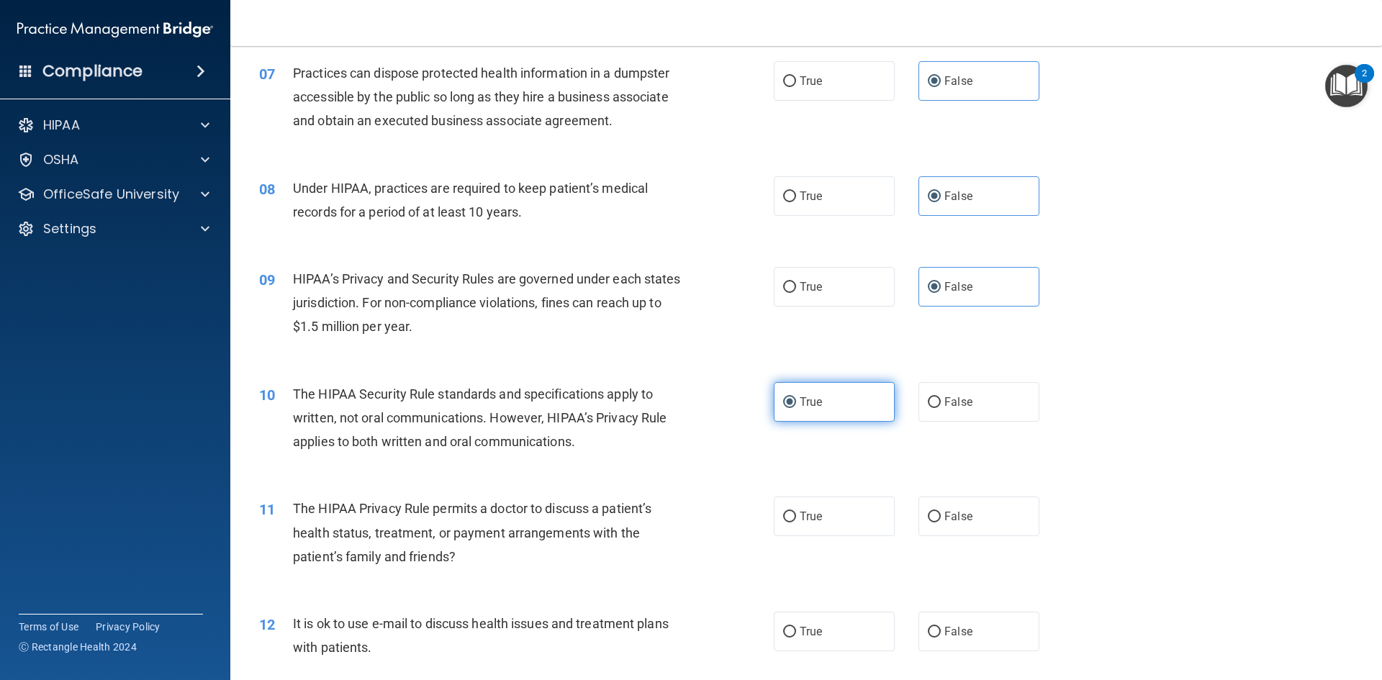
scroll to position [720, 0]
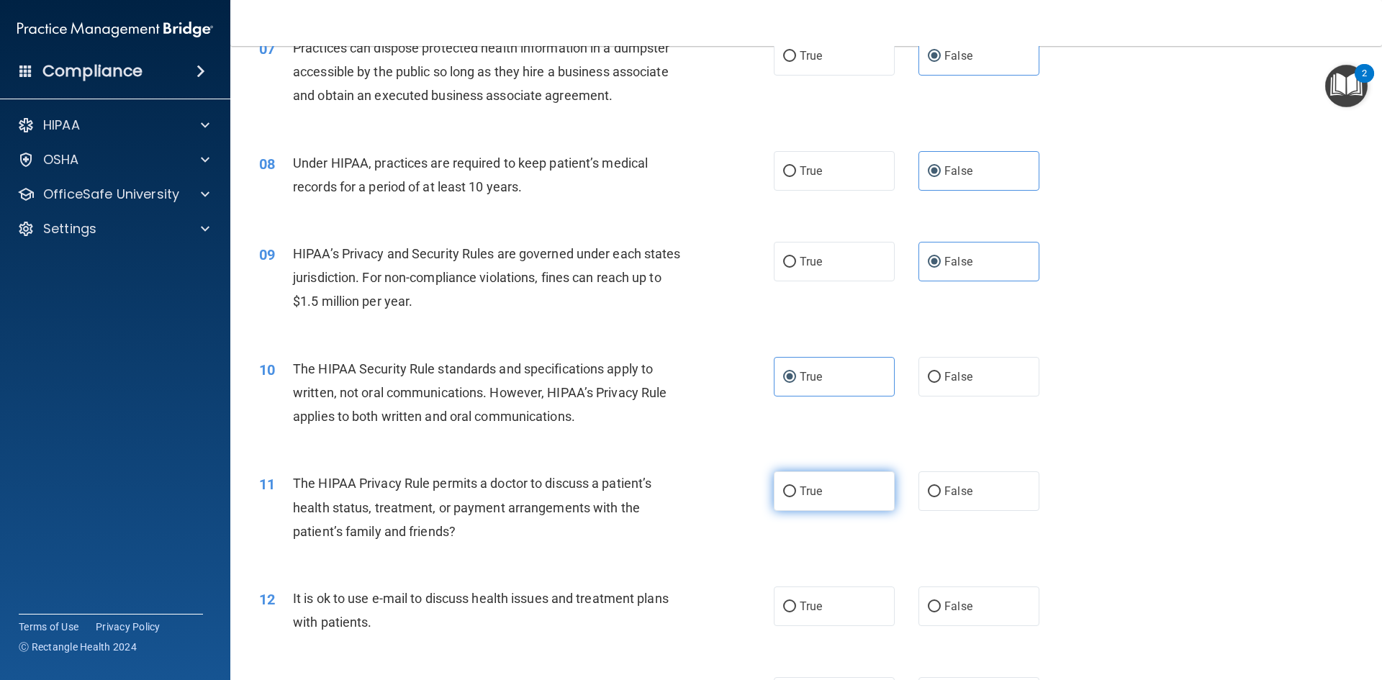
click at [812, 494] on span "True" at bounding box center [811, 492] width 22 height 14
click at [796, 494] on input "True" at bounding box center [789, 492] width 13 height 11
radio input "true"
click at [809, 606] on span "True" at bounding box center [811, 607] width 22 height 14
click at [796, 606] on input "True" at bounding box center [789, 607] width 13 height 11
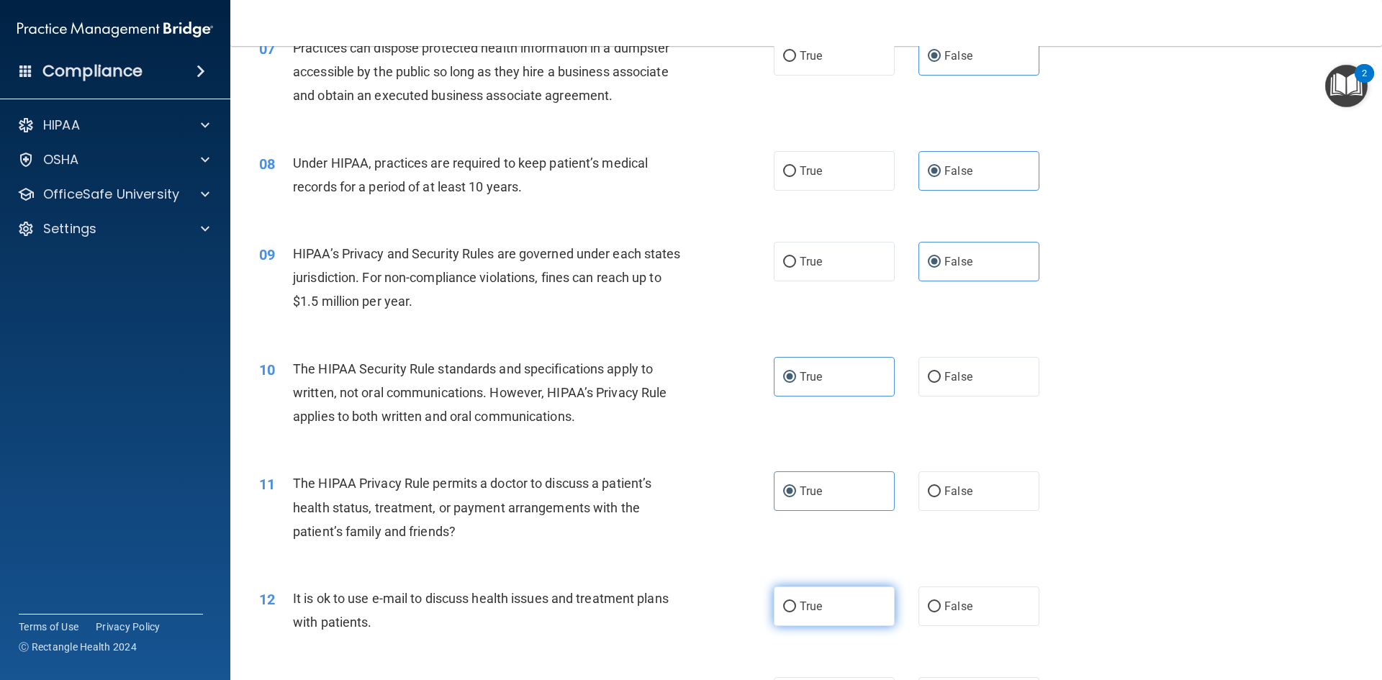
radio input "true"
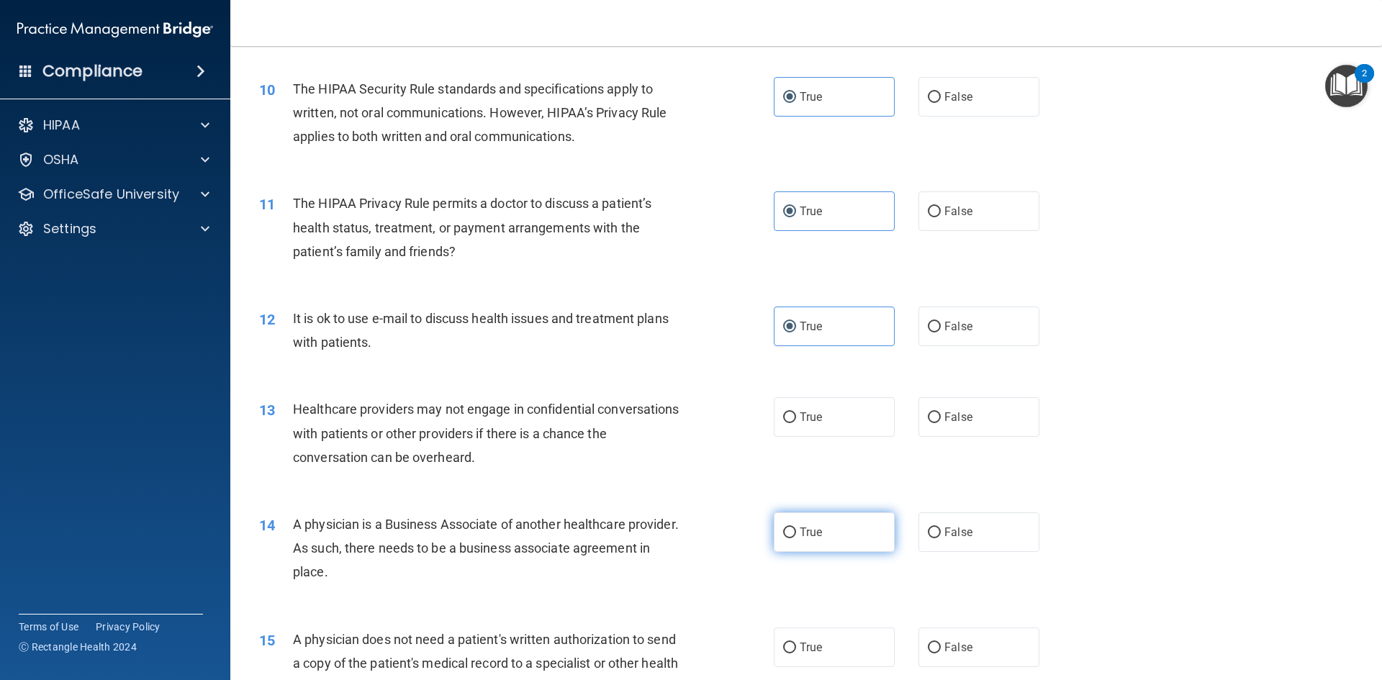
scroll to position [1008, 0]
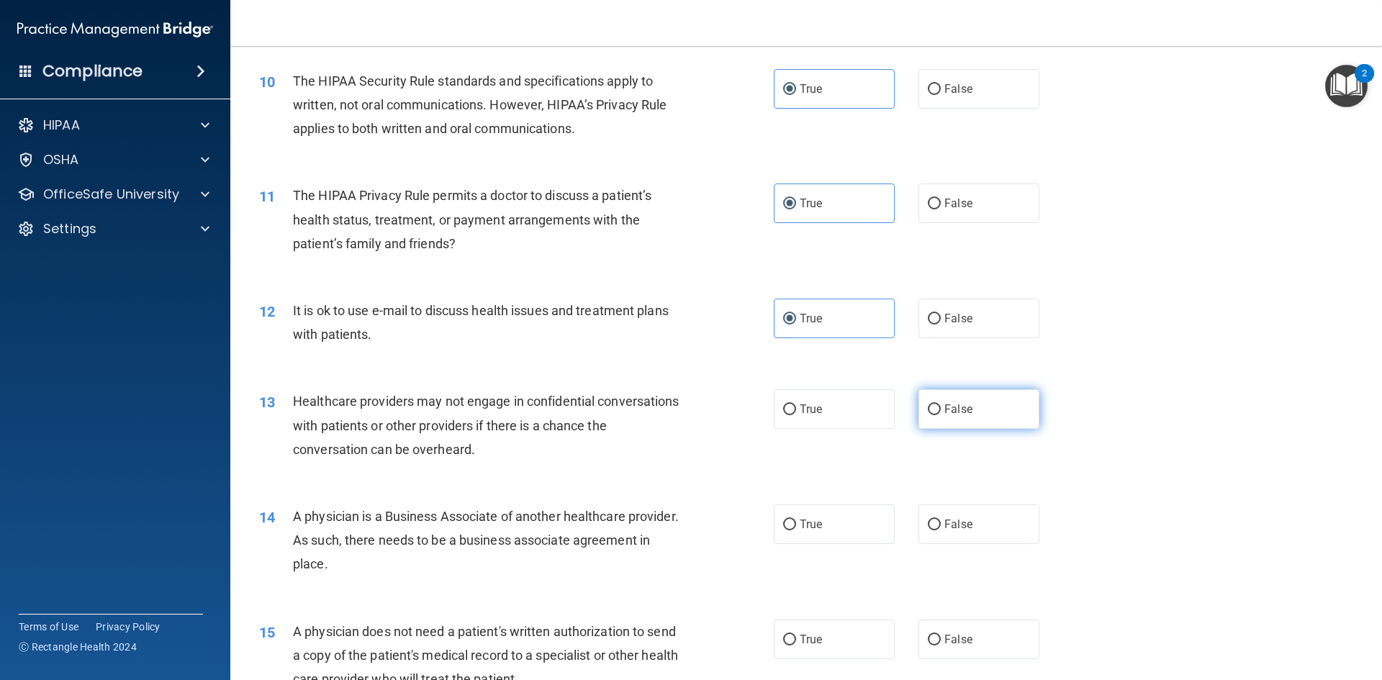
click at [945, 404] on span "False" at bounding box center [959, 410] width 28 height 14
click at [941, 405] on input "False" at bounding box center [934, 410] width 13 height 11
radio input "true"
click at [945, 525] on span "False" at bounding box center [959, 525] width 28 height 14
click at [941, 525] on input "False" at bounding box center [934, 525] width 13 height 11
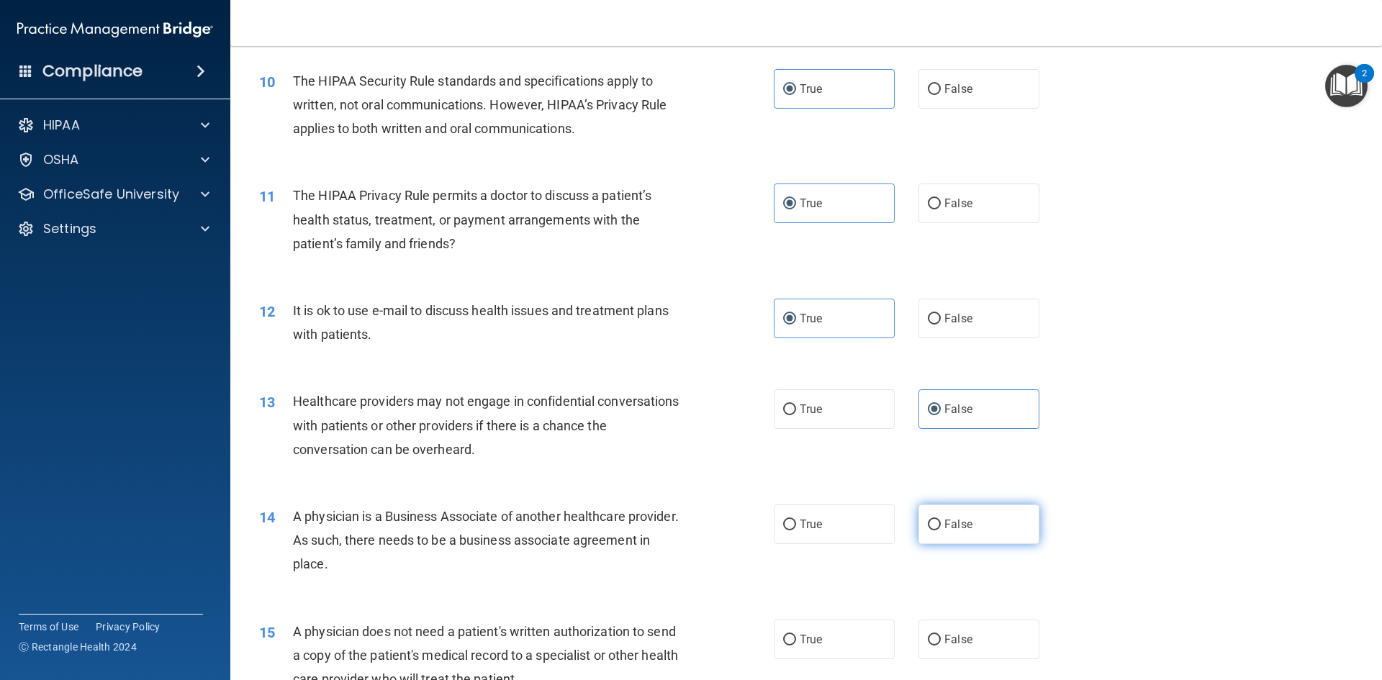
radio input "true"
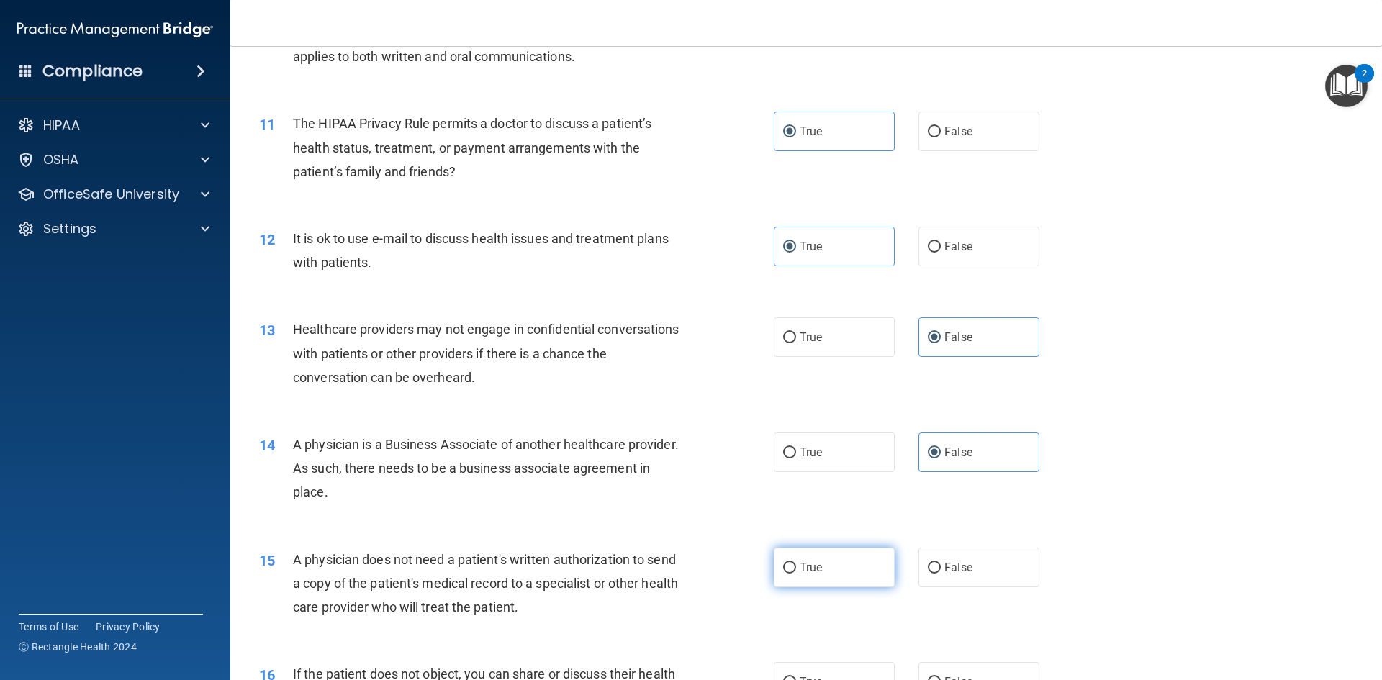
click at [851, 565] on label "True" at bounding box center [834, 568] width 121 height 40
click at [796, 565] on input "True" at bounding box center [789, 568] width 13 height 11
radio input "true"
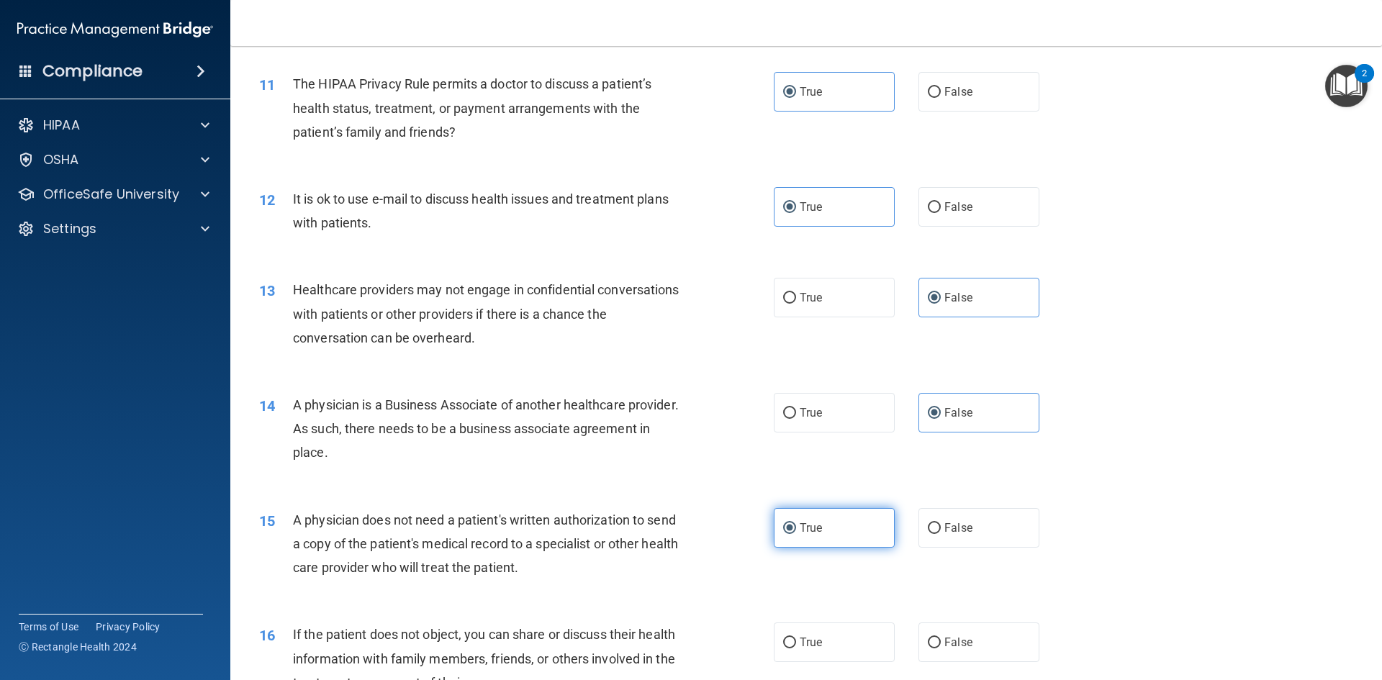
scroll to position [1152, 0]
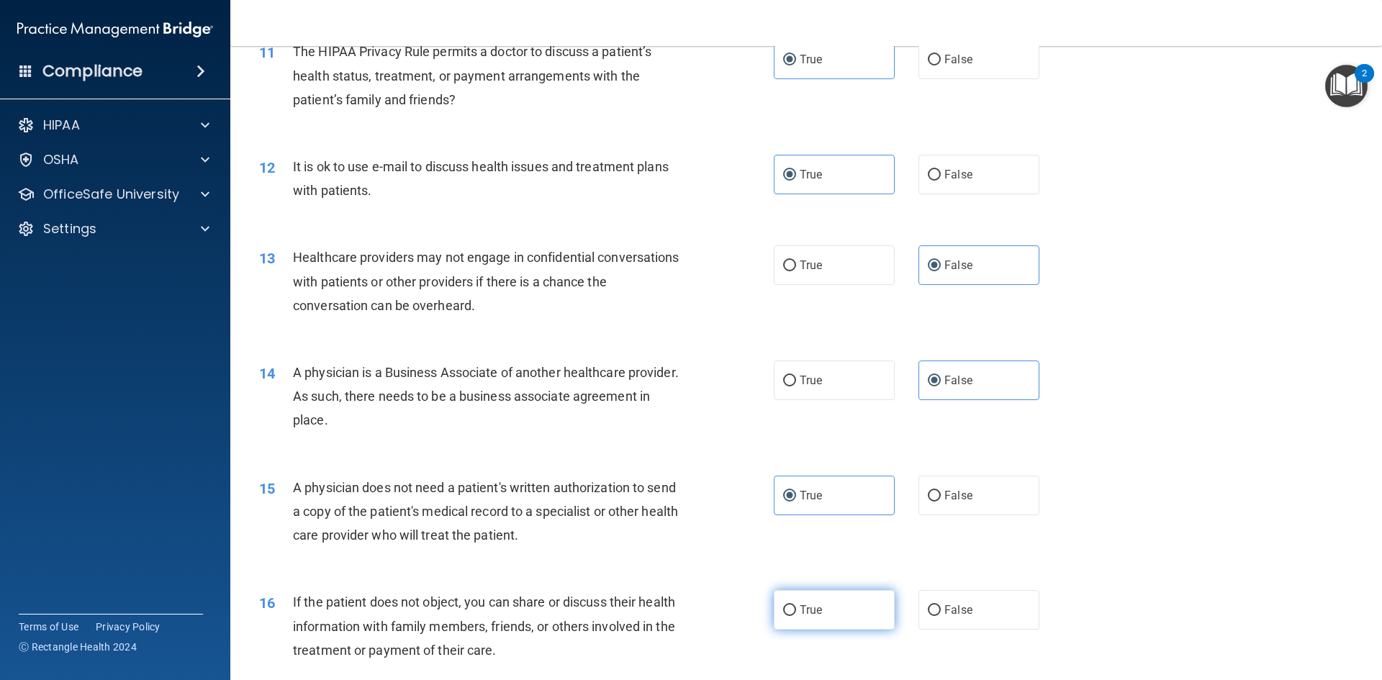
click at [817, 613] on span "True" at bounding box center [811, 610] width 22 height 14
click at [796, 613] on input "True" at bounding box center [789, 611] width 13 height 11
radio input "true"
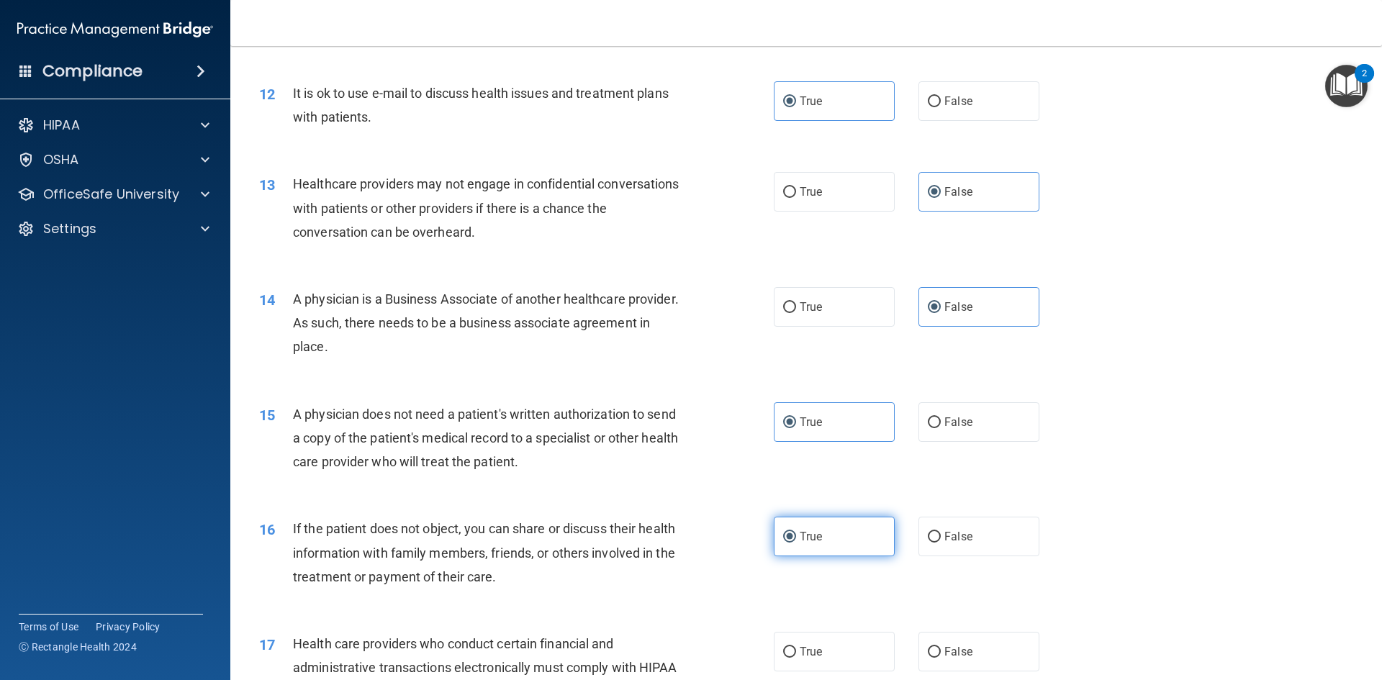
scroll to position [1296, 0]
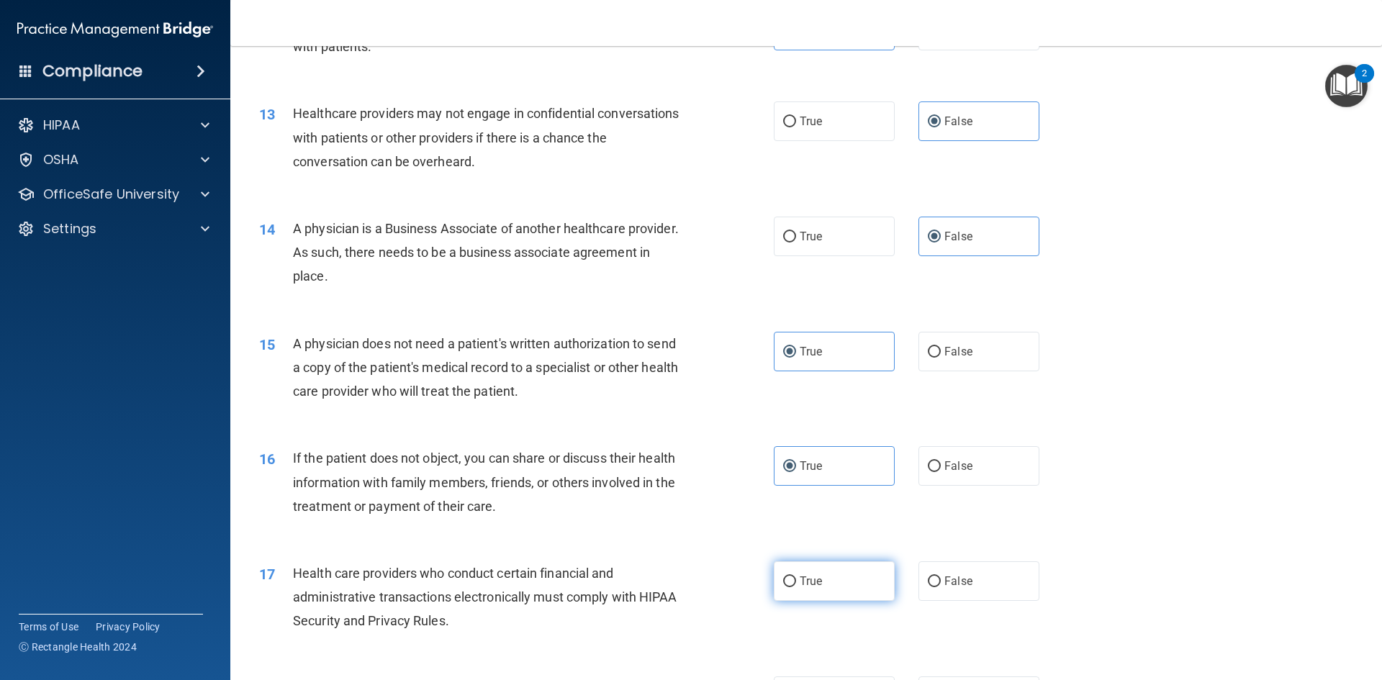
click at [817, 586] on span "True" at bounding box center [811, 582] width 22 height 14
click at [796, 586] on input "True" at bounding box center [789, 582] width 13 height 11
radio input "true"
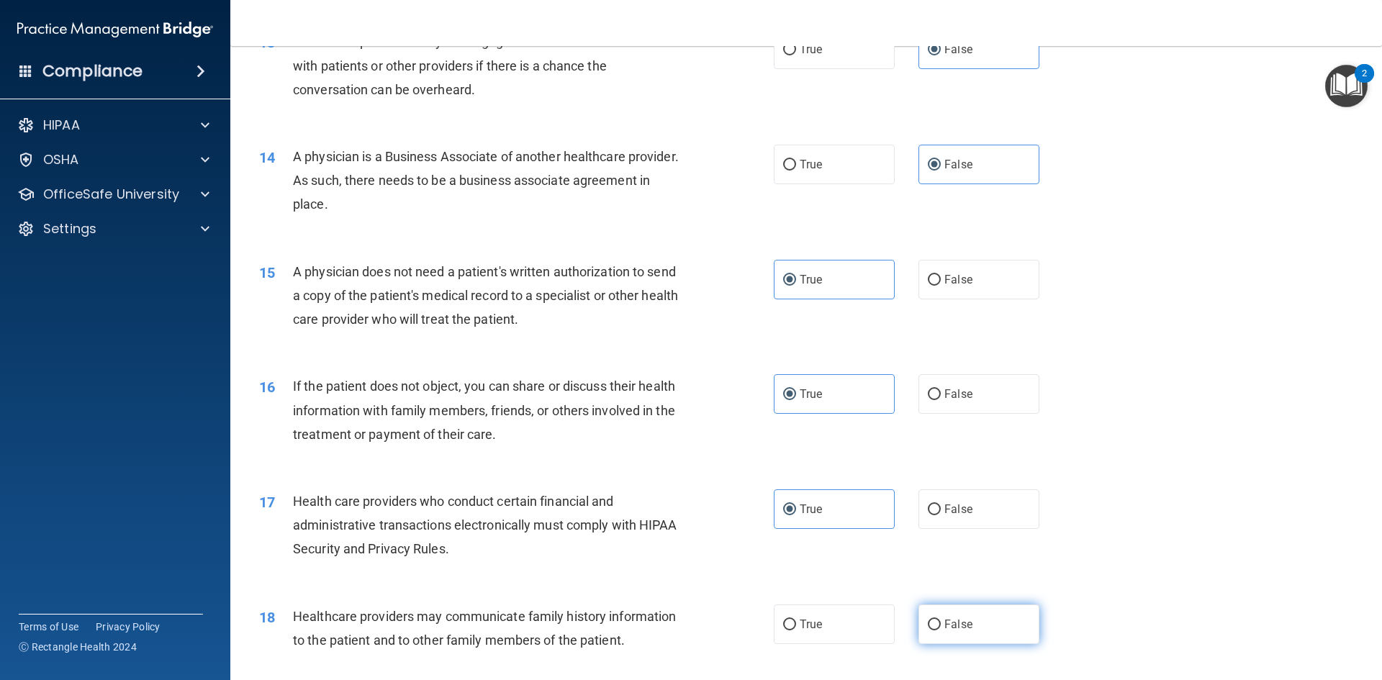
click at [948, 621] on span "False" at bounding box center [959, 625] width 28 height 14
click at [941, 621] on input "False" at bounding box center [934, 625] width 13 height 11
radio input "true"
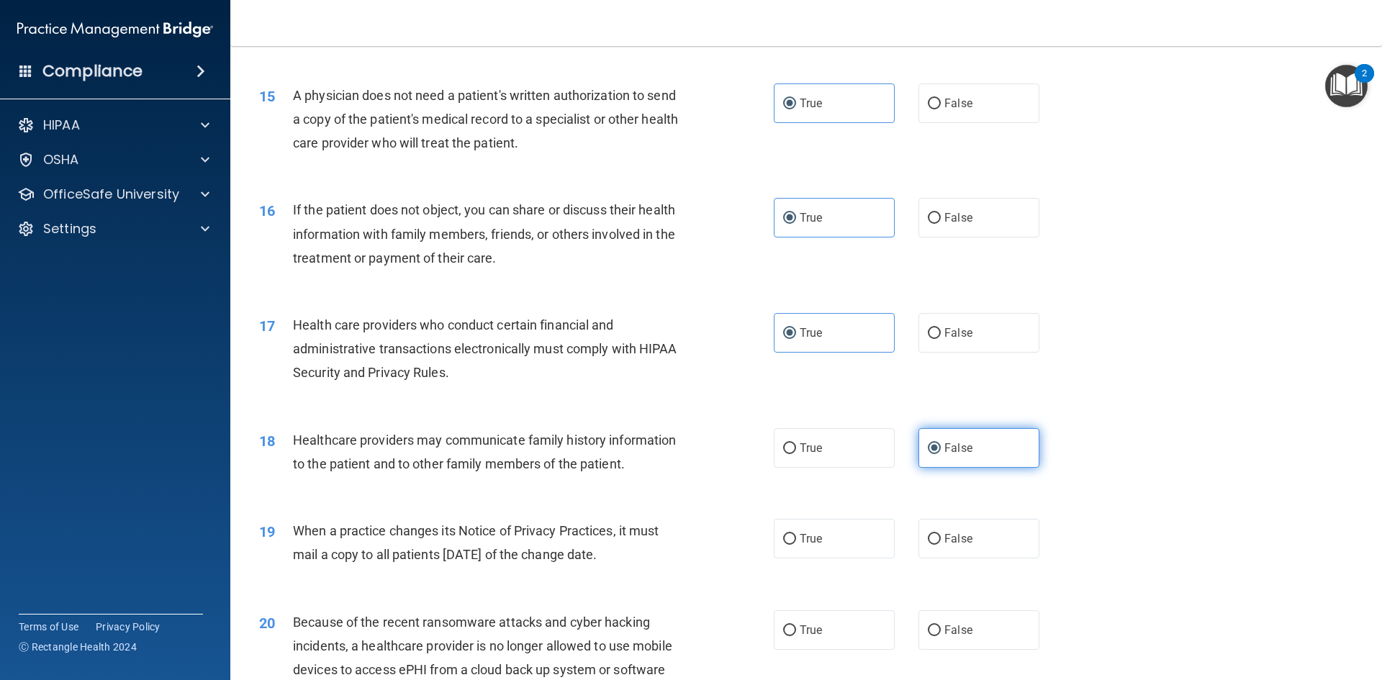
scroll to position [1584, 0]
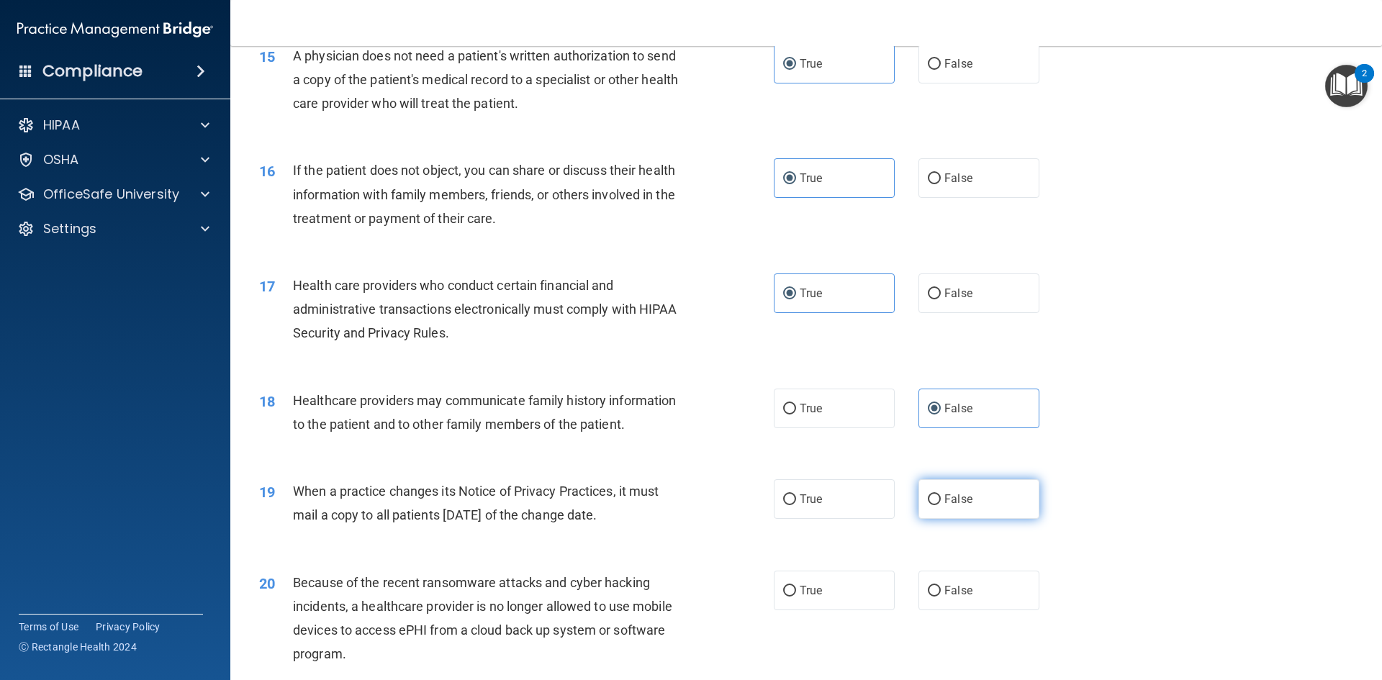
click at [949, 490] on label "False" at bounding box center [979, 500] width 121 height 40
click at [941, 495] on input "False" at bounding box center [934, 500] width 13 height 11
radio input "true"
click at [952, 594] on span "False" at bounding box center [959, 591] width 28 height 14
click at [941, 594] on input "False" at bounding box center [934, 591] width 13 height 11
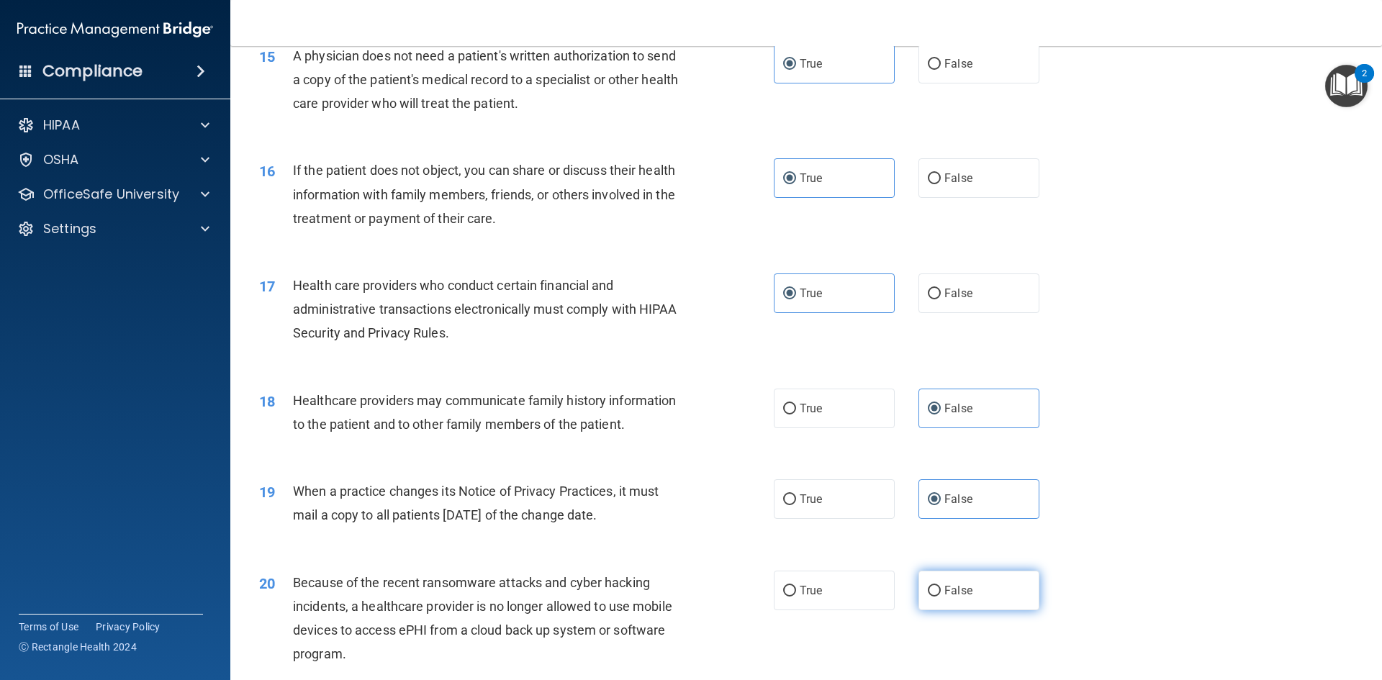
radio input "true"
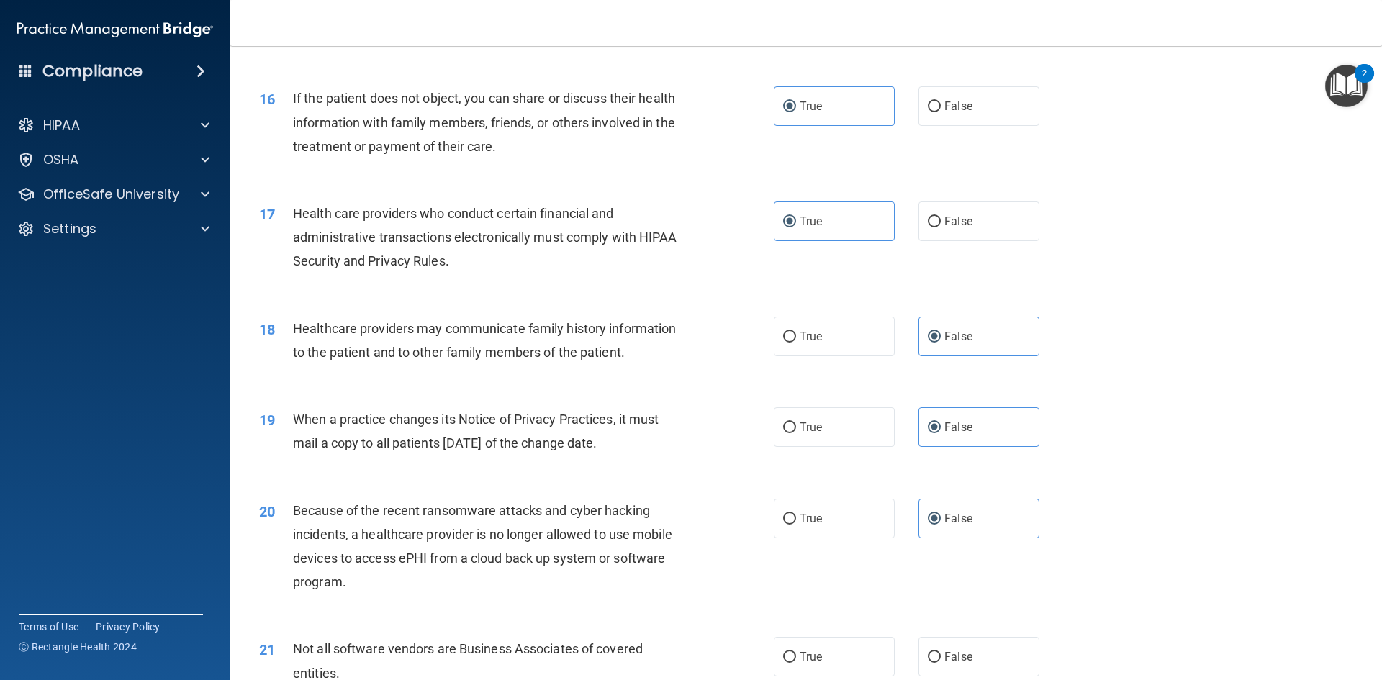
scroll to position [1728, 0]
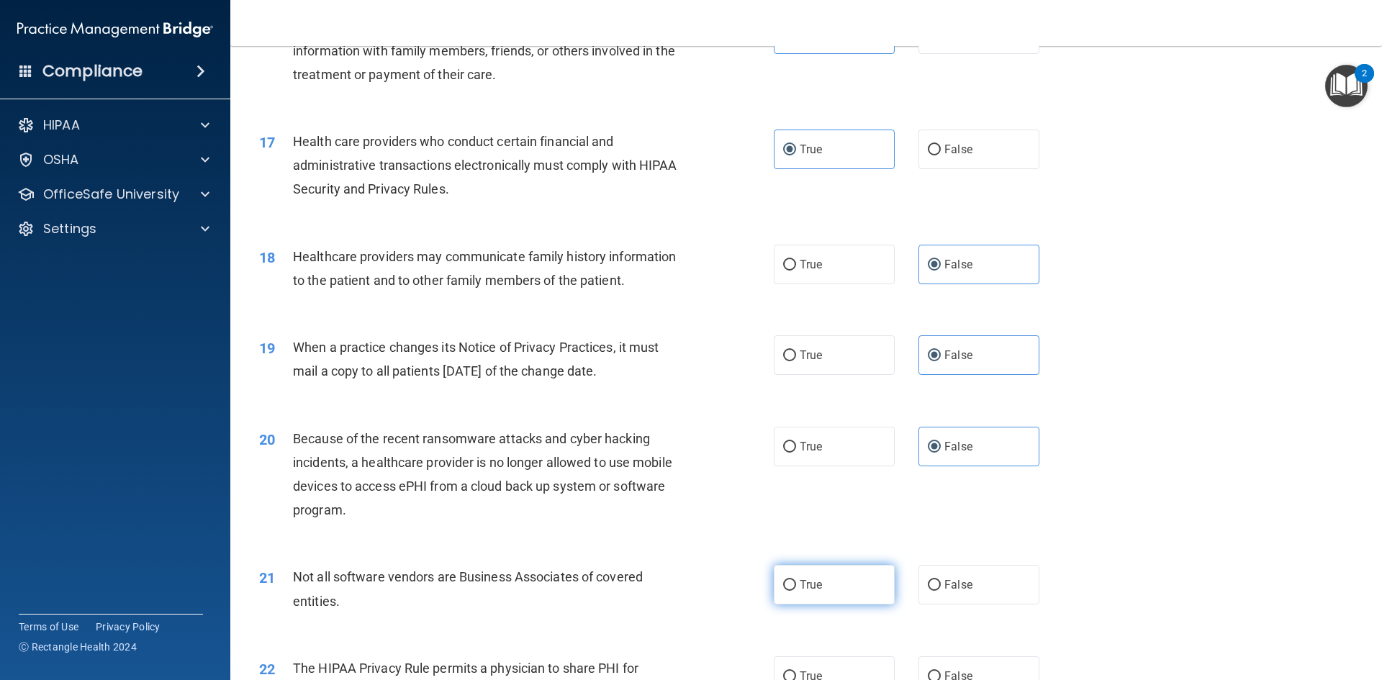
click at [835, 581] on label "True" at bounding box center [834, 585] width 121 height 40
click at [796, 581] on input "True" at bounding box center [789, 585] width 13 height 11
radio input "true"
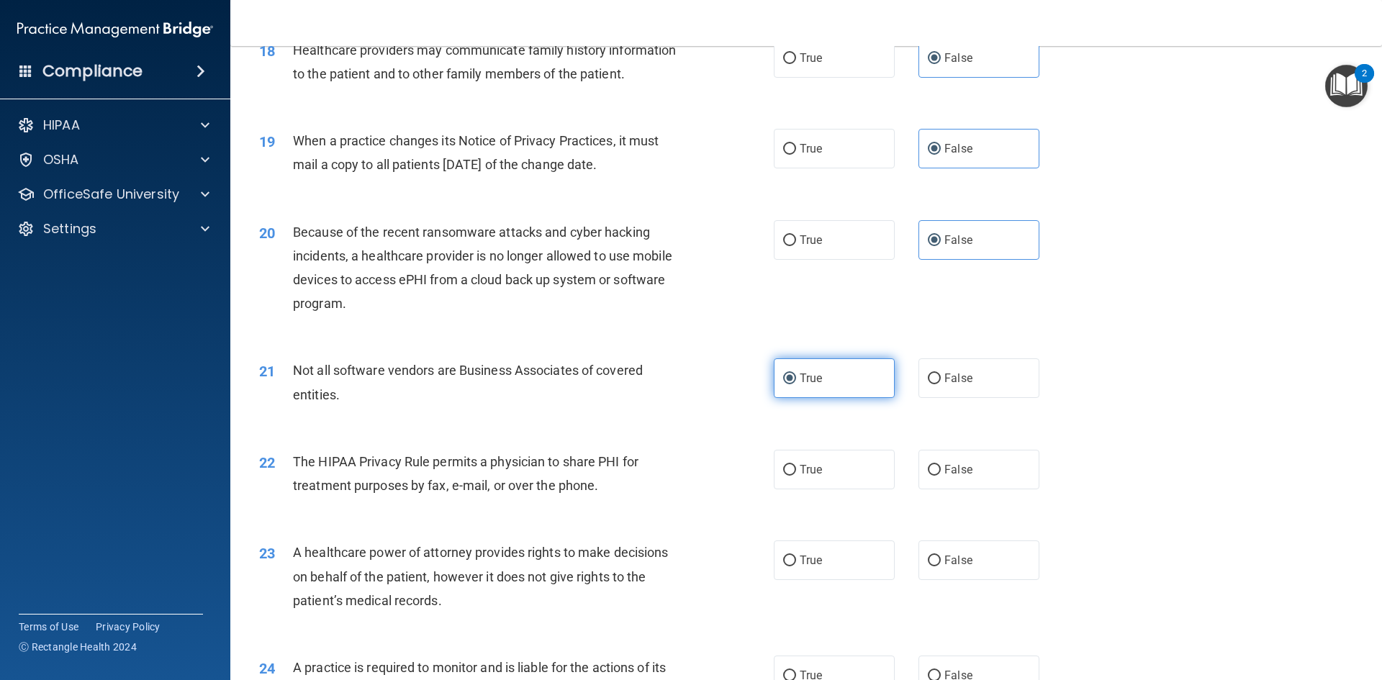
scroll to position [1944, 0]
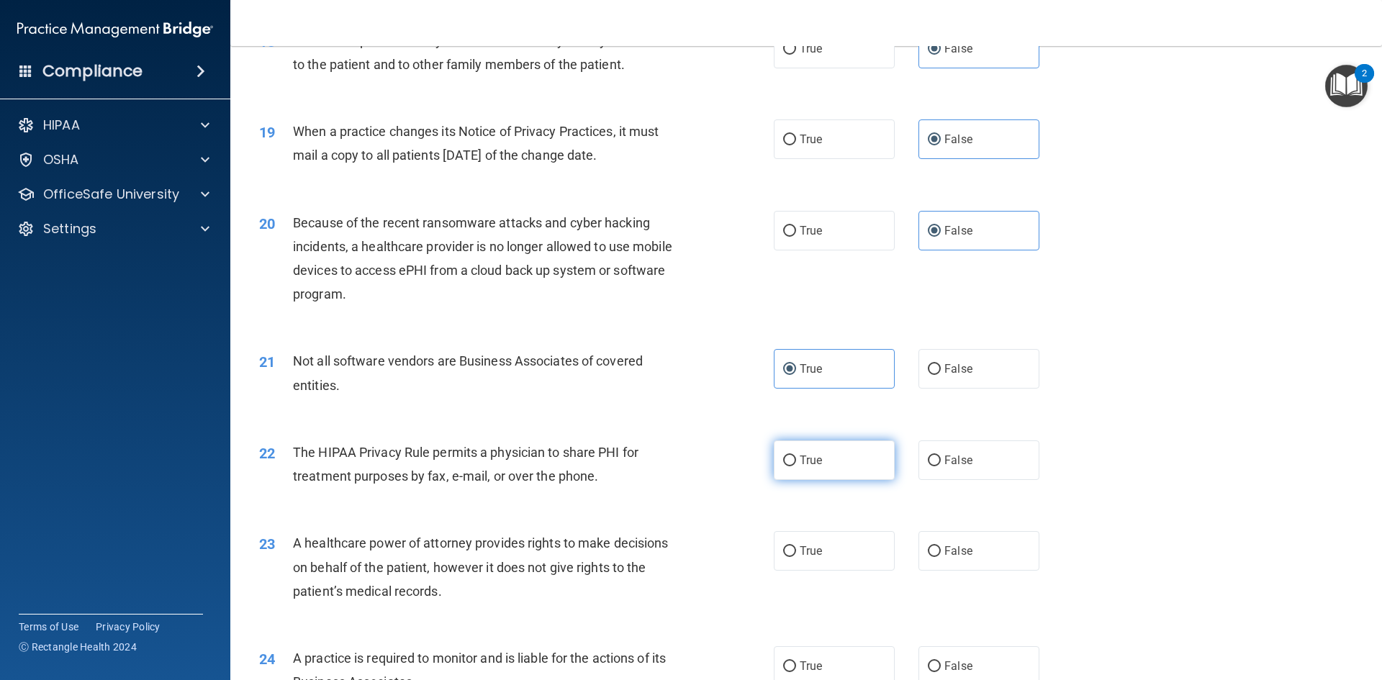
click at [821, 463] on label "True" at bounding box center [834, 461] width 121 height 40
click at [796, 463] on input "True" at bounding box center [789, 461] width 13 height 11
radio input "true"
click at [945, 554] on span "False" at bounding box center [959, 551] width 28 height 14
click at [941, 554] on input "False" at bounding box center [934, 552] width 13 height 11
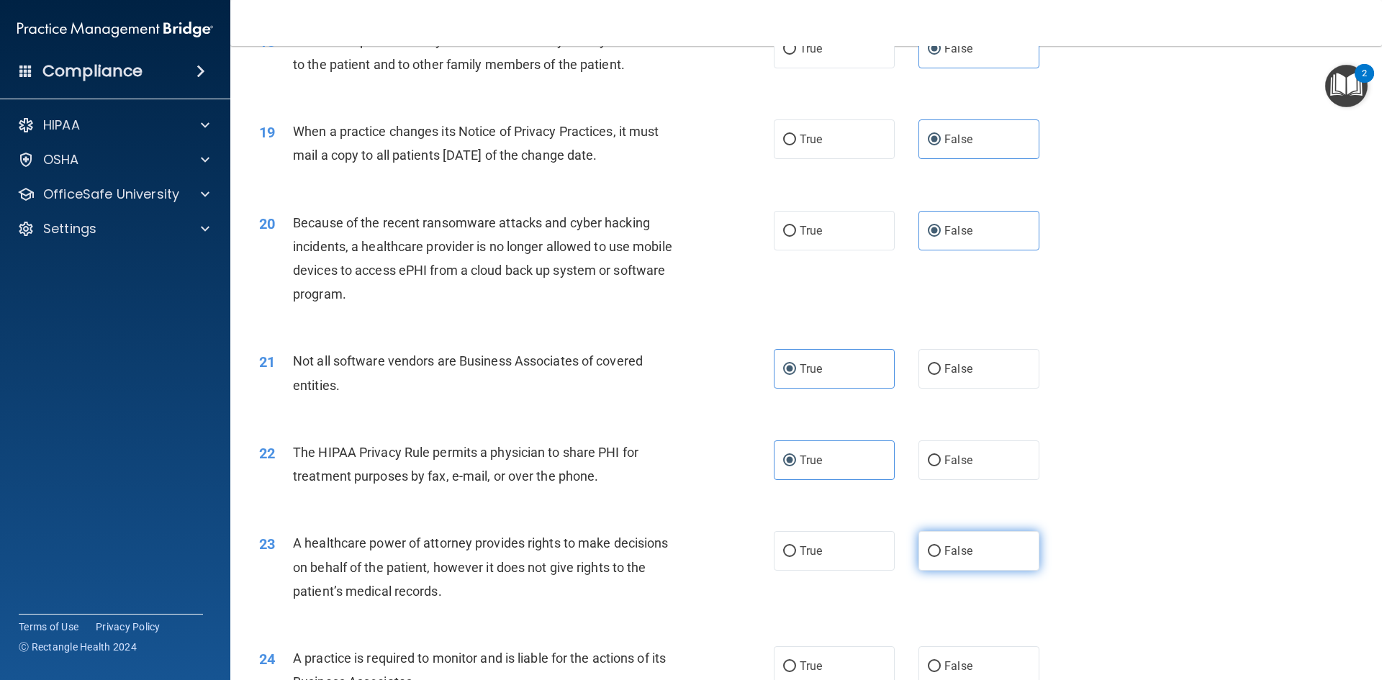
radio input "true"
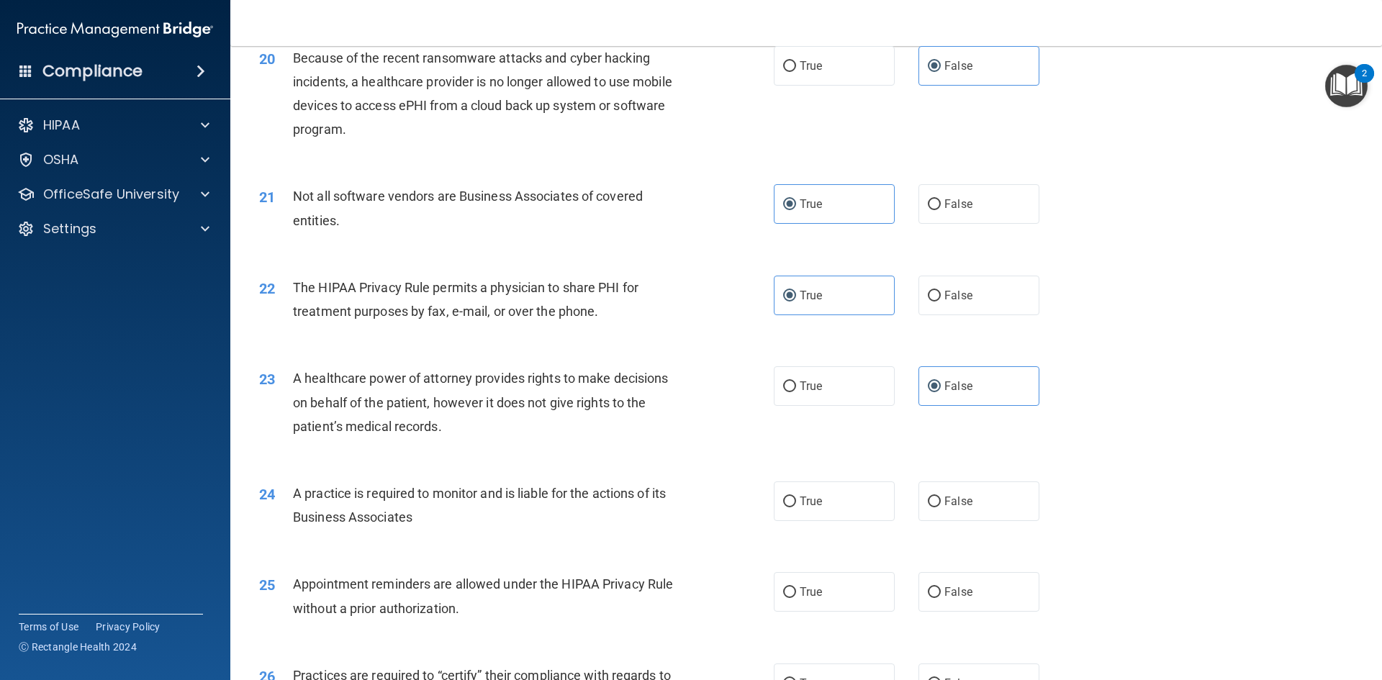
scroll to position [2160, 0]
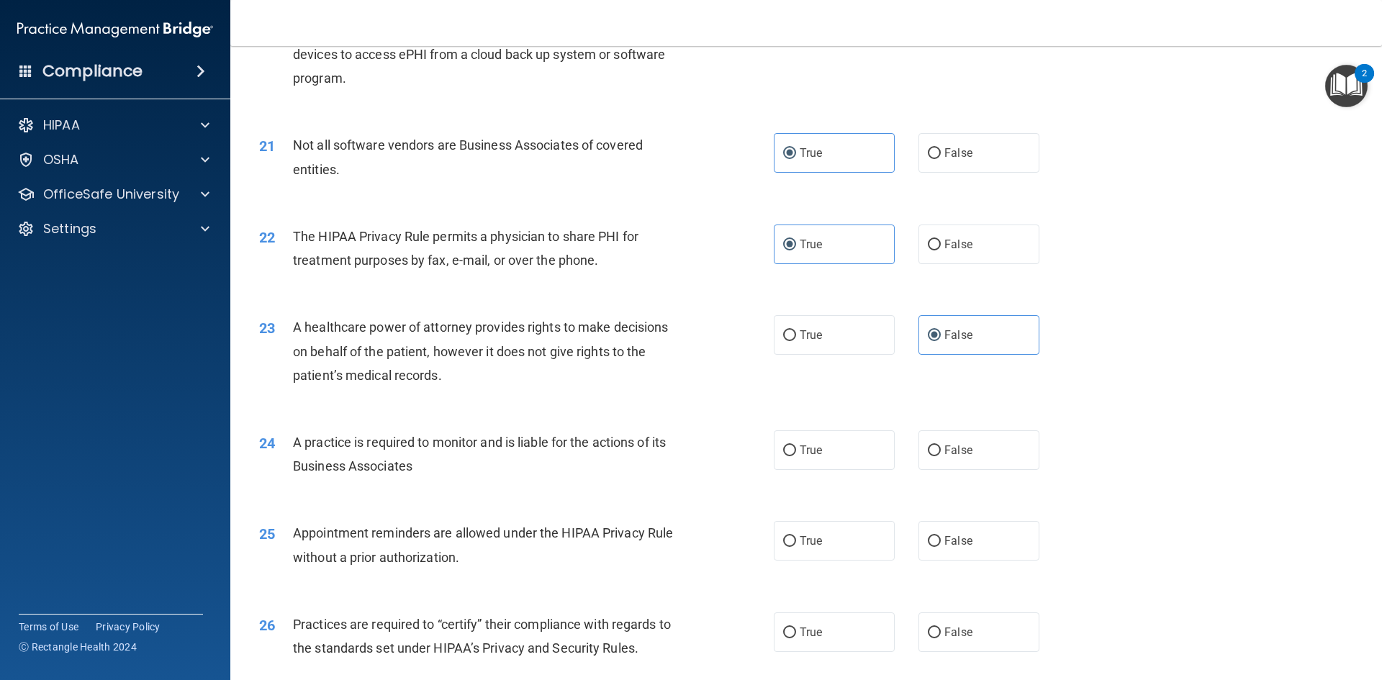
click at [1003, 428] on div "24 A practice is required to monitor and is liable for the actions of its Busin…" at bounding box center [806, 458] width 1116 height 91
click at [1001, 443] on label "False" at bounding box center [979, 451] width 121 height 40
click at [941, 446] on input "False" at bounding box center [934, 451] width 13 height 11
radio input "true"
click at [842, 539] on label "True" at bounding box center [834, 541] width 121 height 40
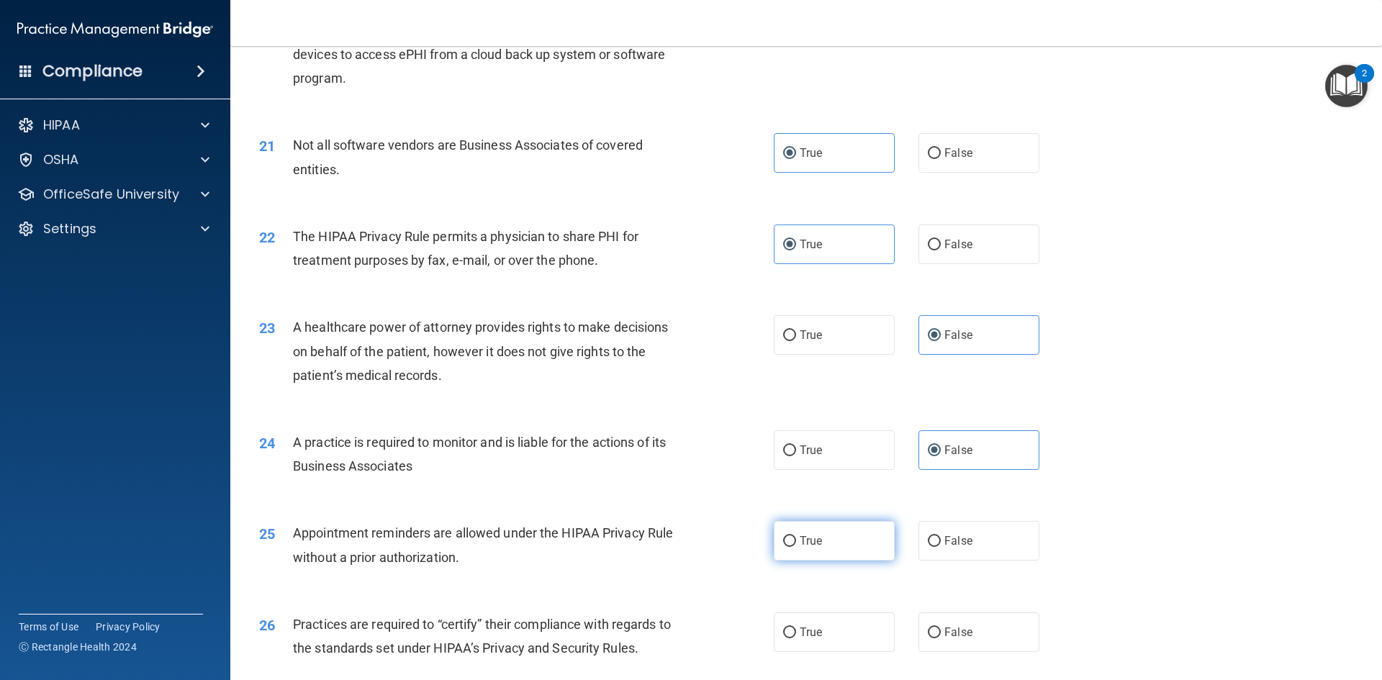
click at [796, 539] on input "True" at bounding box center [789, 541] width 13 height 11
radio input "true"
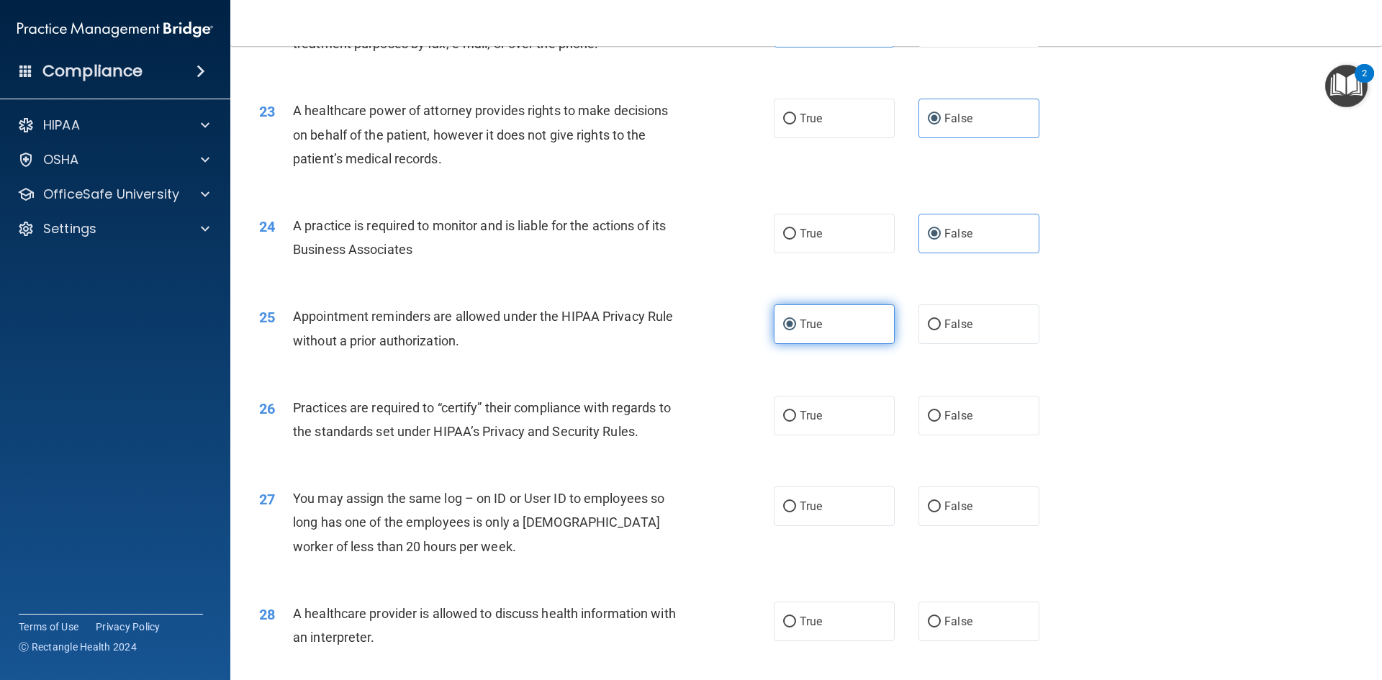
scroll to position [2448, 0]
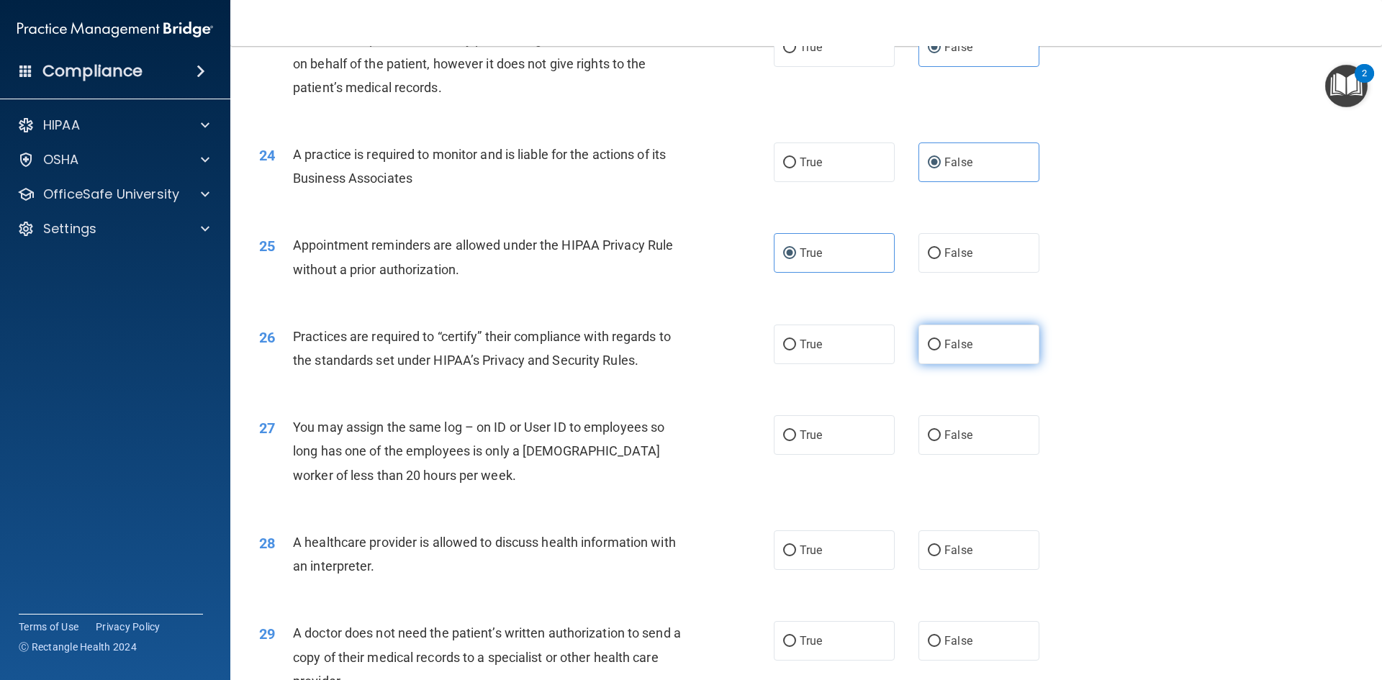
click at [962, 340] on span "False" at bounding box center [959, 345] width 28 height 14
click at [941, 340] on input "False" at bounding box center [934, 345] width 13 height 11
radio input "true"
click at [948, 441] on span "False" at bounding box center [959, 435] width 28 height 14
click at [941, 441] on input "False" at bounding box center [934, 436] width 13 height 11
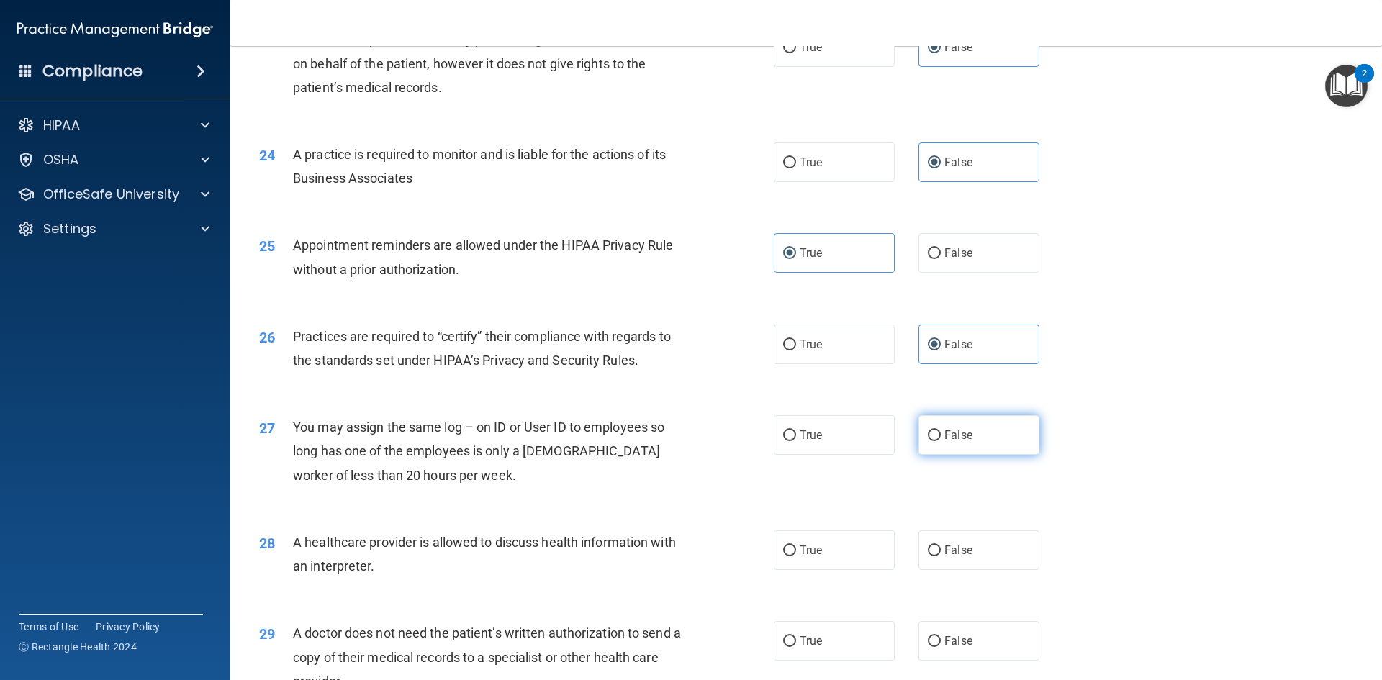
radio input "true"
click at [842, 545] on label "True" at bounding box center [834, 551] width 121 height 40
click at [796, 546] on input "True" at bounding box center [789, 551] width 13 height 11
radio input "true"
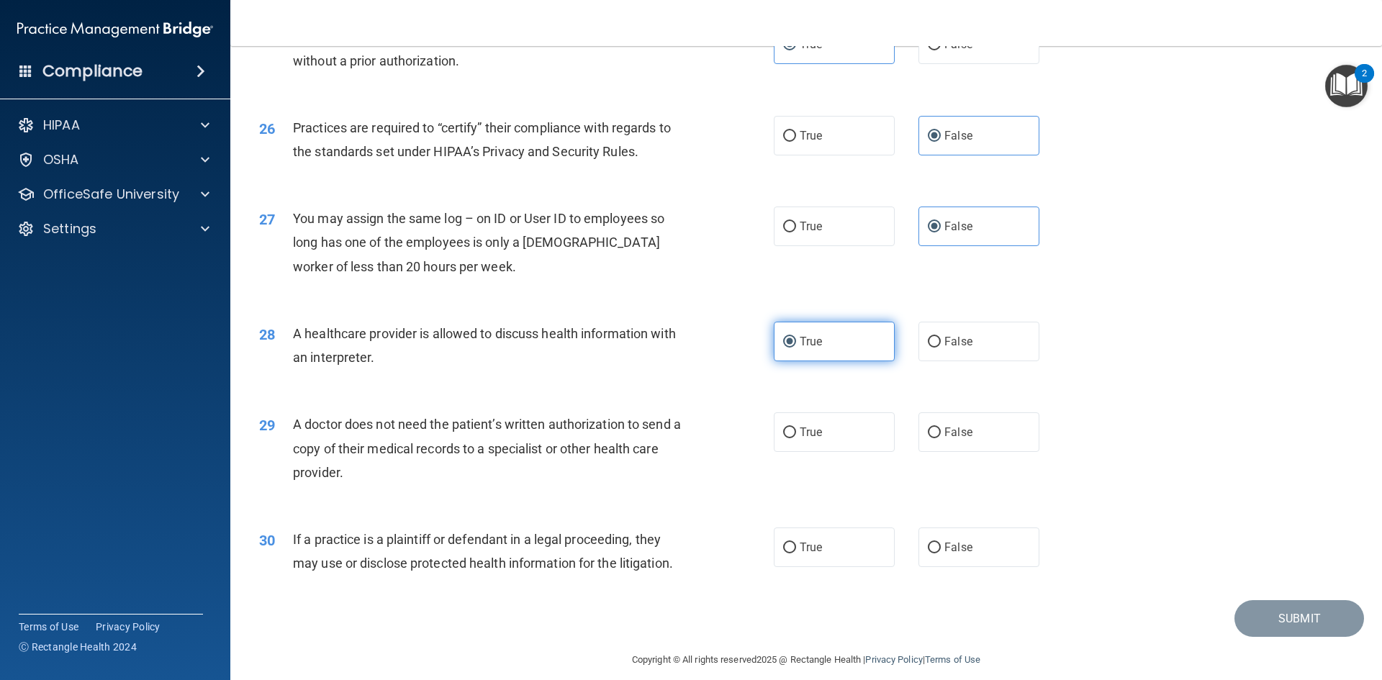
scroll to position [2664, 0]
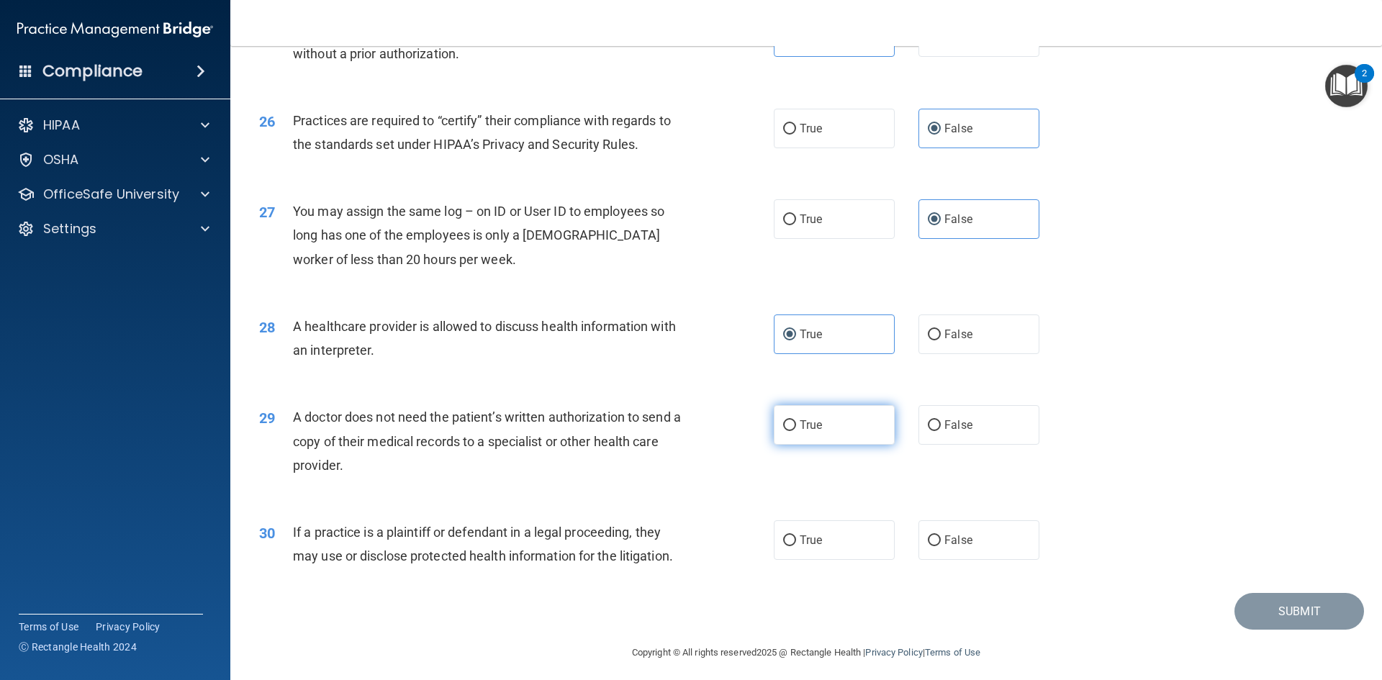
click at [837, 431] on label "True" at bounding box center [834, 425] width 121 height 40
click at [796, 431] on input "True" at bounding box center [789, 426] width 13 height 11
radio input "true"
click at [842, 543] on label "True" at bounding box center [834, 541] width 121 height 40
click at [796, 543] on input "True" at bounding box center [789, 541] width 13 height 11
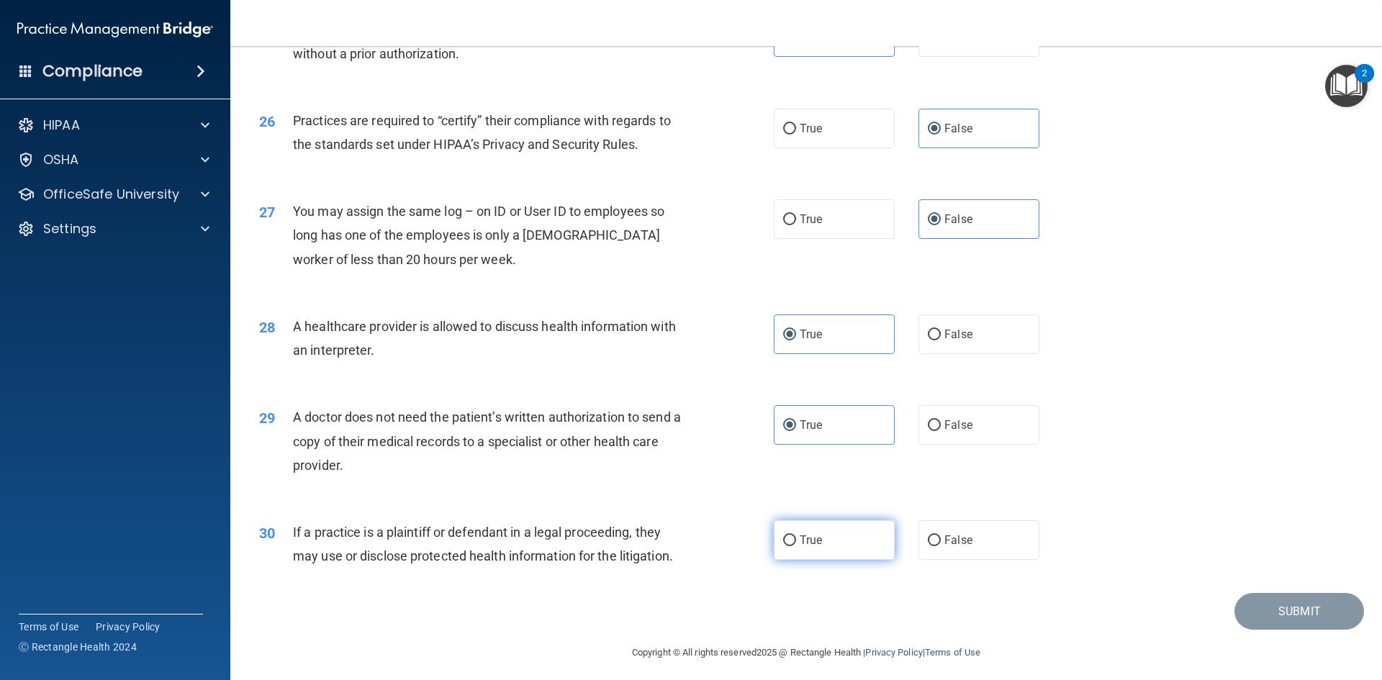
radio input "true"
click at [1276, 611] on button "Submit" at bounding box center [1300, 611] width 130 height 37
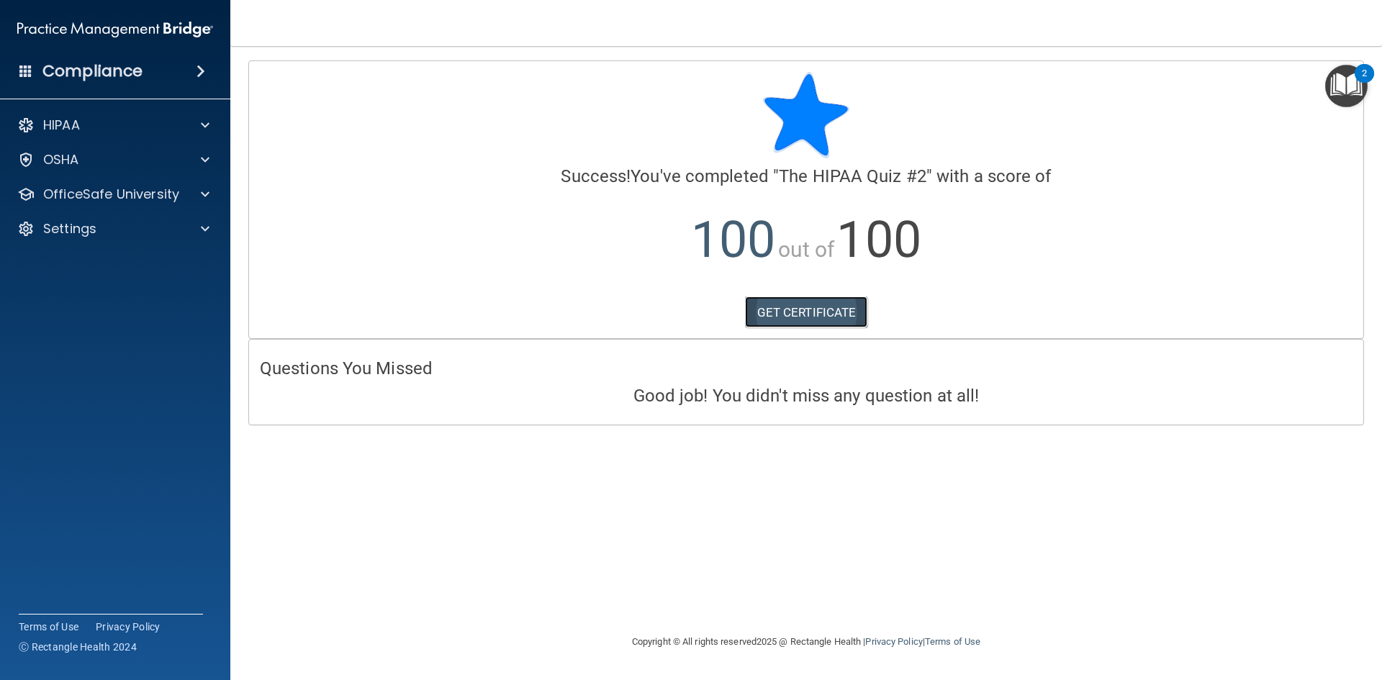
click at [827, 320] on link "GET CERTIFICATE" at bounding box center [806, 313] width 123 height 32
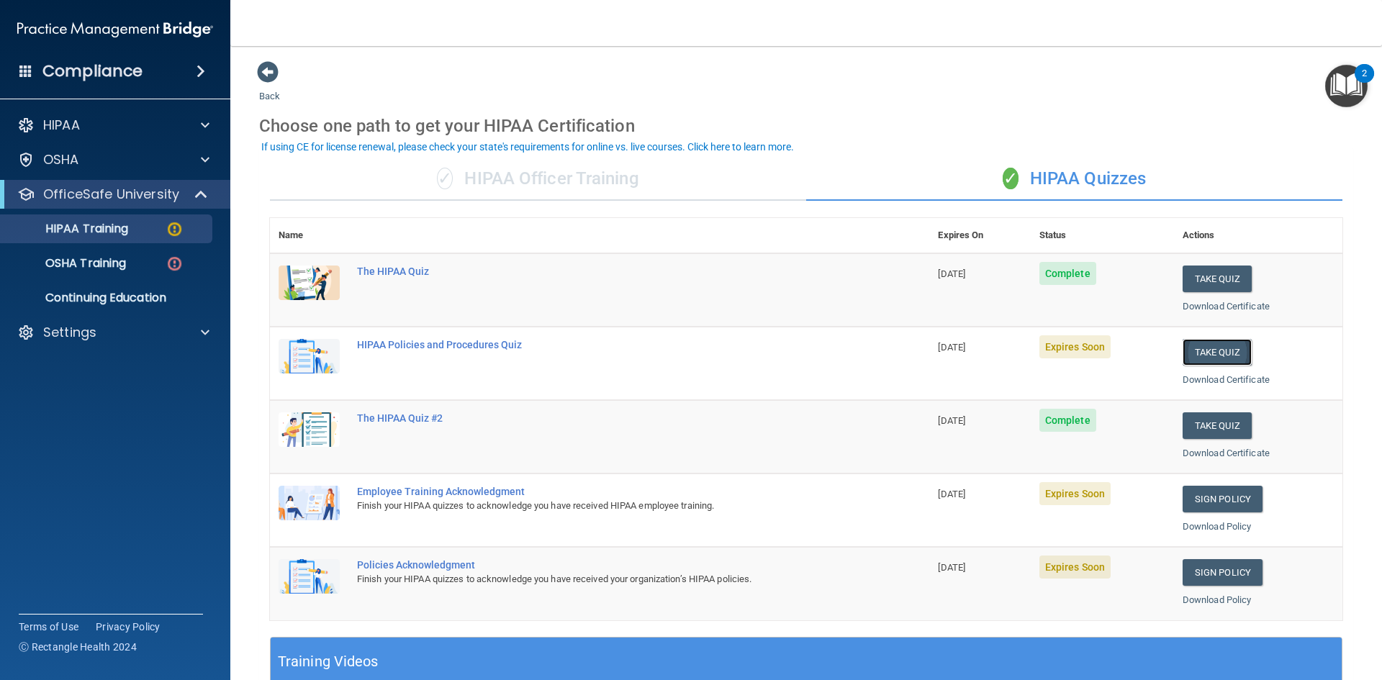
click at [1223, 355] on button "Take Quiz" at bounding box center [1217, 352] width 69 height 27
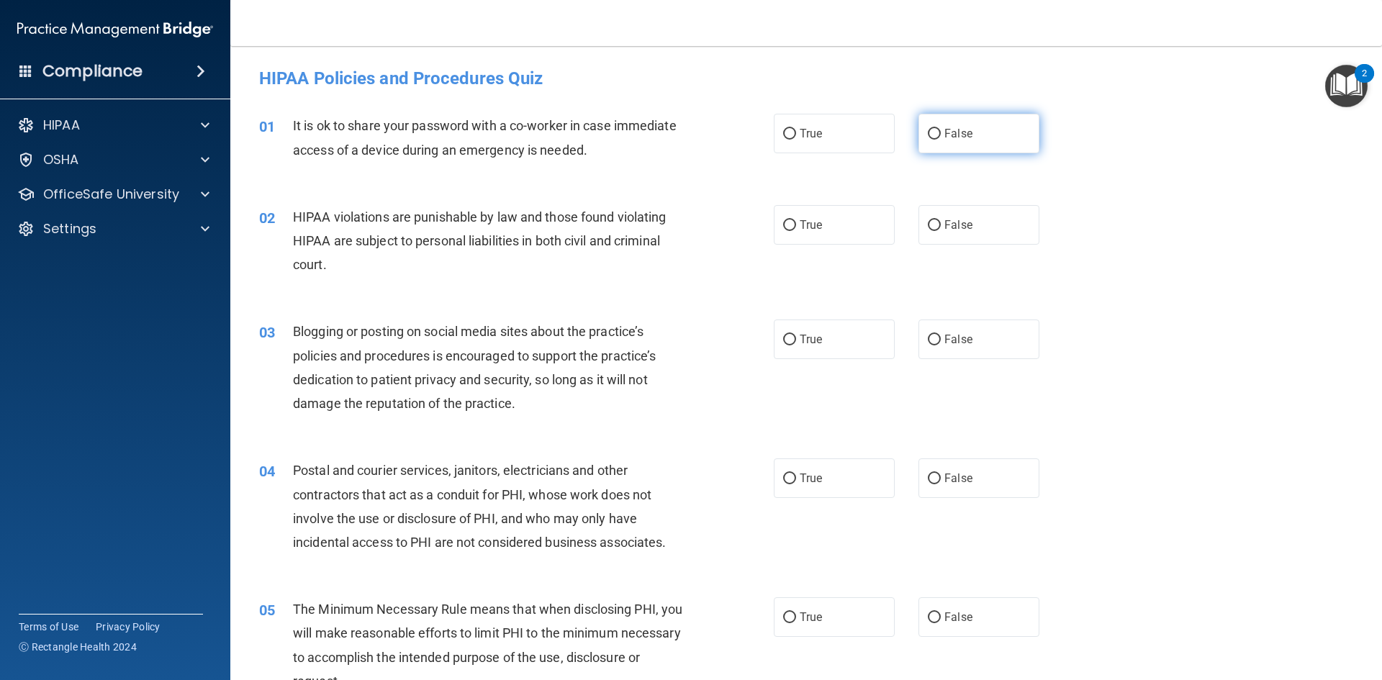
click at [971, 129] on label "False" at bounding box center [979, 134] width 121 height 40
click at [941, 129] on input "False" at bounding box center [934, 134] width 13 height 11
radio input "true"
click at [827, 226] on label "True" at bounding box center [834, 225] width 121 height 40
click at [796, 226] on input "True" at bounding box center [789, 225] width 13 height 11
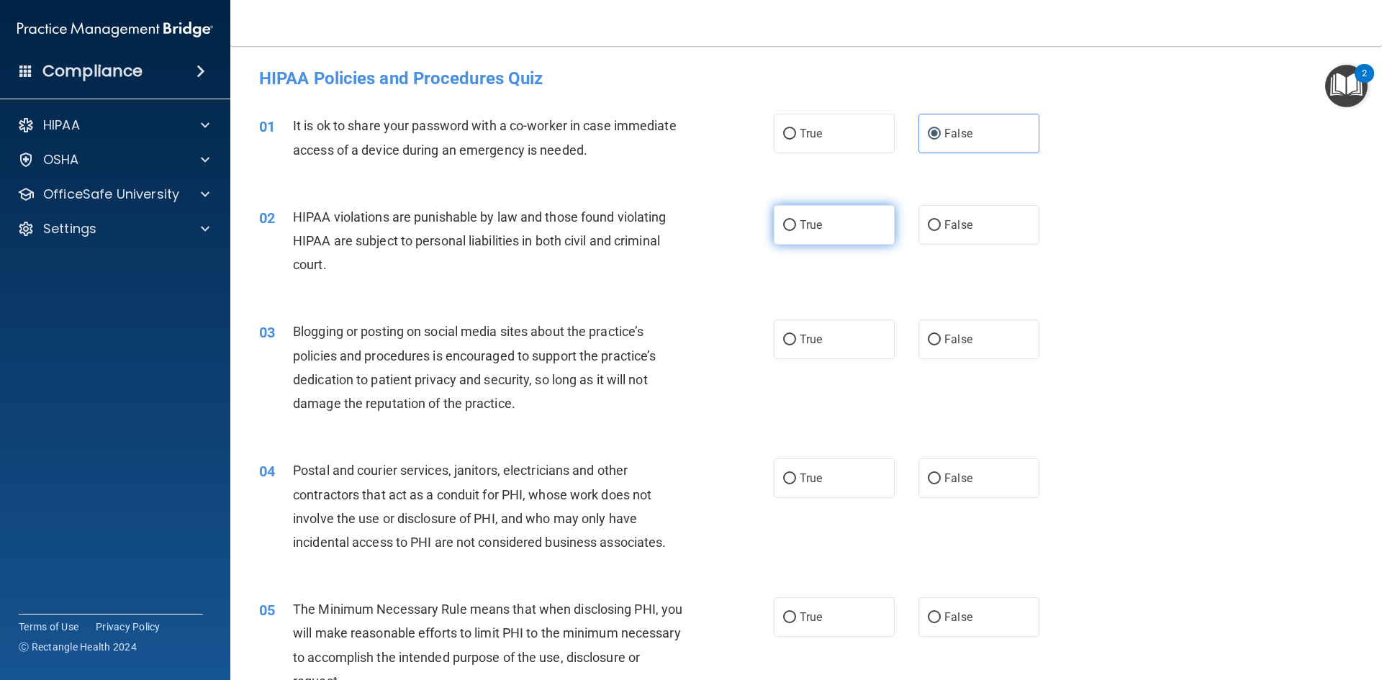
radio input "true"
click at [950, 340] on span "False" at bounding box center [959, 340] width 28 height 14
click at [941, 340] on input "False" at bounding box center [934, 340] width 13 height 11
radio input "true"
click at [802, 487] on label "True" at bounding box center [834, 479] width 121 height 40
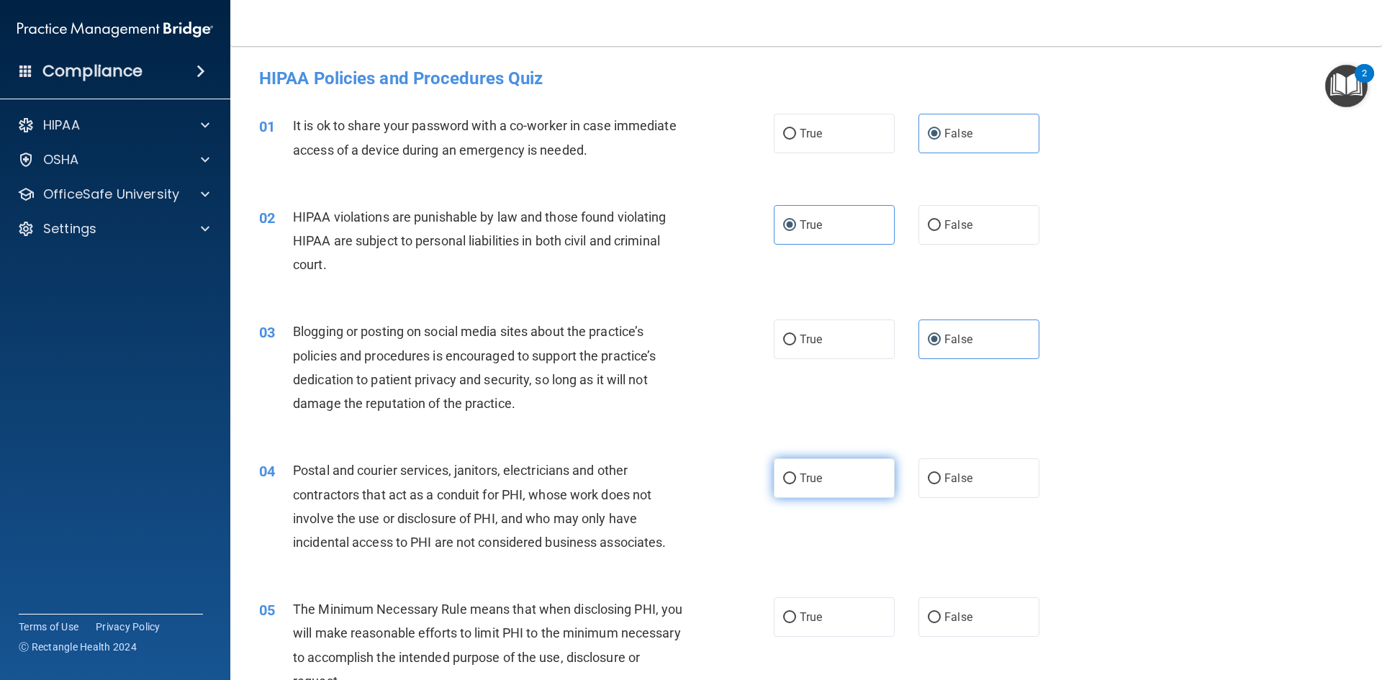
click at [796, 485] on input "True" at bounding box center [789, 479] width 13 height 11
radio input "true"
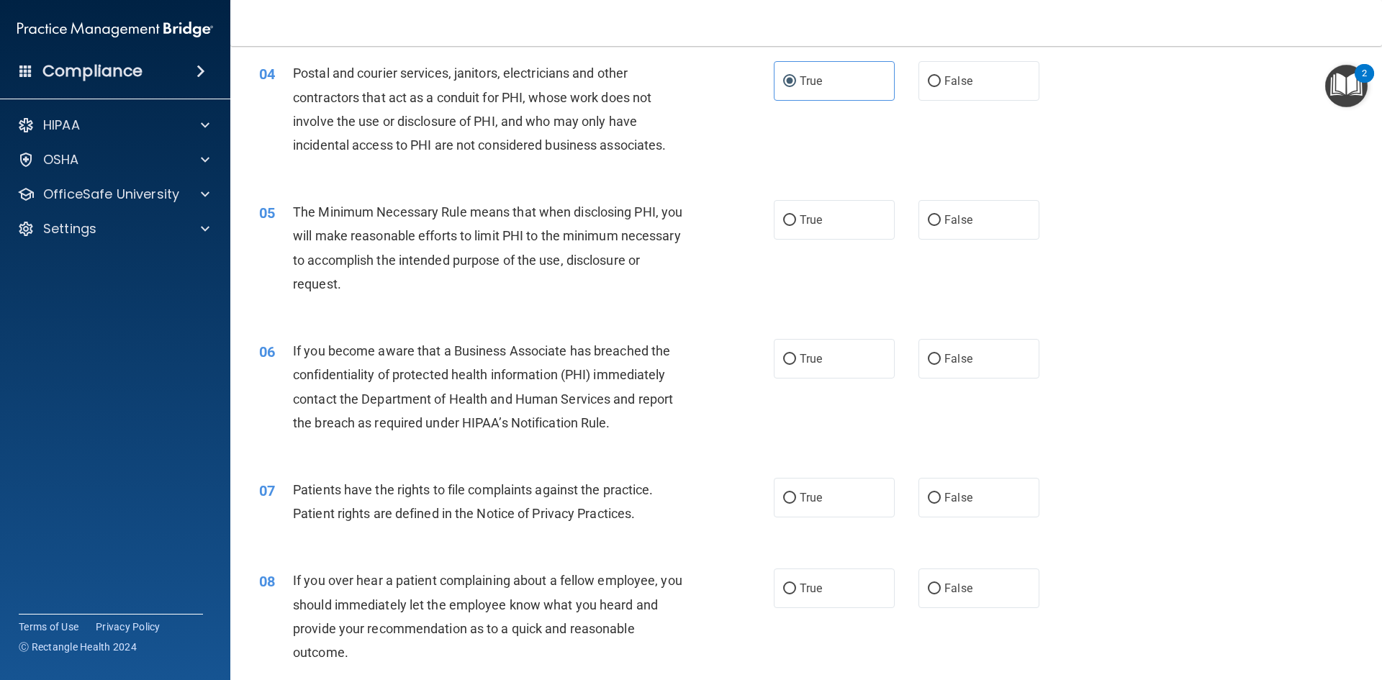
scroll to position [432, 0]
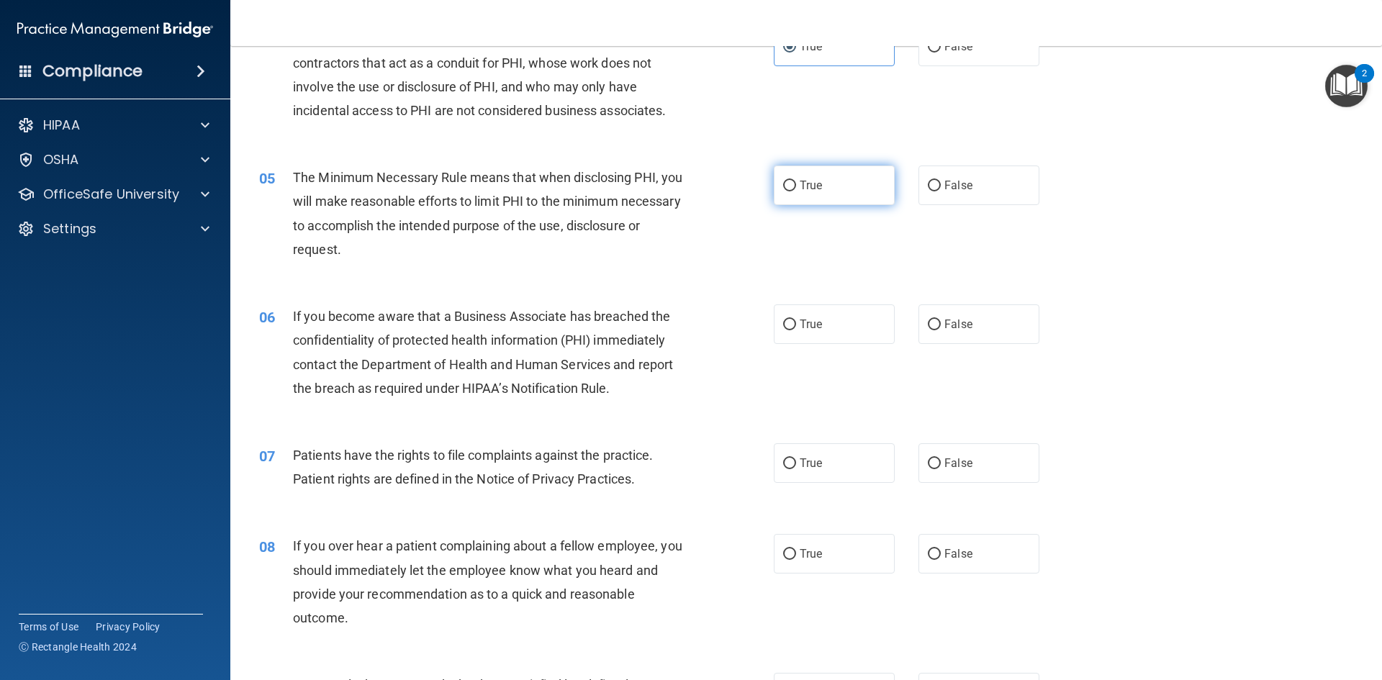
click at [816, 176] on label "True" at bounding box center [834, 186] width 121 height 40
click at [796, 181] on input "True" at bounding box center [789, 186] width 13 height 11
radio input "true"
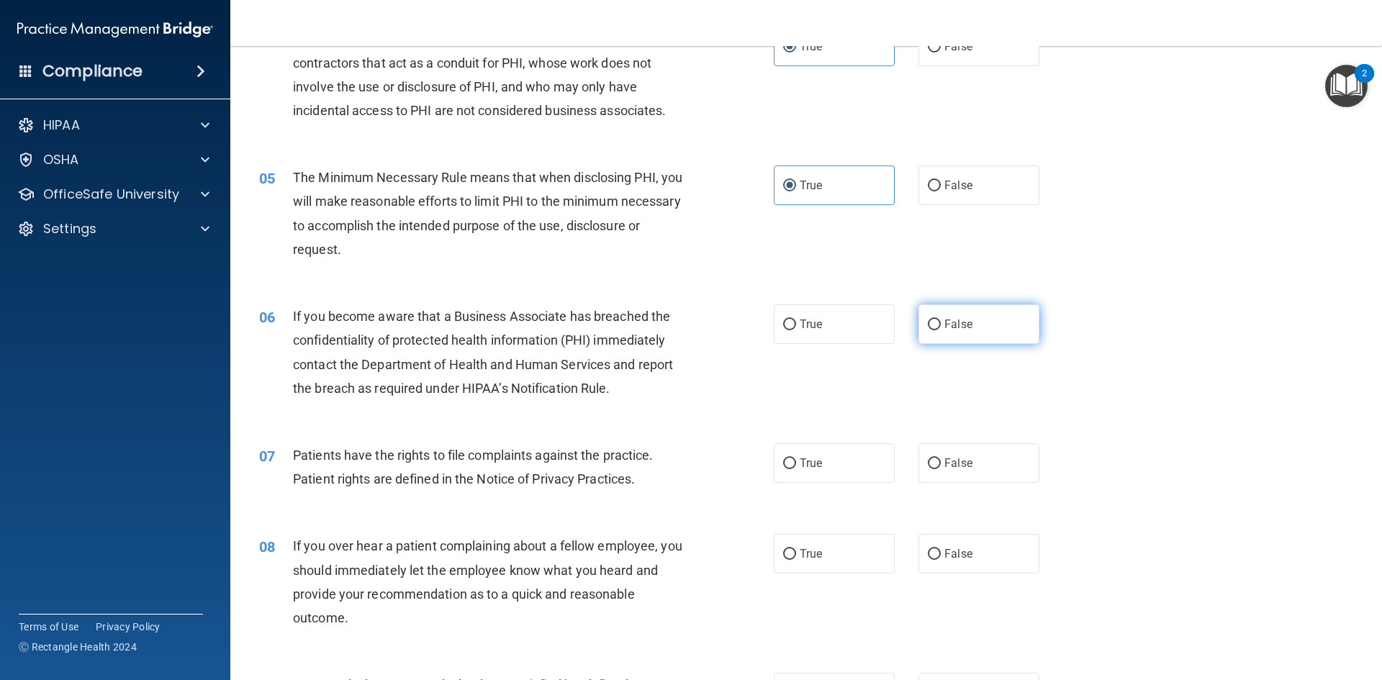
click at [954, 321] on span "False" at bounding box center [959, 325] width 28 height 14
click at [941, 321] on input "False" at bounding box center [934, 325] width 13 height 11
radio input "true"
click at [798, 480] on label "True" at bounding box center [834, 464] width 121 height 40
click at [796, 469] on input "True" at bounding box center [789, 464] width 13 height 11
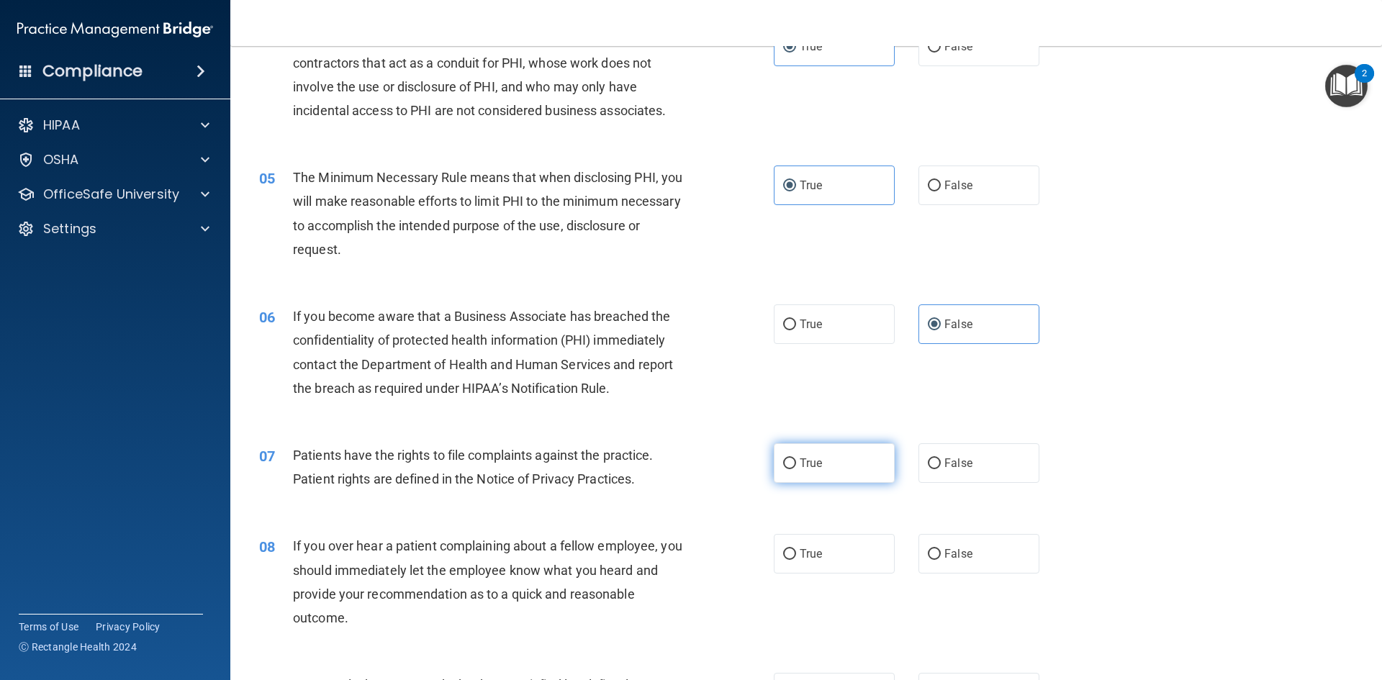
radio input "true"
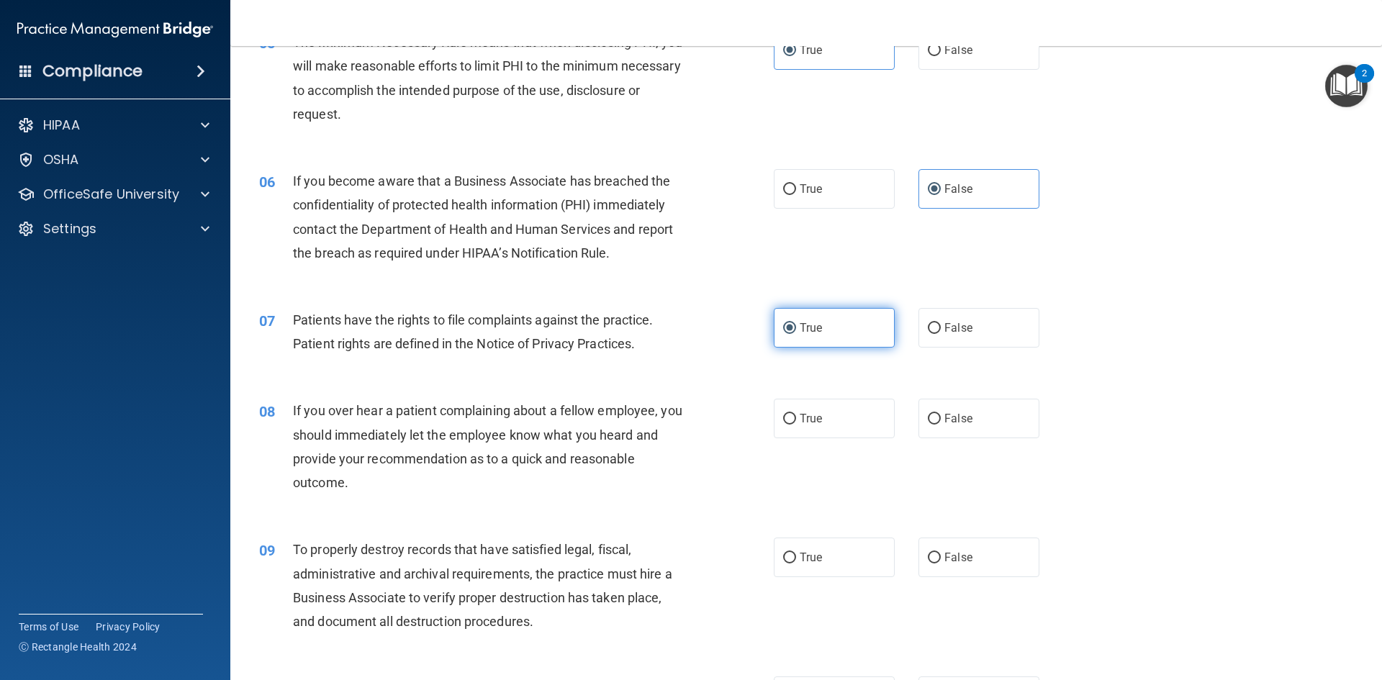
scroll to position [576, 0]
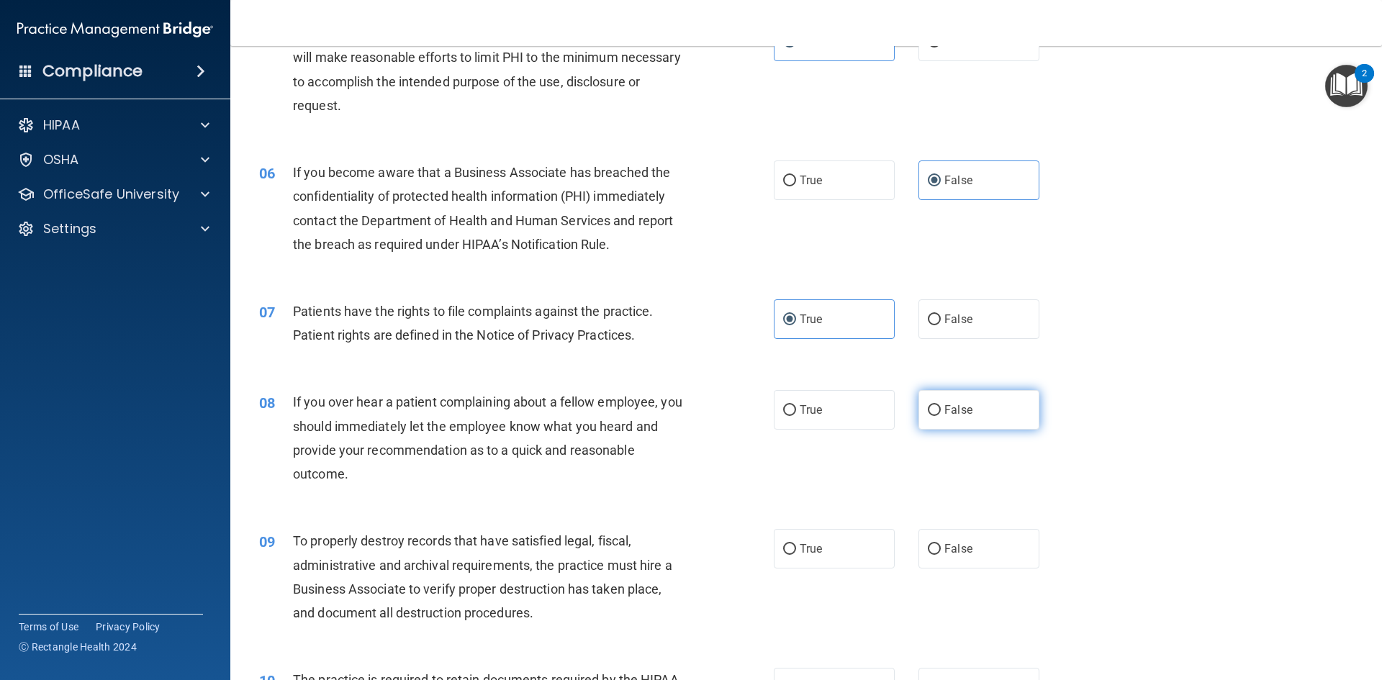
click at [979, 409] on label "False" at bounding box center [979, 410] width 121 height 40
click at [941, 409] on input "False" at bounding box center [934, 410] width 13 height 11
radio input "true"
click at [936, 547] on label "False" at bounding box center [979, 549] width 121 height 40
click at [936, 547] on input "False" at bounding box center [934, 549] width 13 height 11
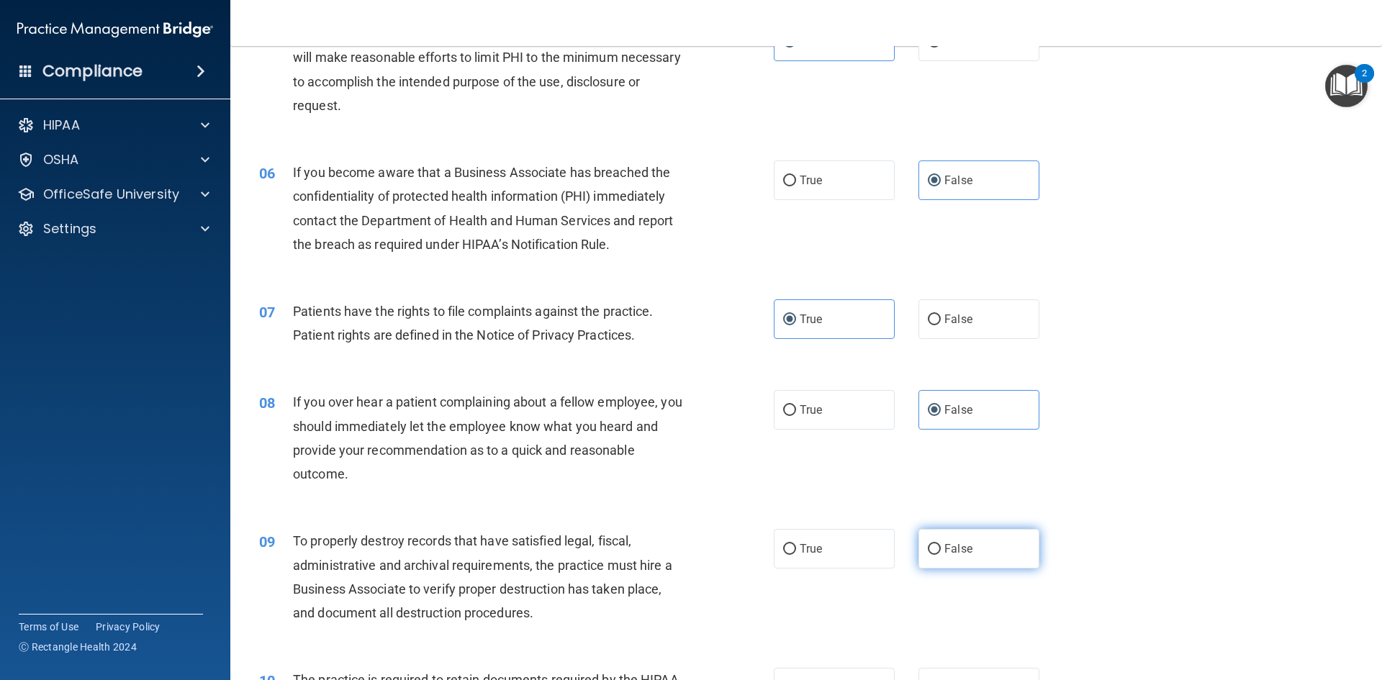
radio input "true"
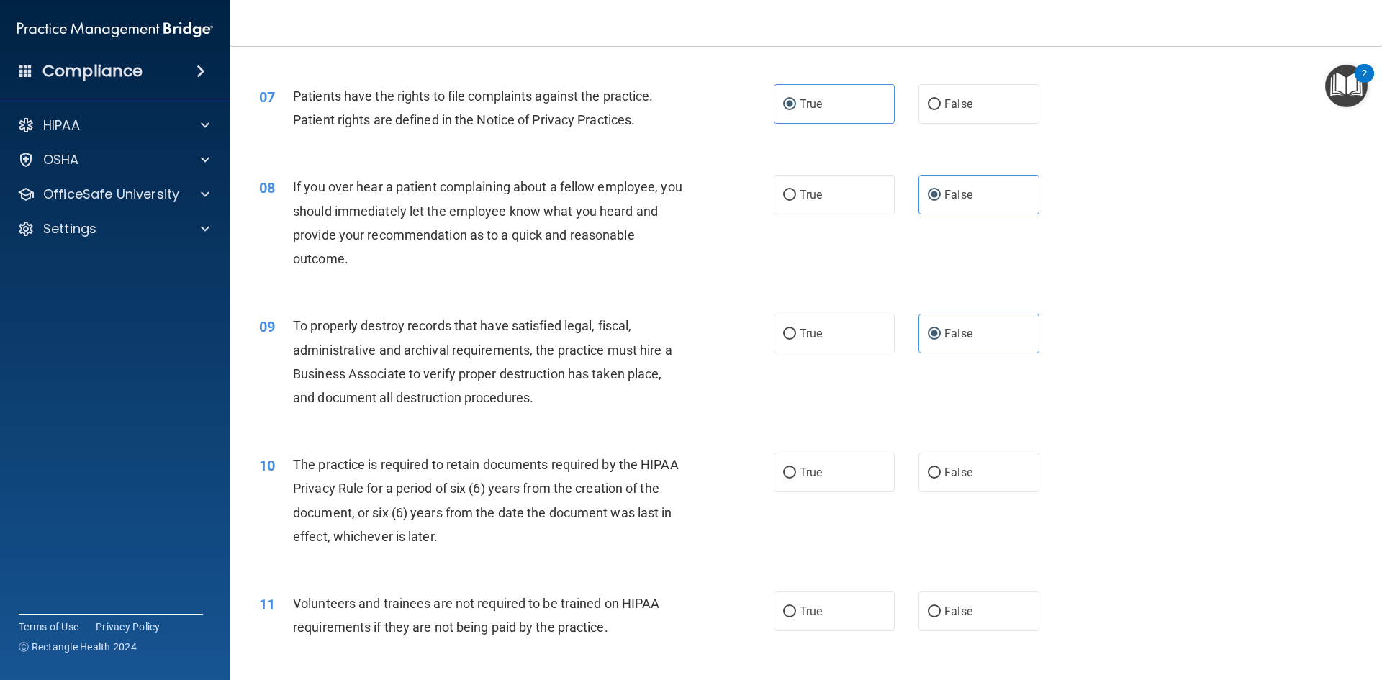
scroll to position [792, 0]
click at [839, 477] on label "True" at bounding box center [834, 472] width 121 height 40
click at [796, 477] on input "True" at bounding box center [789, 472] width 13 height 11
radio input "true"
click at [945, 616] on span "False" at bounding box center [959, 611] width 28 height 14
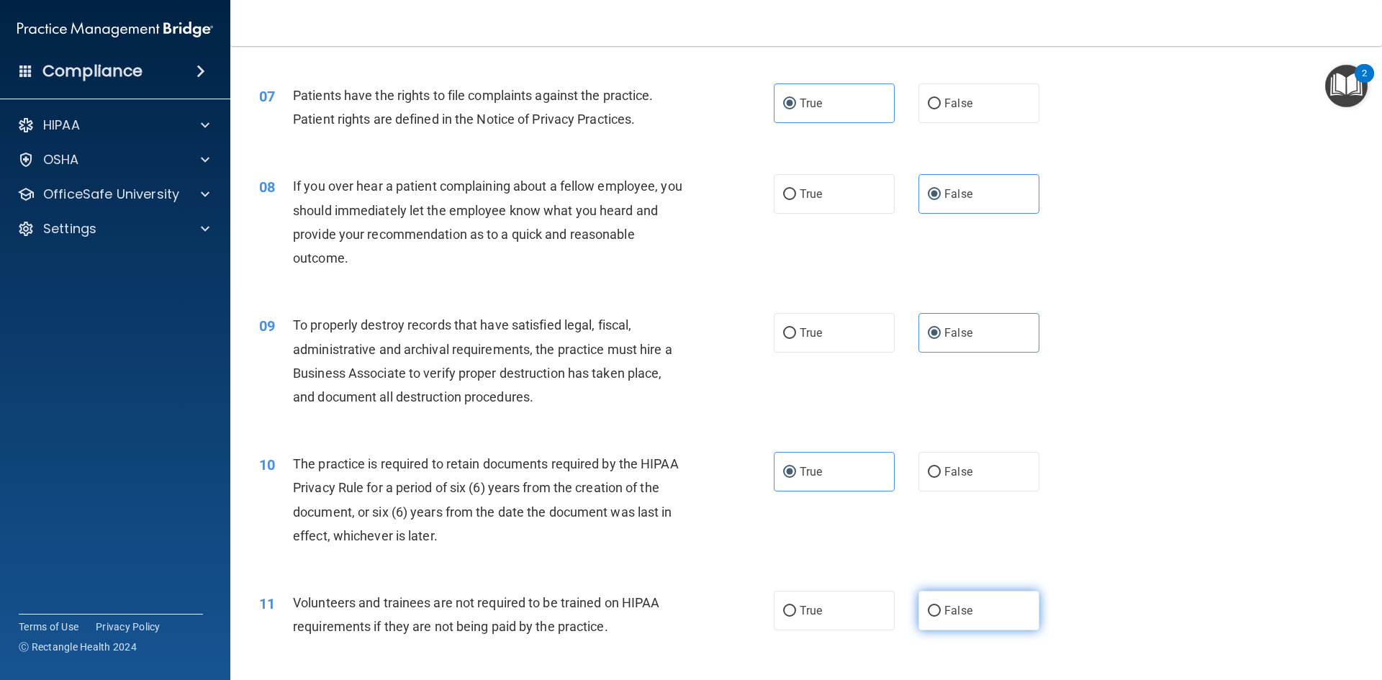
click at [941, 616] on input "False" at bounding box center [934, 611] width 13 height 11
radio input "true"
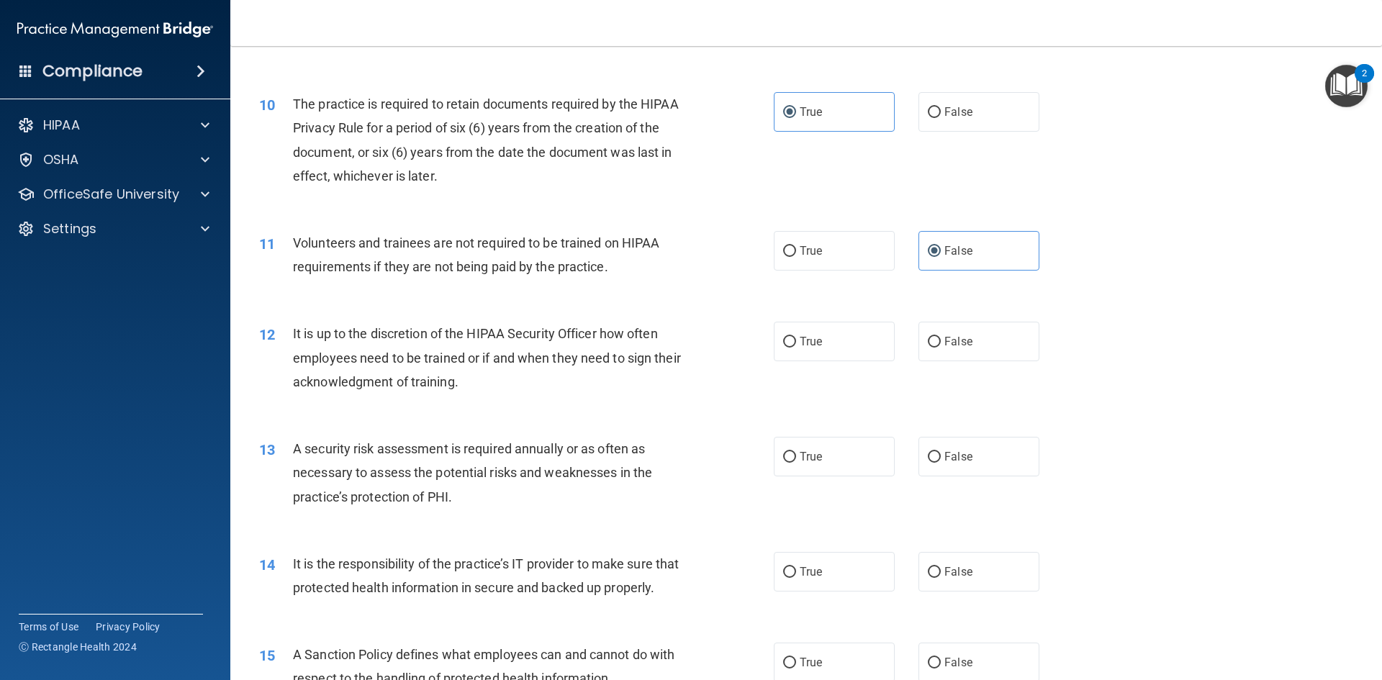
scroll to position [1296, 0]
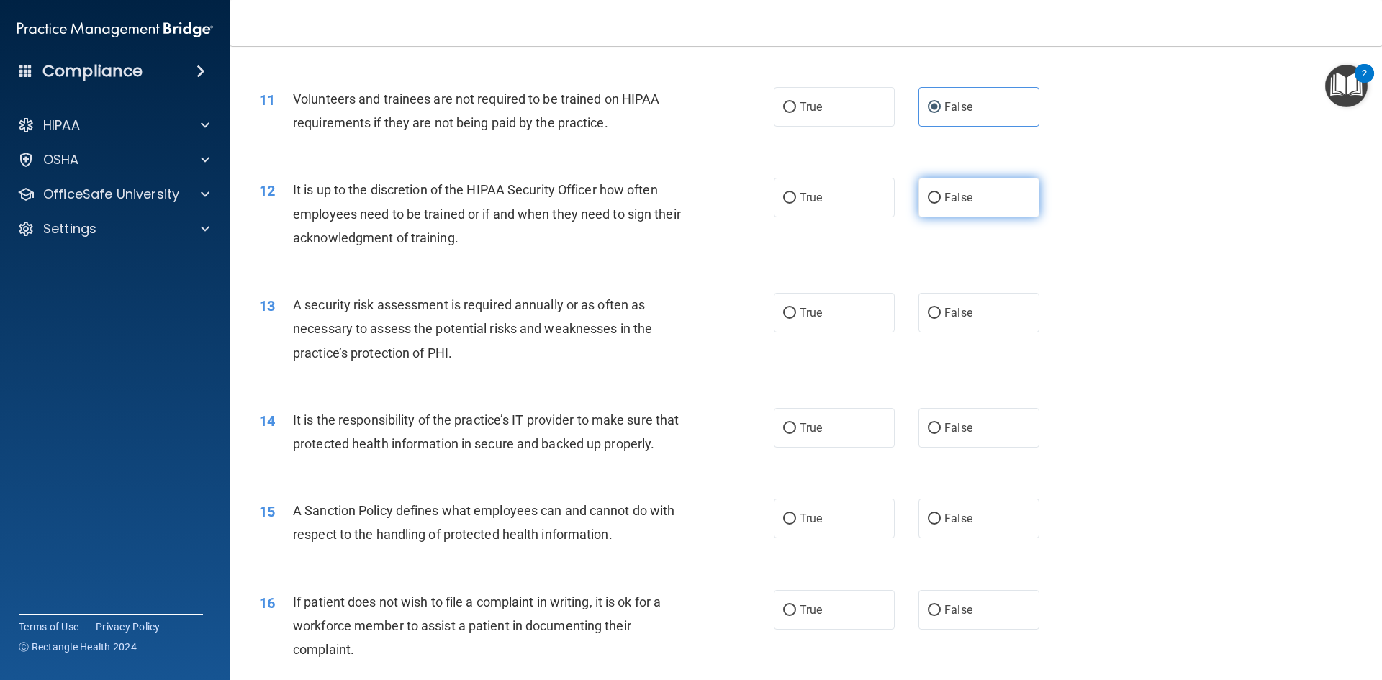
click at [960, 197] on span "False" at bounding box center [959, 198] width 28 height 14
click at [941, 197] on input "False" at bounding box center [934, 198] width 13 height 11
radio input "true"
click at [829, 307] on label "True" at bounding box center [834, 313] width 121 height 40
click at [796, 308] on input "True" at bounding box center [789, 313] width 13 height 11
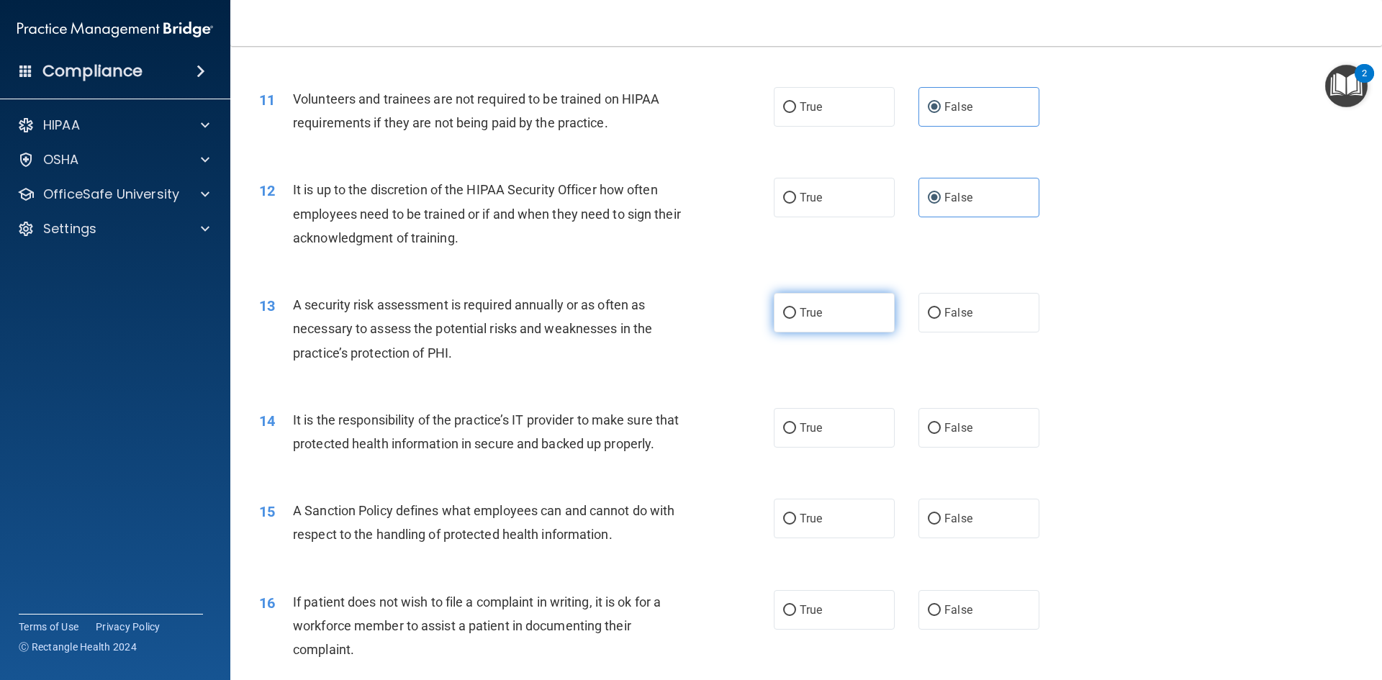
radio input "true"
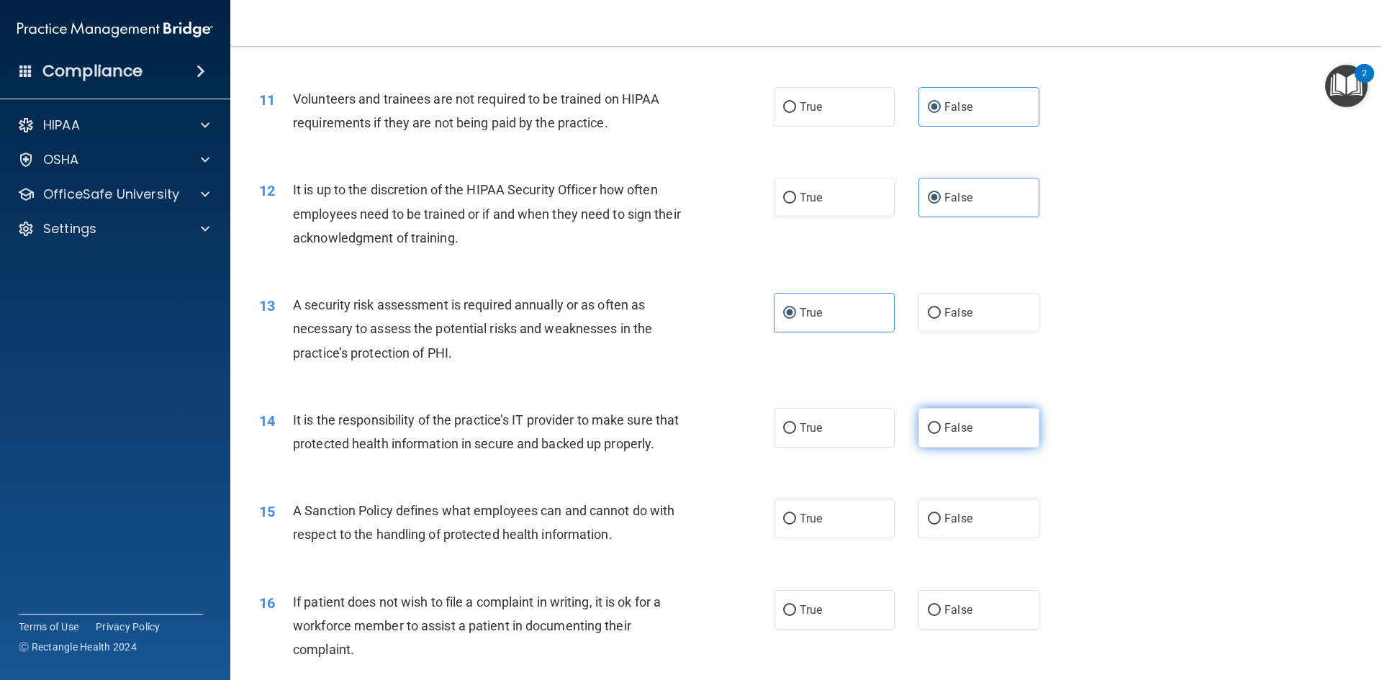
click at [945, 430] on span "False" at bounding box center [959, 428] width 28 height 14
click at [939, 430] on input "False" at bounding box center [934, 428] width 13 height 11
radio input "true"
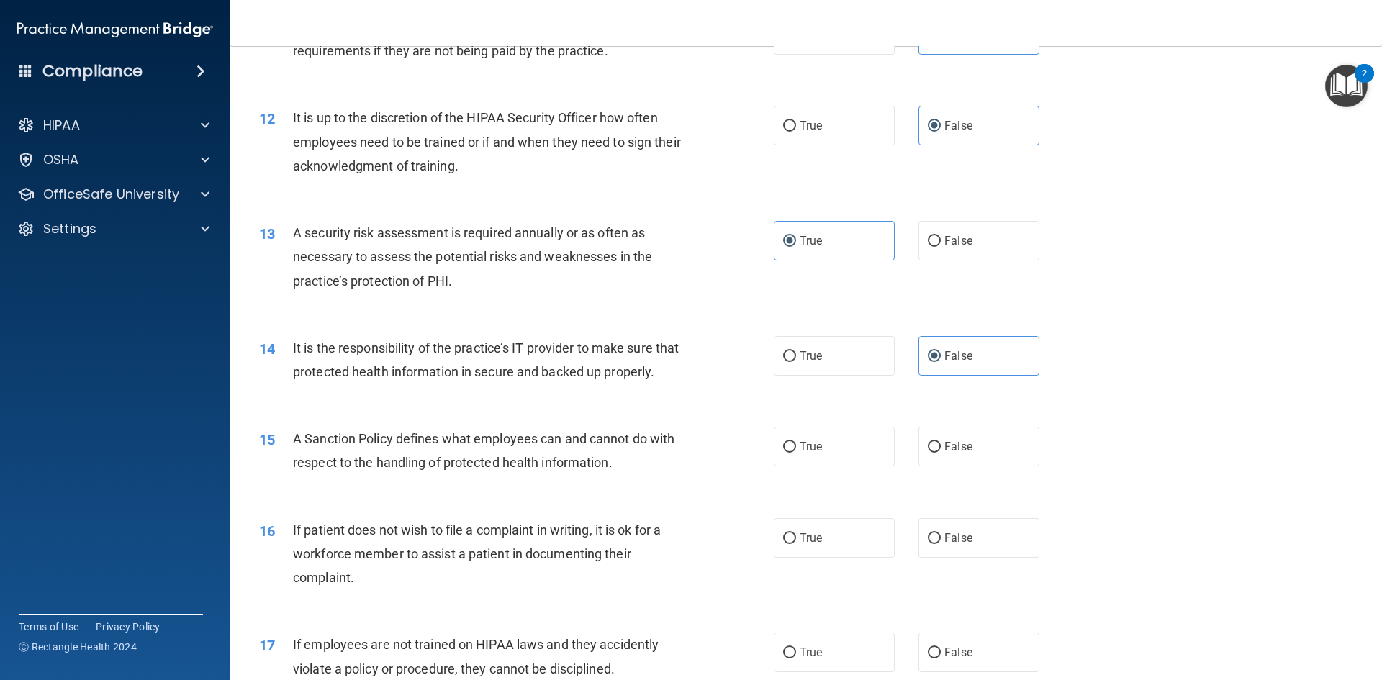
scroll to position [1440, 0]
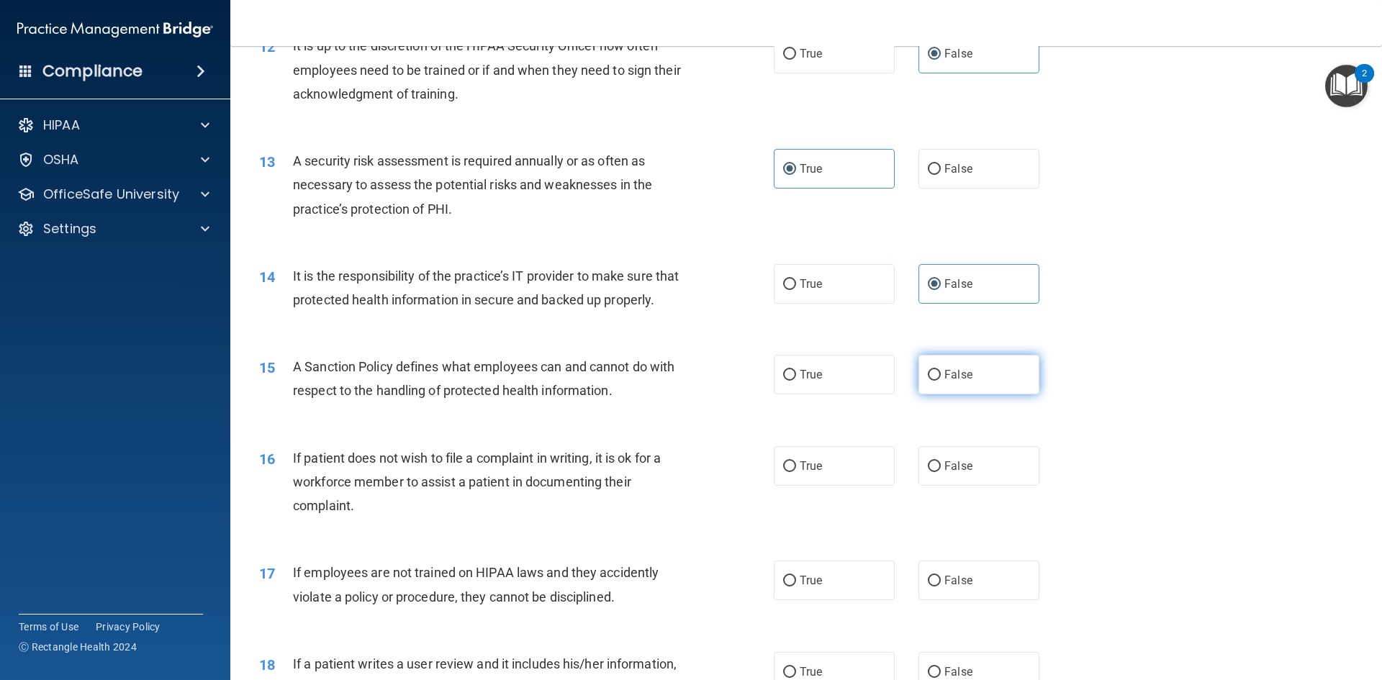
click at [966, 395] on label "False" at bounding box center [979, 375] width 121 height 40
click at [941, 381] on input "False" at bounding box center [934, 375] width 13 height 11
radio input "true"
click at [857, 486] on label "True" at bounding box center [834, 466] width 121 height 40
click at [796, 472] on input "True" at bounding box center [789, 467] width 13 height 11
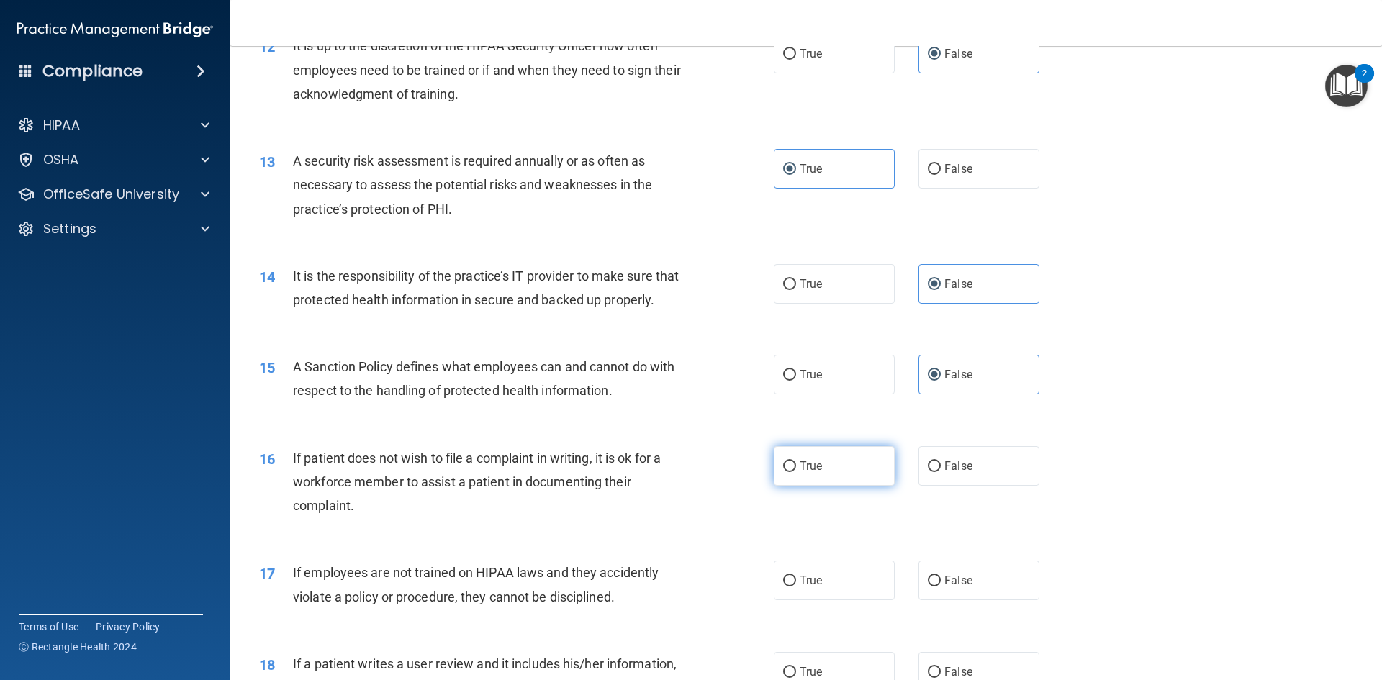
radio input "true"
click at [958, 588] on span "False" at bounding box center [959, 581] width 28 height 14
click at [941, 587] on input "False" at bounding box center [934, 581] width 13 height 11
radio input "true"
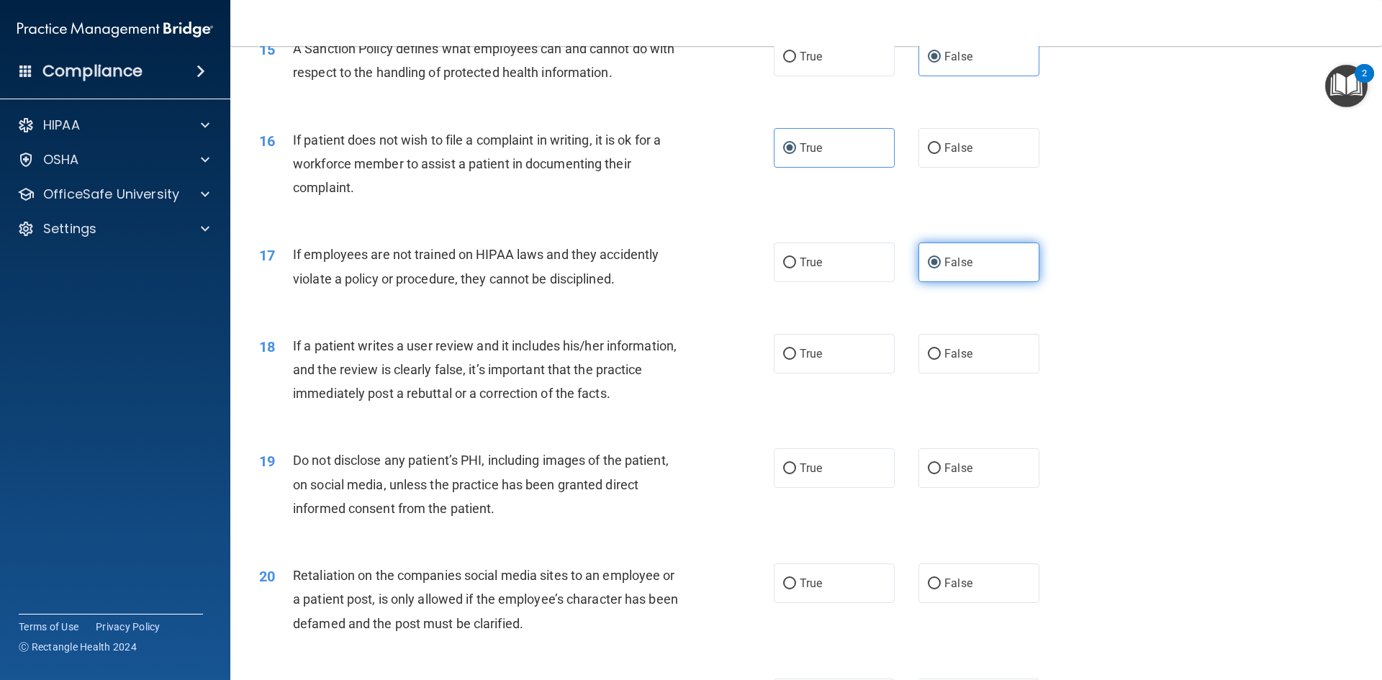
scroll to position [1800, 0]
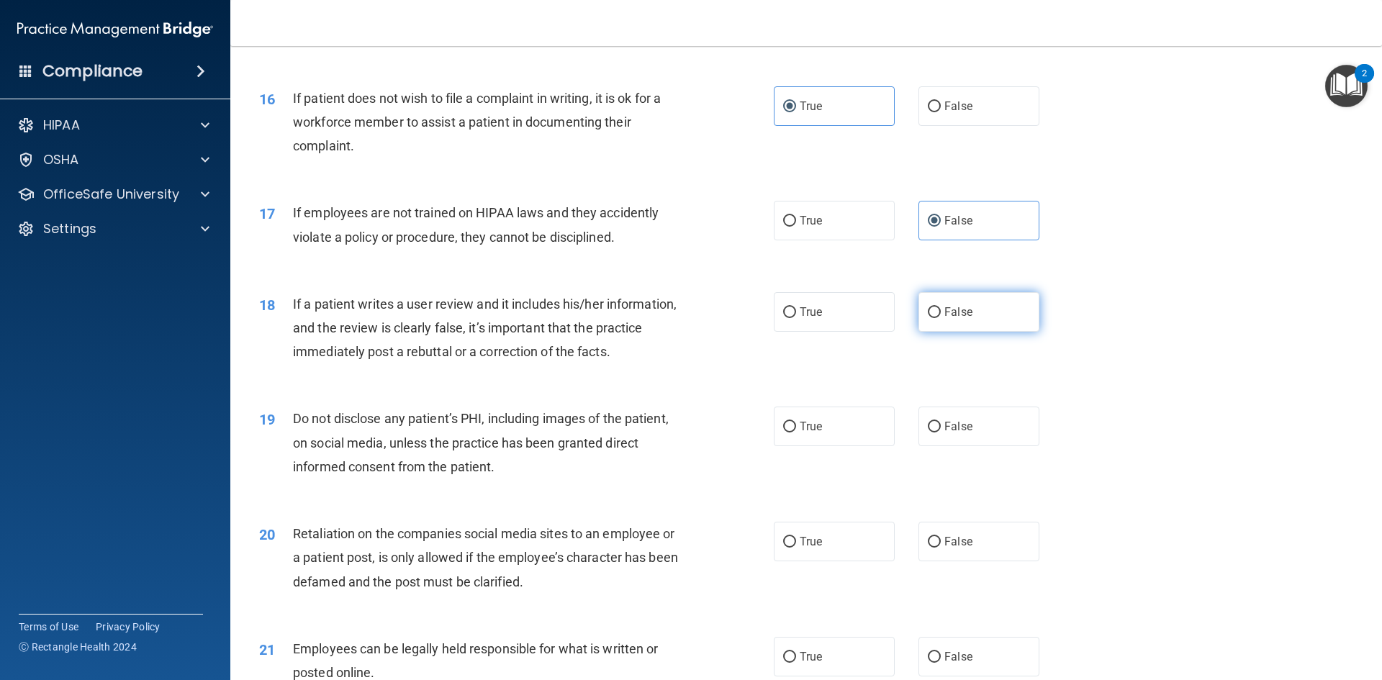
click at [951, 319] on span "False" at bounding box center [959, 312] width 28 height 14
click at [941, 318] on input "False" at bounding box center [934, 312] width 13 height 11
radio input "true"
click at [835, 444] on label "True" at bounding box center [834, 427] width 121 height 40
click at [796, 433] on input "True" at bounding box center [789, 427] width 13 height 11
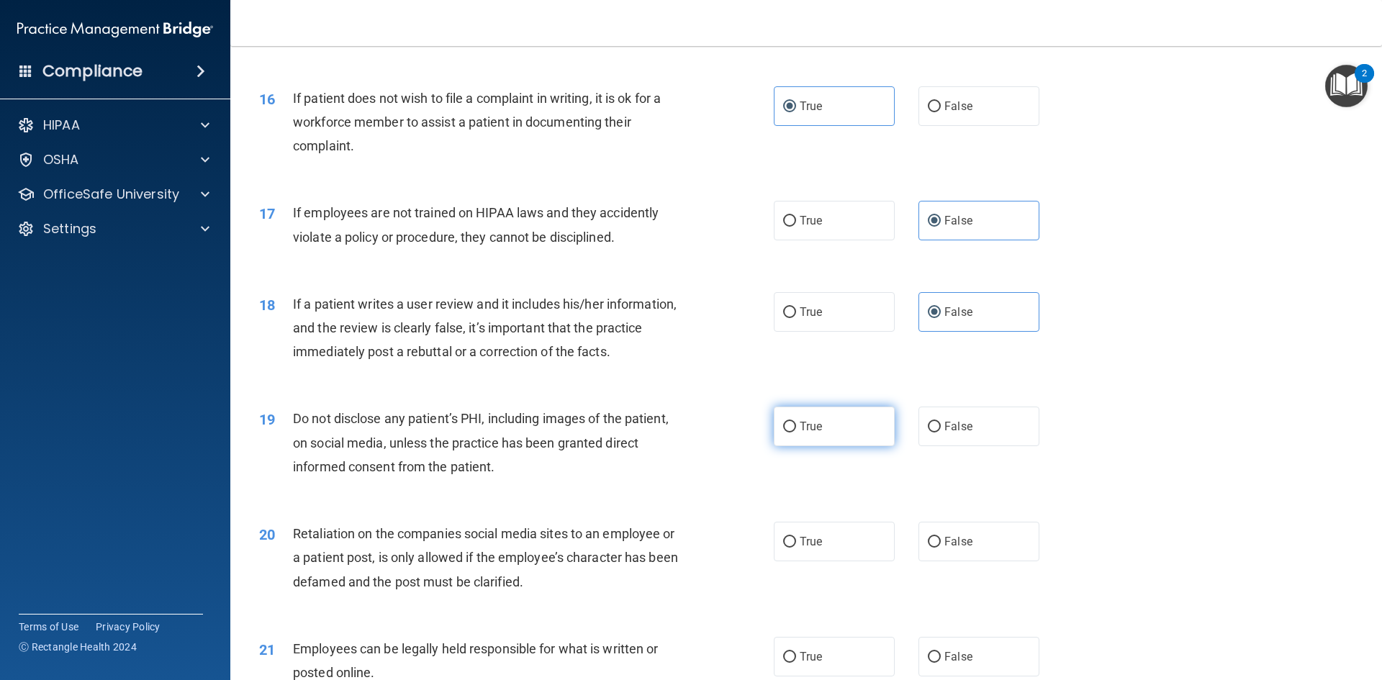
radio input "true"
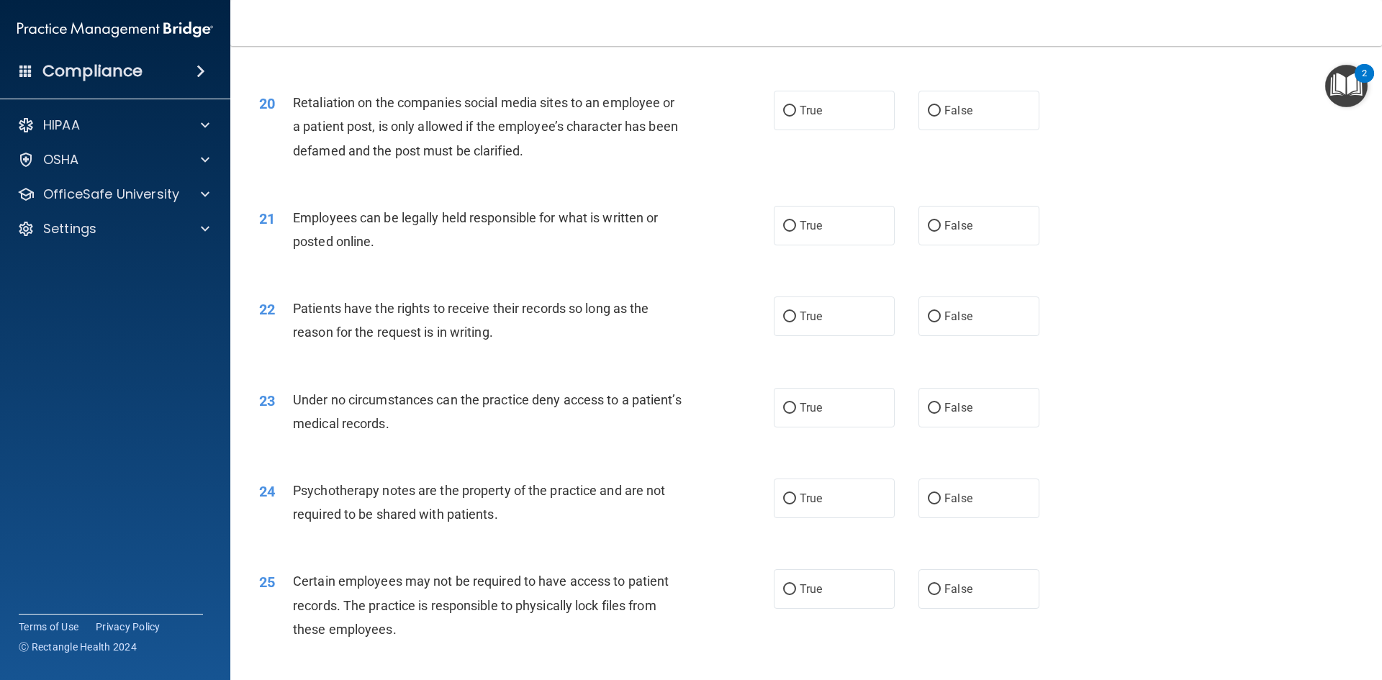
scroll to position [2232, 0]
click at [959, 117] on span "False" at bounding box center [959, 110] width 28 height 14
click at [941, 116] on input "False" at bounding box center [934, 110] width 13 height 11
radio input "true"
click at [841, 238] on label "True" at bounding box center [834, 225] width 121 height 40
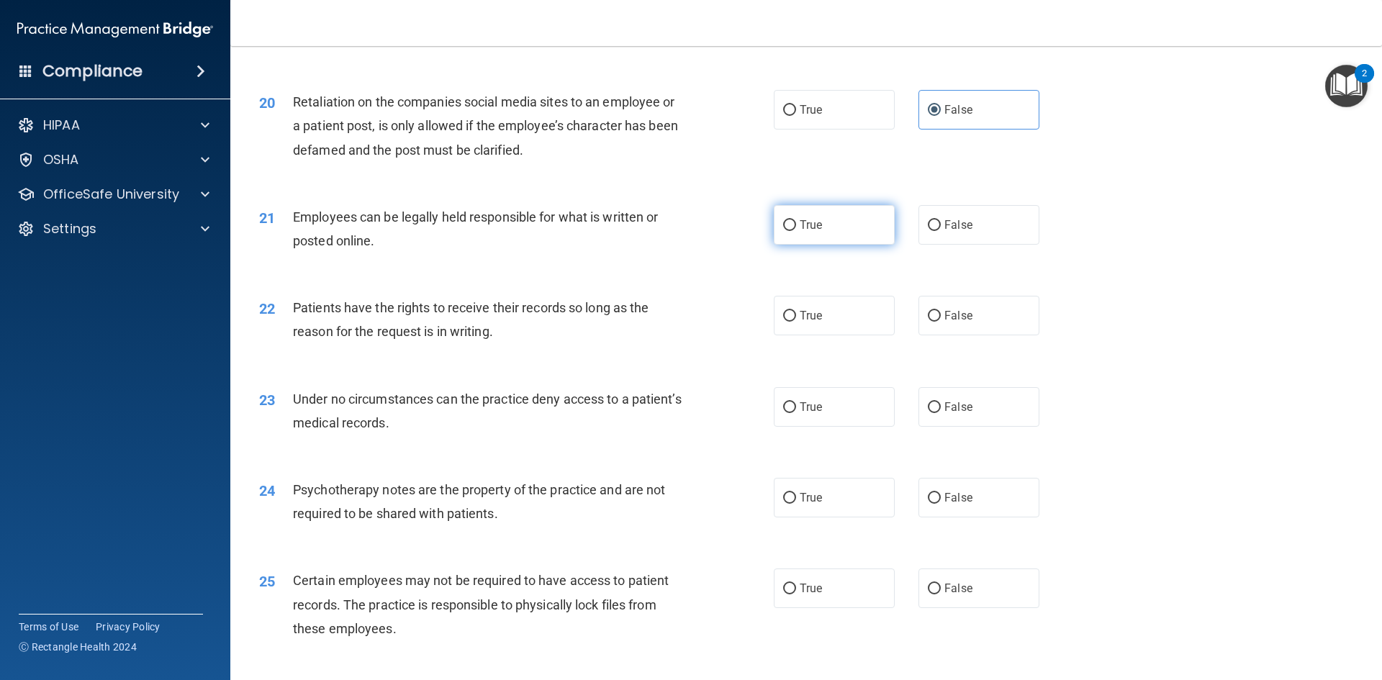
click at [796, 231] on input "True" at bounding box center [789, 225] width 13 height 11
radio input "true"
click at [967, 336] on label "False" at bounding box center [979, 316] width 121 height 40
click at [941, 322] on input "False" at bounding box center [934, 316] width 13 height 11
radio input "true"
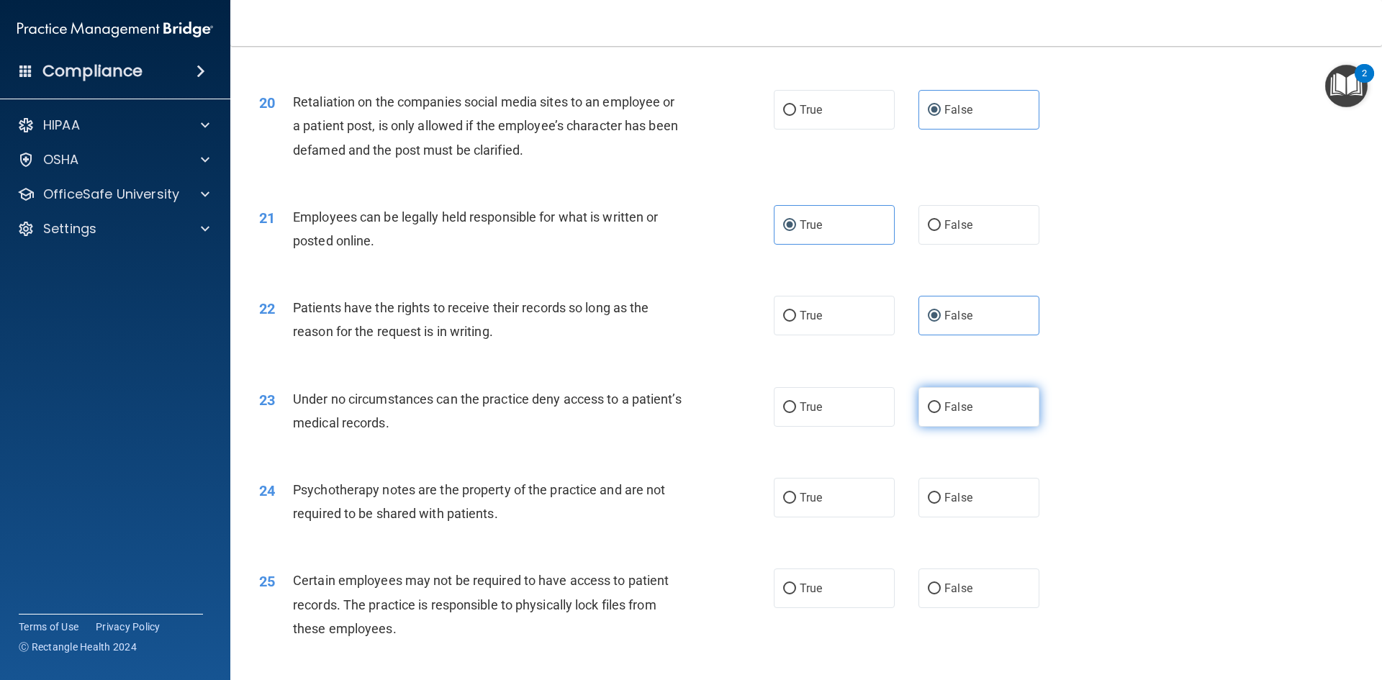
click at [946, 414] on span "False" at bounding box center [959, 407] width 28 height 14
click at [941, 413] on input "False" at bounding box center [934, 408] width 13 height 11
radio input "true"
click at [945, 505] on span "False" at bounding box center [959, 498] width 28 height 14
click at [941, 504] on input "False" at bounding box center [934, 498] width 13 height 11
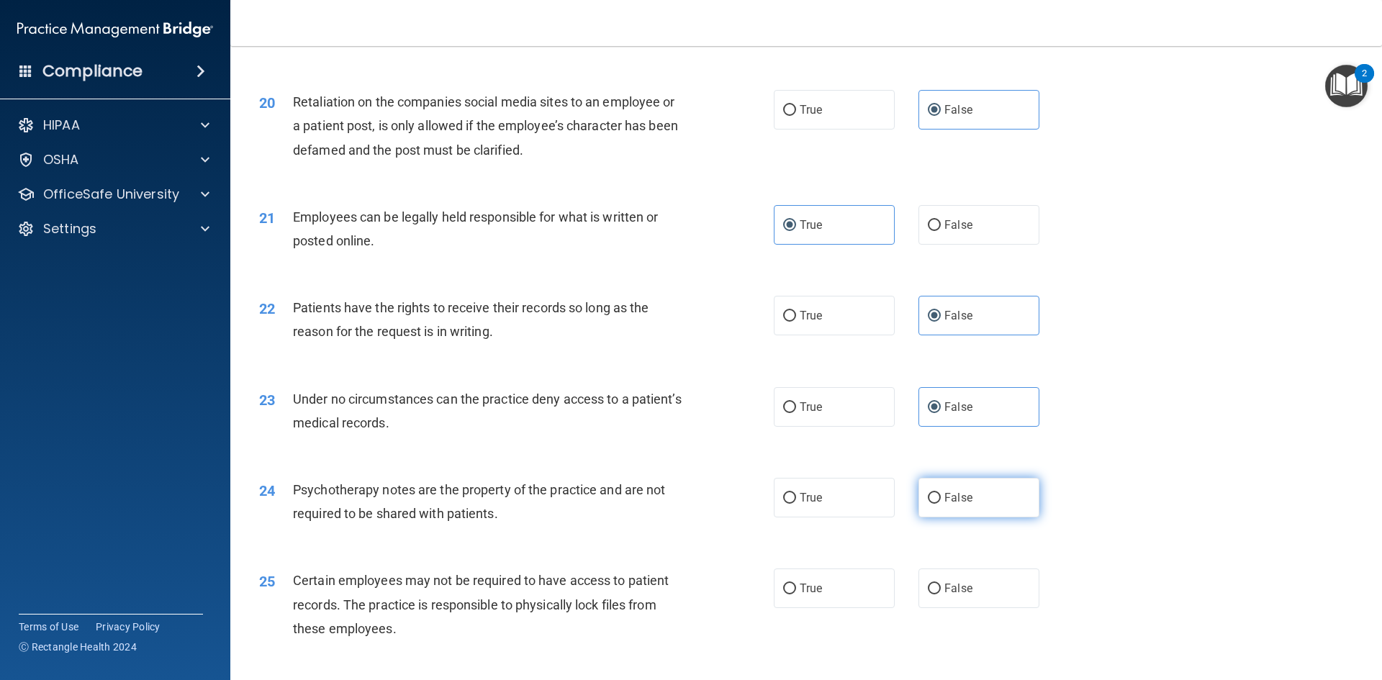
radio input "true"
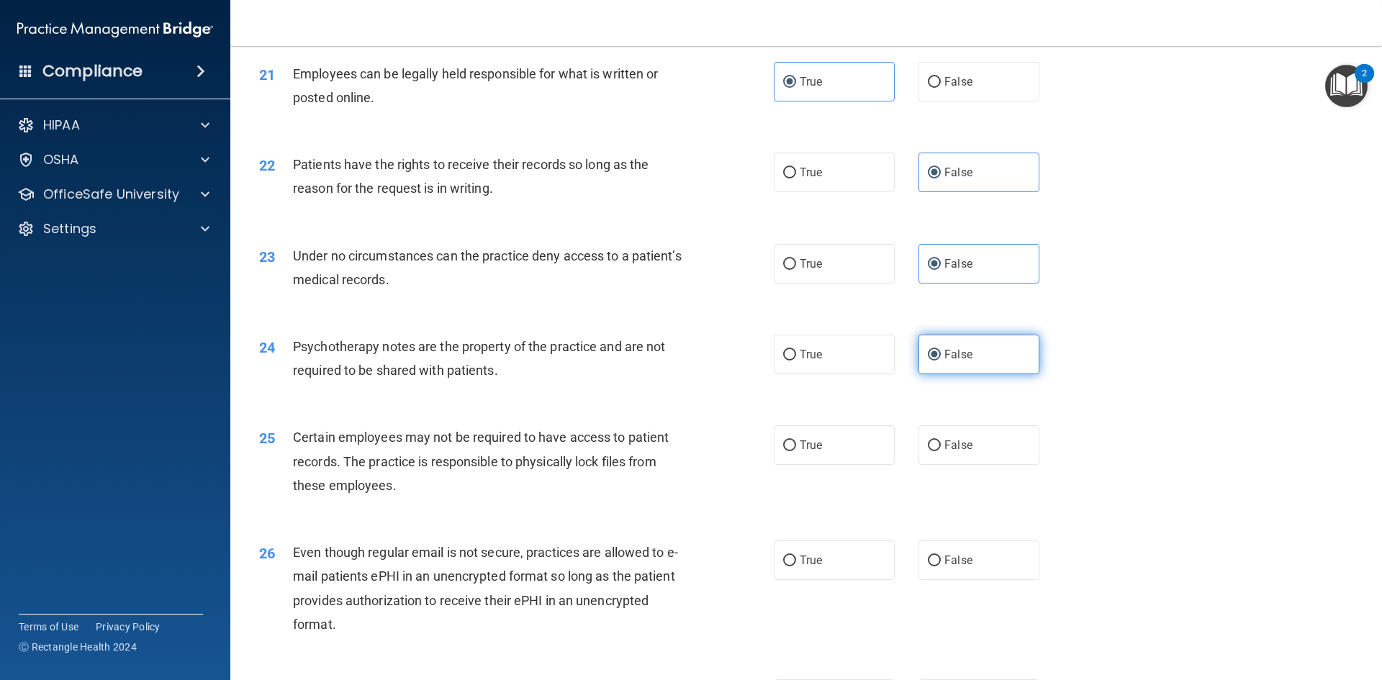
scroll to position [2376, 0]
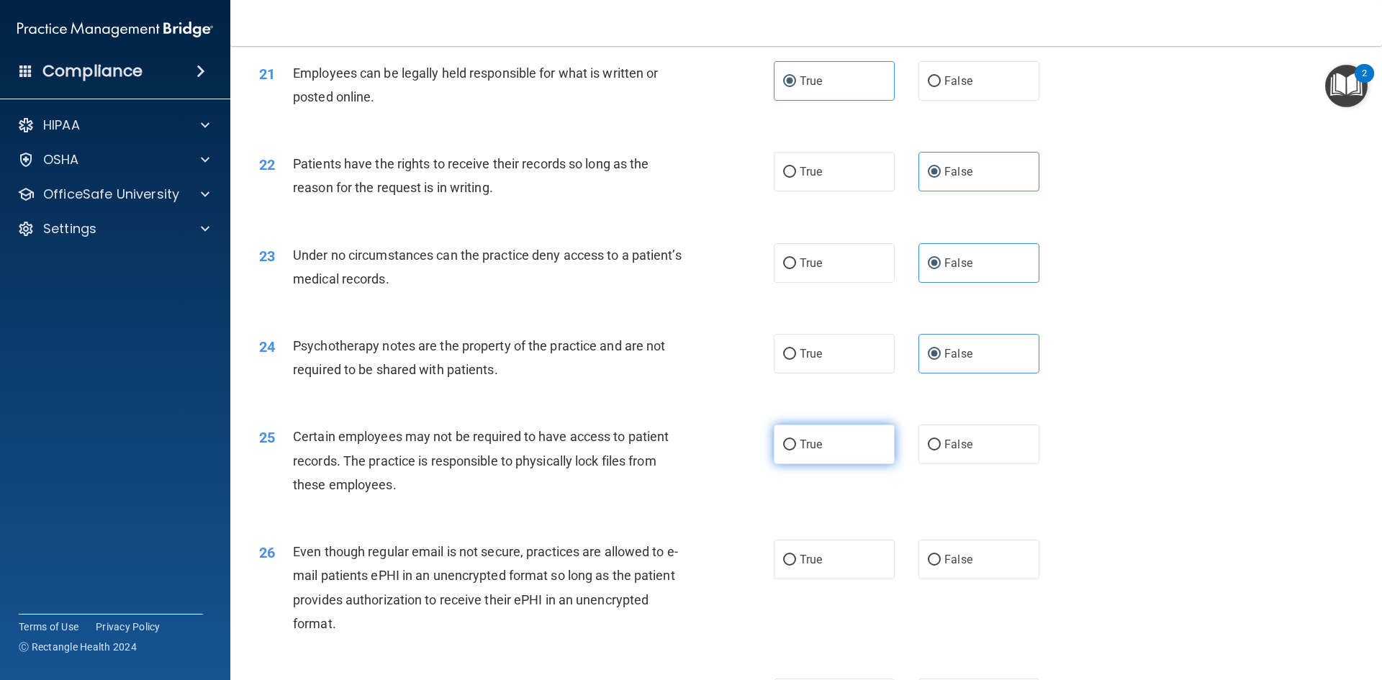
click at [849, 462] on label "True" at bounding box center [834, 445] width 121 height 40
click at [796, 451] on input "True" at bounding box center [789, 445] width 13 height 11
radio input "true"
click at [830, 576] on label "True" at bounding box center [834, 560] width 121 height 40
click at [796, 566] on input "True" at bounding box center [789, 560] width 13 height 11
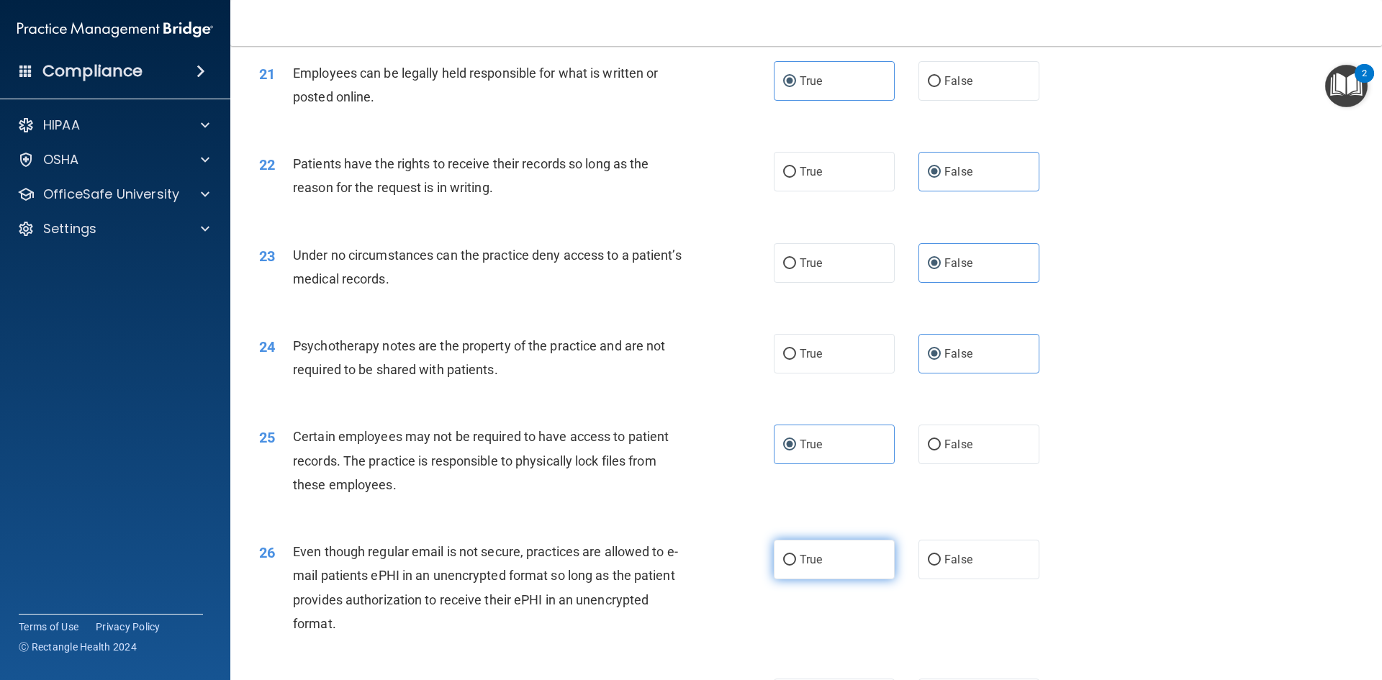
radio input "true"
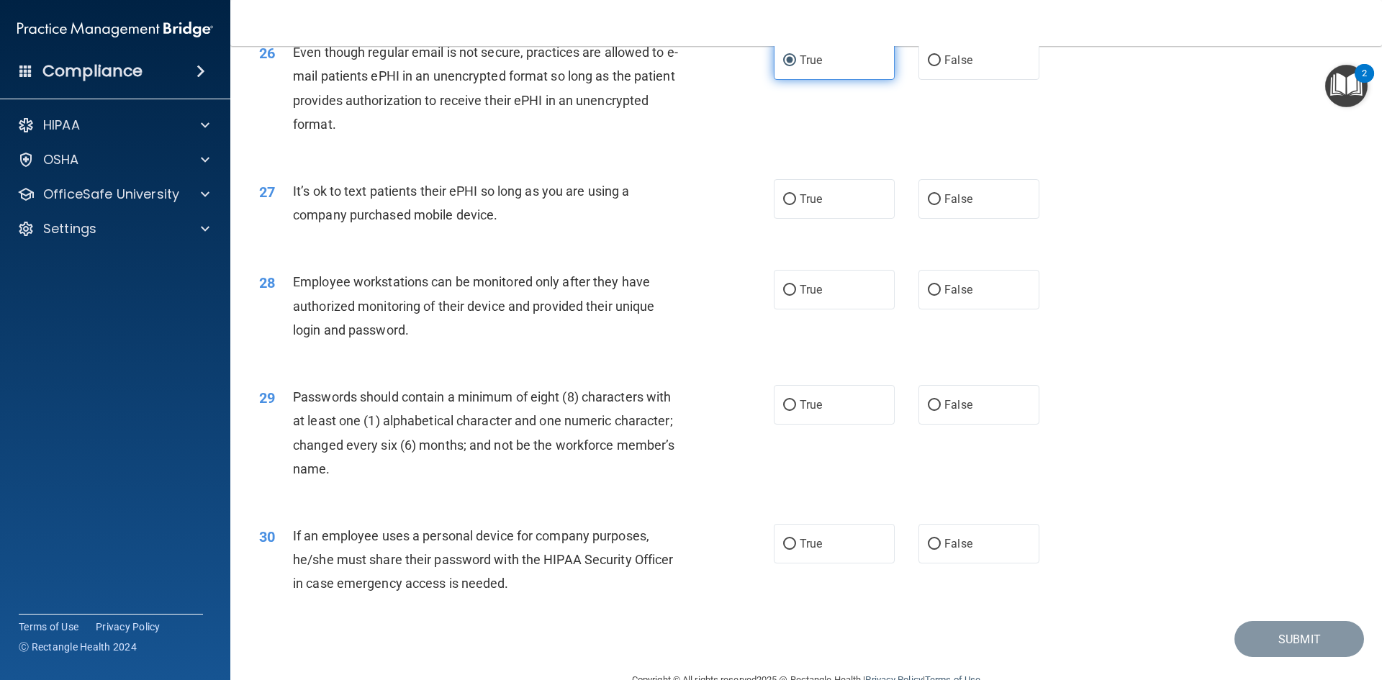
scroll to position [2934, 0]
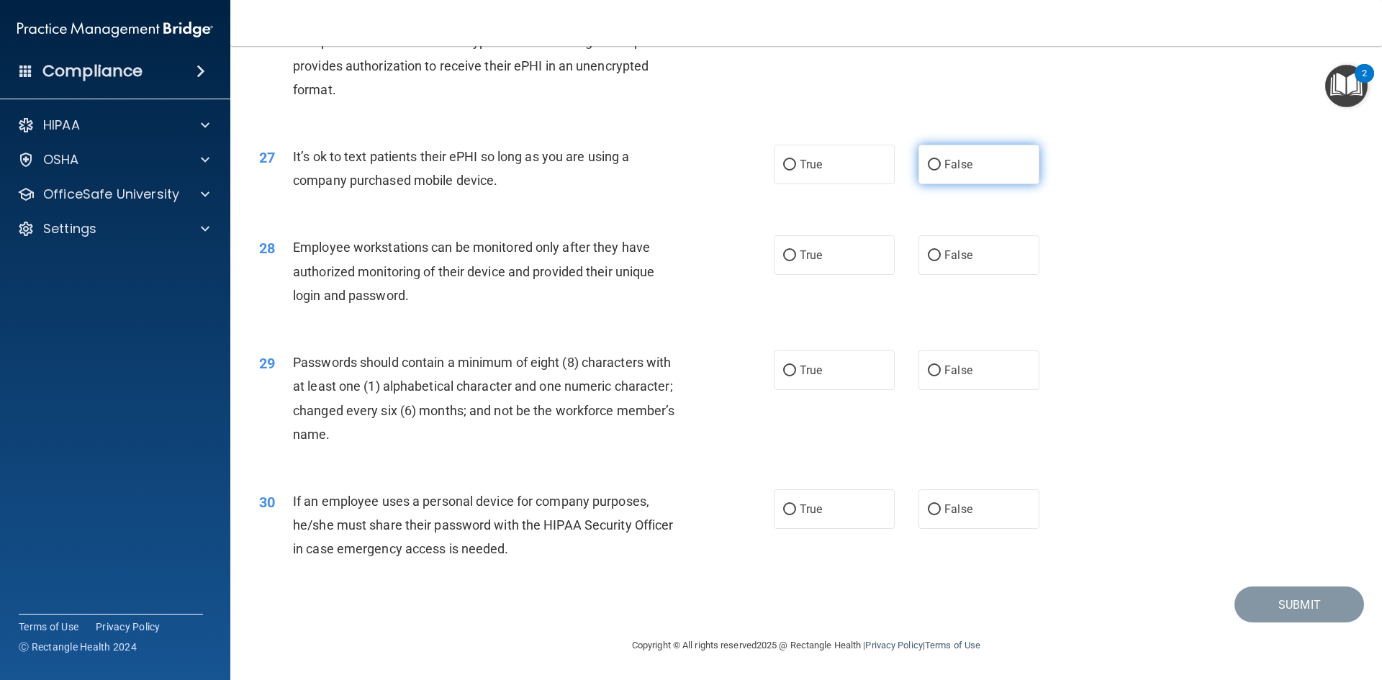
click at [956, 166] on span "False" at bounding box center [959, 165] width 28 height 14
click at [941, 166] on input "False" at bounding box center [934, 165] width 13 height 11
radio input "true"
click at [945, 252] on span "False" at bounding box center [959, 255] width 28 height 14
click at [941, 252] on input "False" at bounding box center [934, 256] width 13 height 11
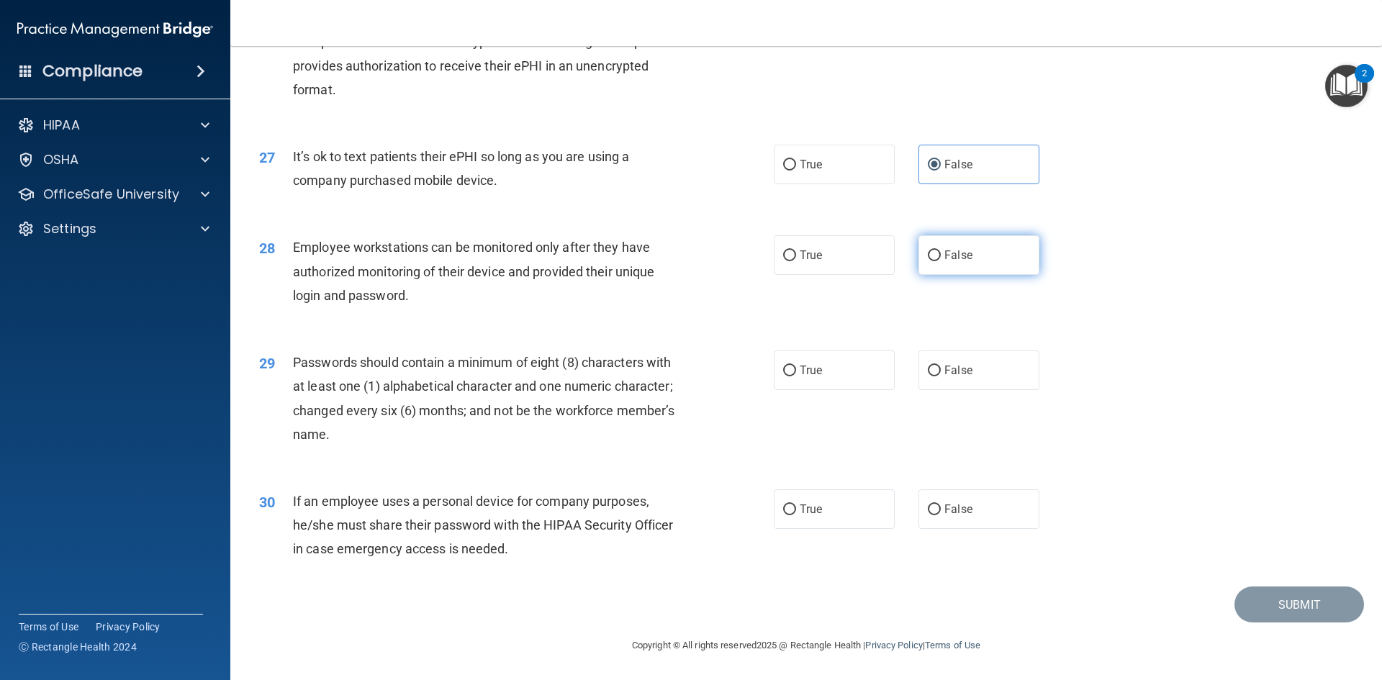
radio input "true"
click at [787, 380] on label "True" at bounding box center [834, 371] width 121 height 40
click at [787, 377] on input "True" at bounding box center [789, 371] width 13 height 11
radio input "true"
click at [951, 518] on label "False" at bounding box center [979, 510] width 121 height 40
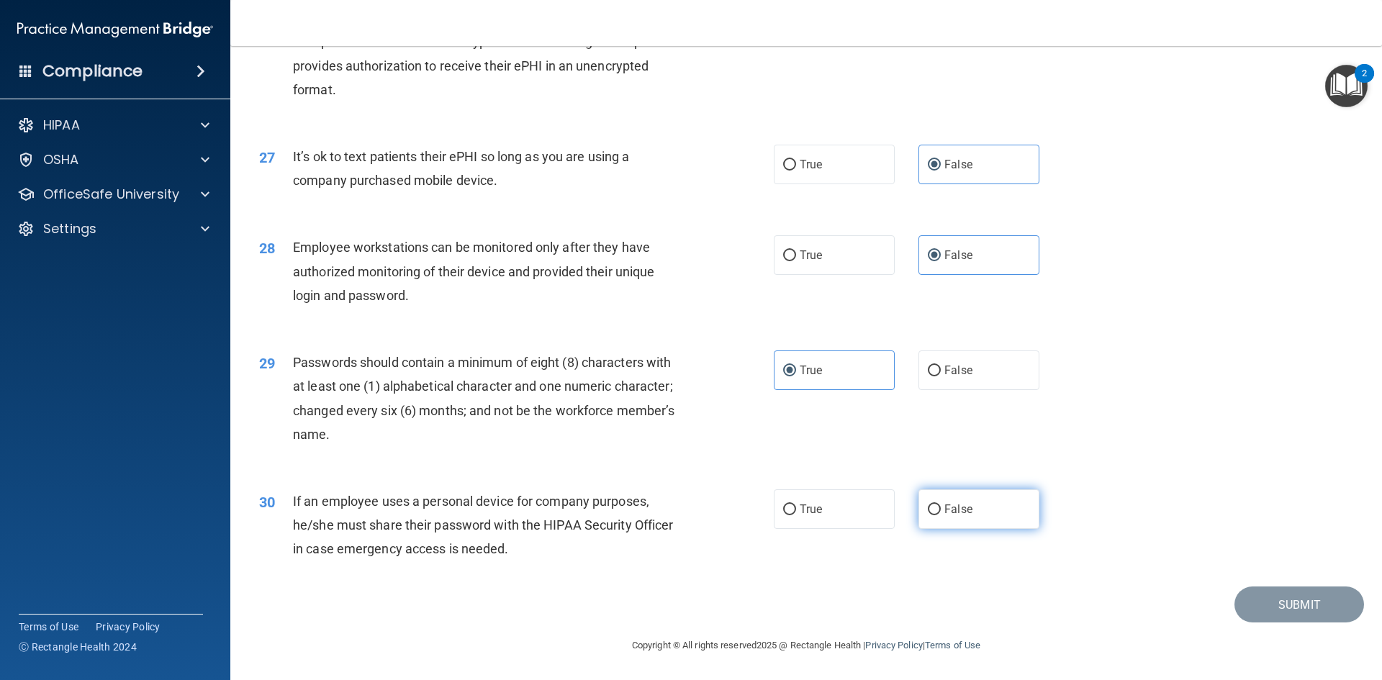
click at [941, 516] on input "False" at bounding box center [934, 510] width 13 height 11
radio input "true"
click at [1261, 599] on button "Submit" at bounding box center [1300, 605] width 130 height 37
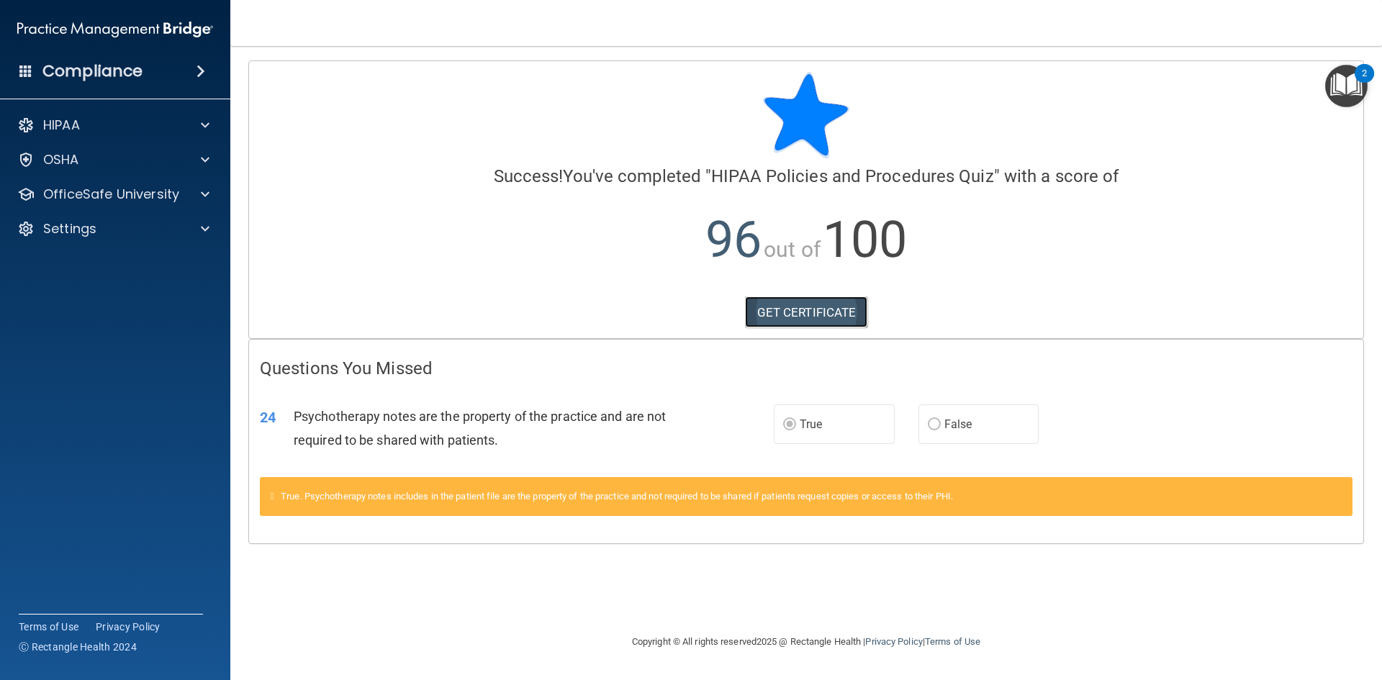
click at [832, 313] on link "GET CERTIFICATE" at bounding box center [806, 313] width 123 height 32
